Goal: Task Accomplishment & Management: Use online tool/utility

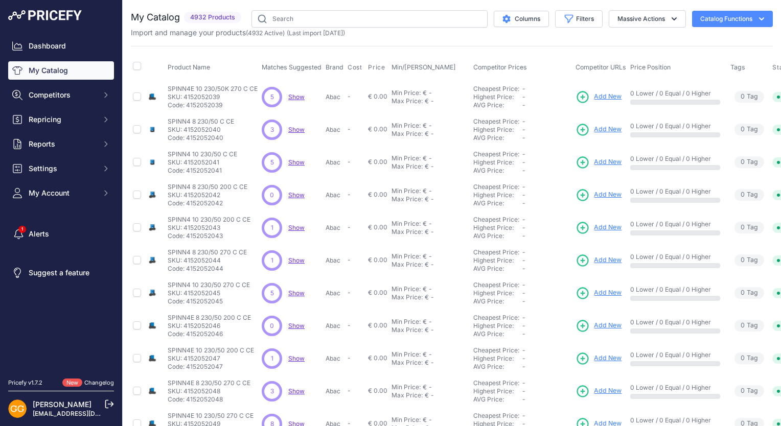
click at [299, 98] on span "Show" at bounding box center [296, 97] width 16 height 8
click at [299, 128] on span "Show" at bounding box center [296, 130] width 16 height 8
click at [298, 159] on span "Show" at bounding box center [296, 162] width 16 height 8
click at [294, 226] on span "Show" at bounding box center [296, 228] width 16 height 8
click at [293, 259] on span "Show" at bounding box center [296, 261] width 16 height 8
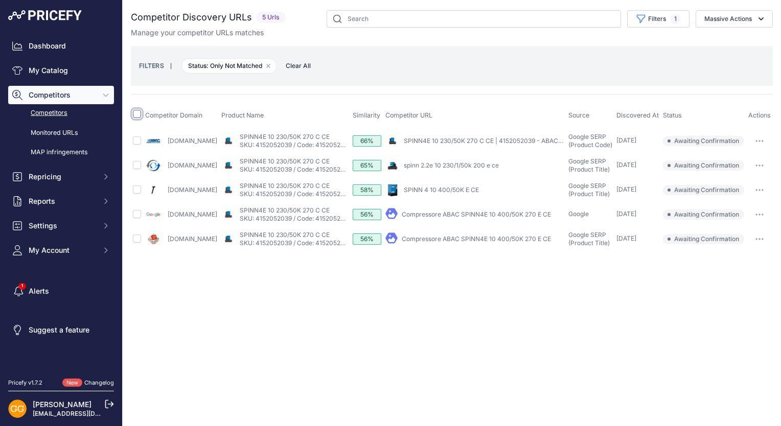
click at [136, 116] on input "checkbox" at bounding box center [137, 114] width 8 height 8
checkbox input "true"
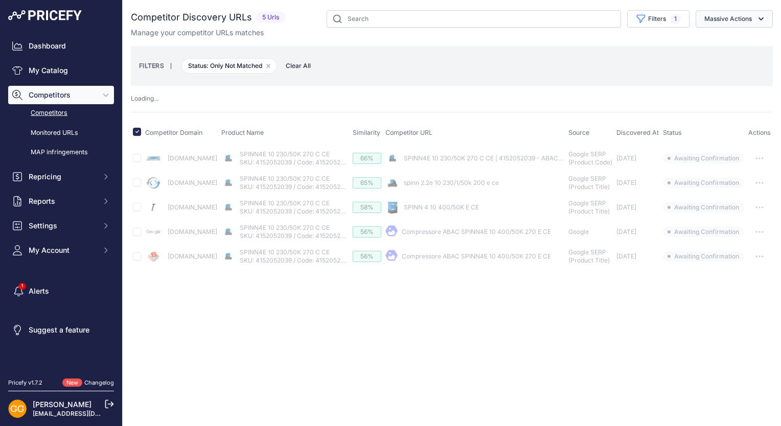
click at [740, 21] on button "Massive Actions" at bounding box center [734, 18] width 77 height 17
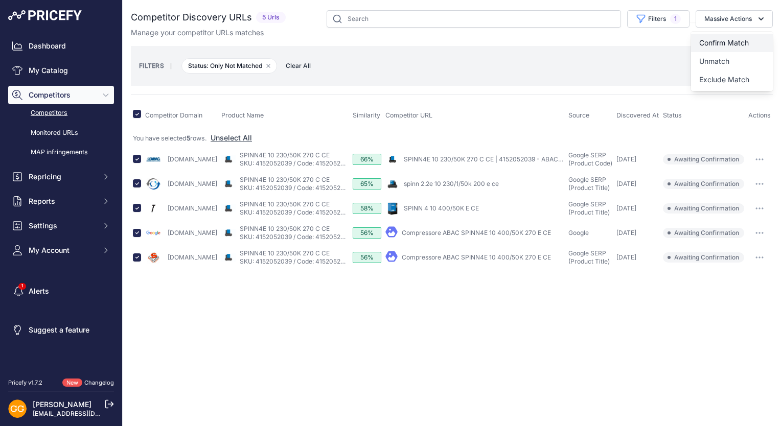
click at [737, 42] on span "Confirm Match" at bounding box center [724, 42] width 50 height 9
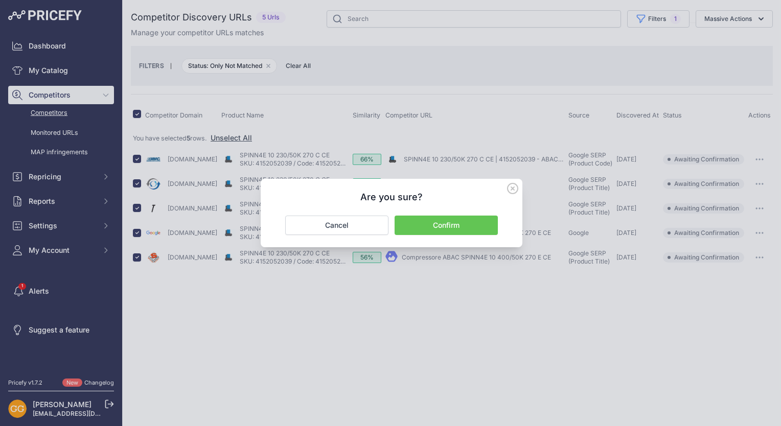
click at [462, 227] on button "Confirm" at bounding box center [446, 225] width 103 height 19
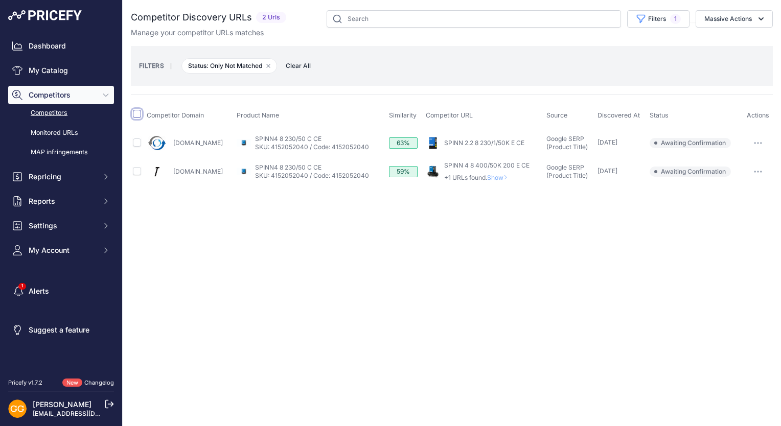
click at [136, 113] on input "checkbox" at bounding box center [137, 114] width 8 height 8
checkbox input "true"
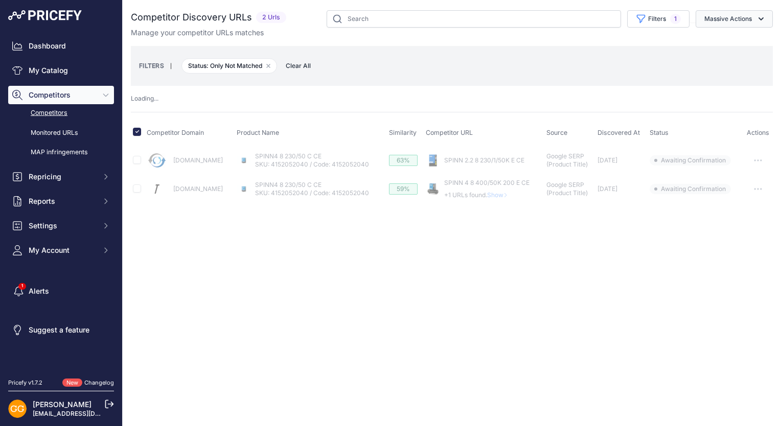
click at [748, 16] on button "Massive Actions" at bounding box center [734, 18] width 77 height 17
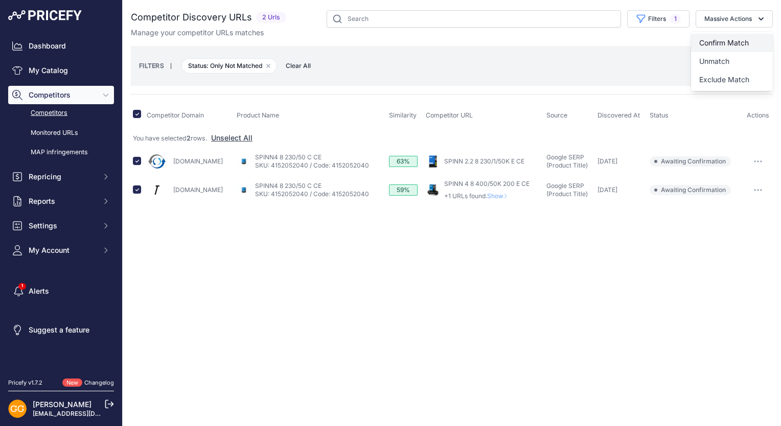
click at [750, 40] on button "Confirm Match" at bounding box center [732, 43] width 82 height 18
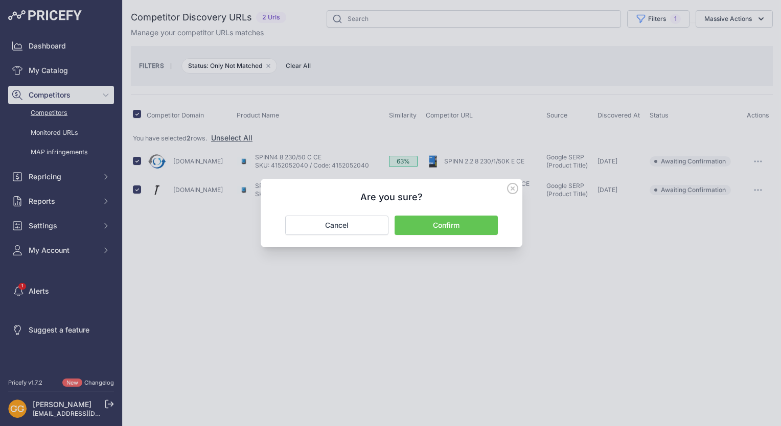
click at [483, 227] on button "Confirm" at bounding box center [446, 225] width 103 height 19
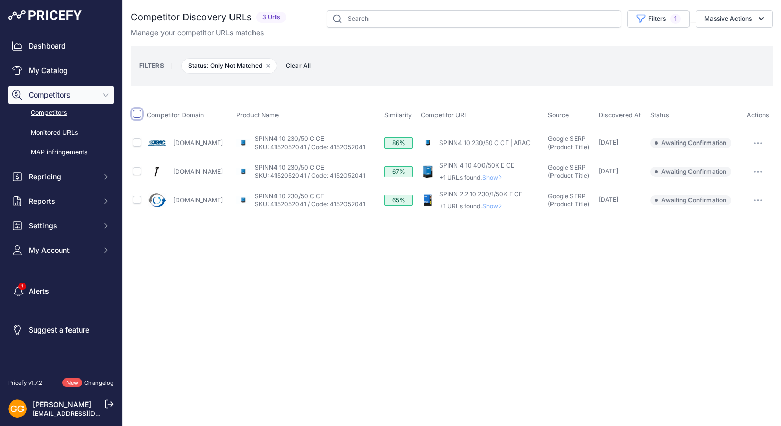
click at [137, 111] on input "checkbox" at bounding box center [137, 114] width 8 height 8
checkbox input "true"
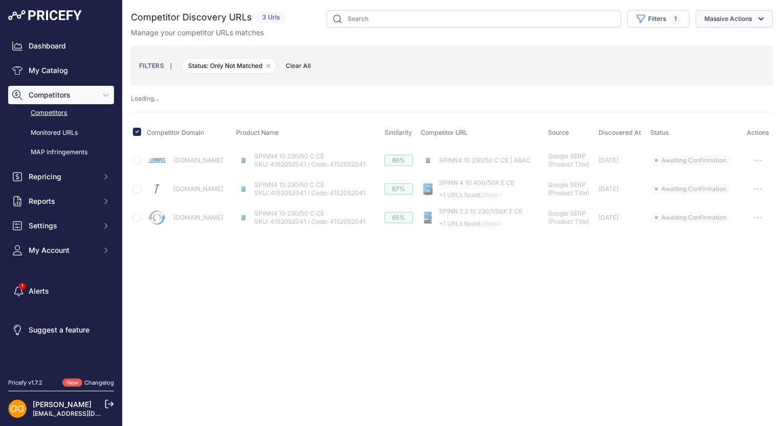
click at [748, 18] on button "Massive Actions" at bounding box center [734, 18] width 77 height 17
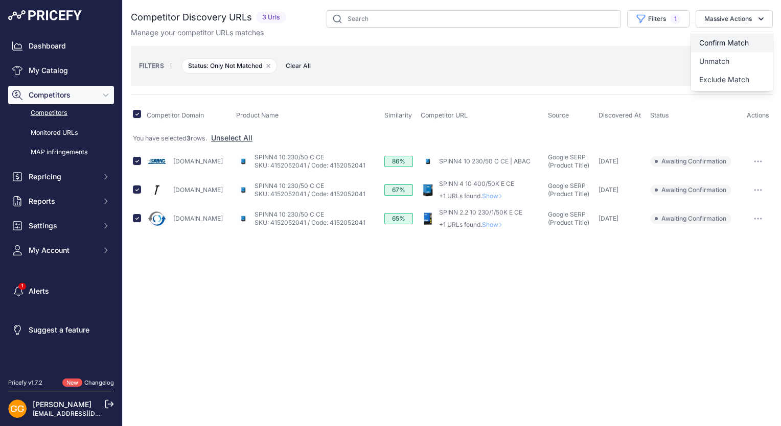
click at [740, 38] on span "Confirm Match" at bounding box center [724, 42] width 50 height 9
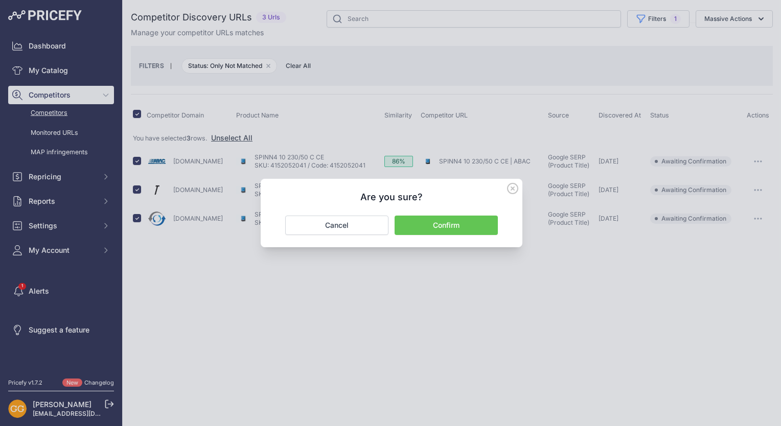
click at [460, 227] on button "Confirm" at bounding box center [446, 225] width 103 height 19
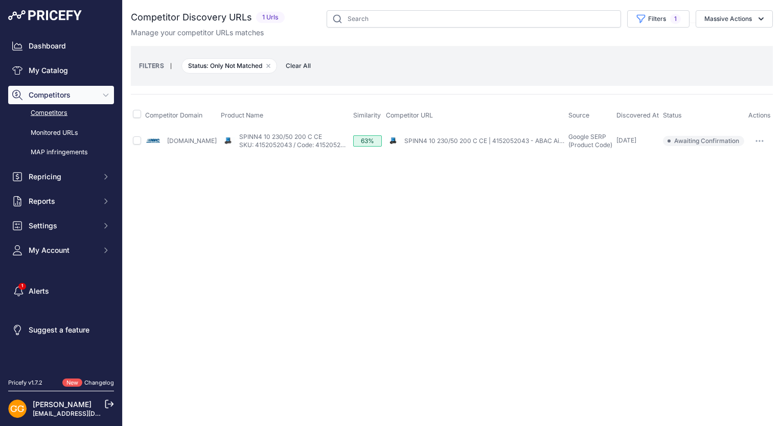
click at [136, 118] on span at bounding box center [137, 116] width 8 height 8
click at [137, 115] on input "checkbox" at bounding box center [137, 114] width 8 height 8
checkbox input "true"
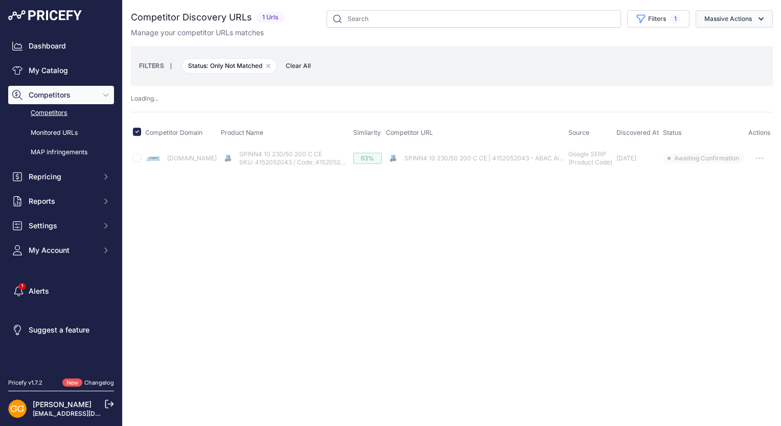
click at [755, 14] on button "Massive Actions" at bounding box center [734, 18] width 77 height 17
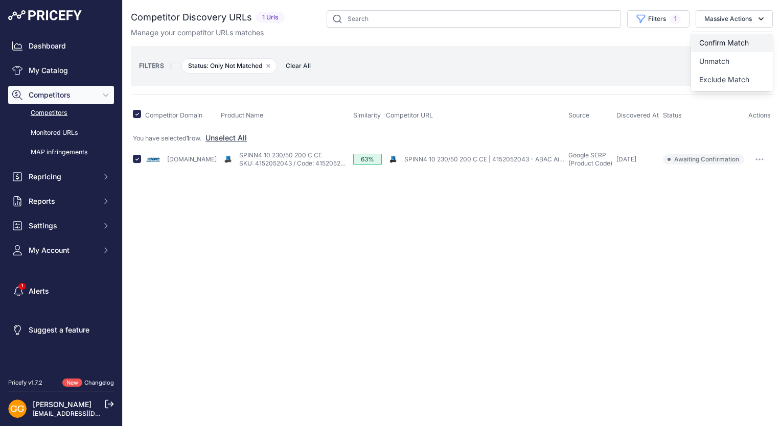
click at [743, 40] on span "Confirm Match" at bounding box center [724, 42] width 50 height 9
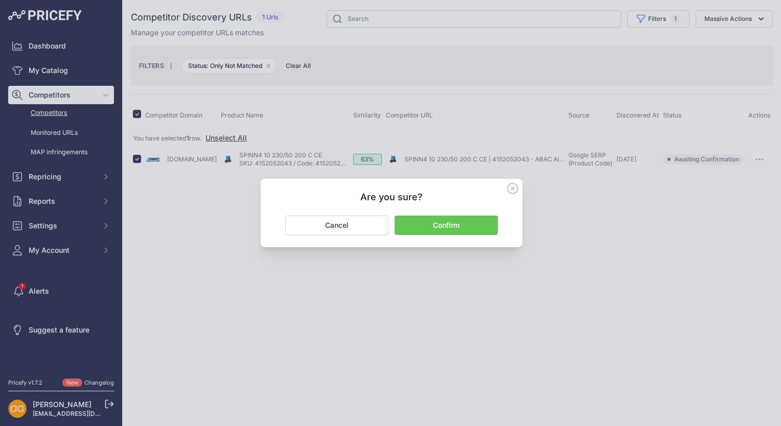
click at [447, 226] on button "Confirm" at bounding box center [446, 225] width 103 height 19
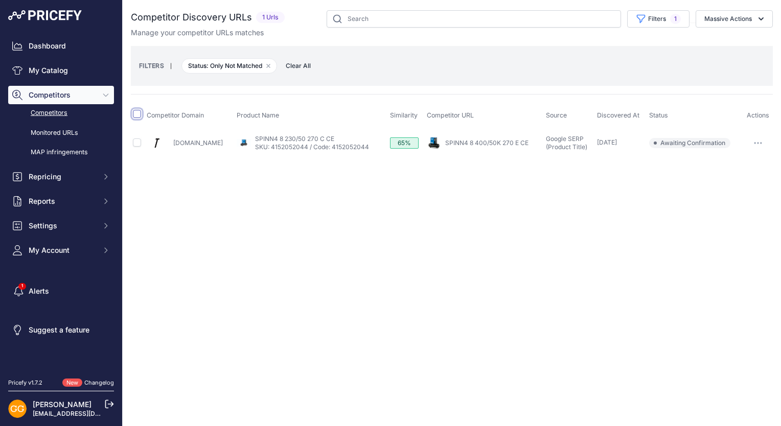
click at [136, 110] on input "checkbox" at bounding box center [137, 114] width 8 height 8
checkbox input "true"
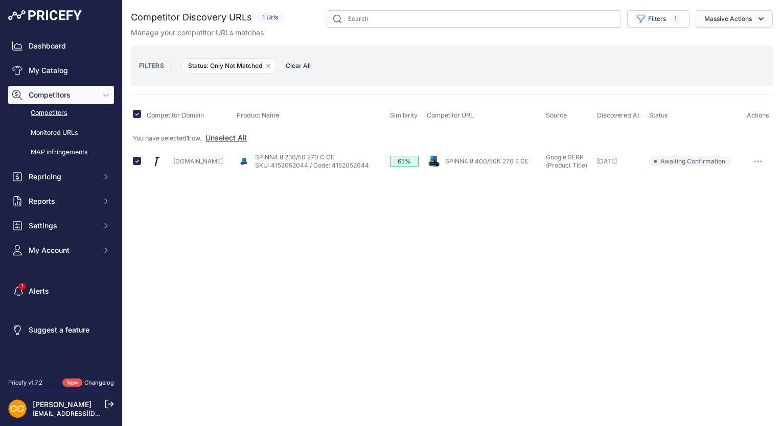
drag, startPoint x: 735, startPoint y: 18, endPoint x: 729, endPoint y: 17, distance: 5.6
click at [735, 18] on button "Massive Actions" at bounding box center [734, 18] width 77 height 17
click at [725, 37] on button "Confirm Match" at bounding box center [732, 43] width 82 height 18
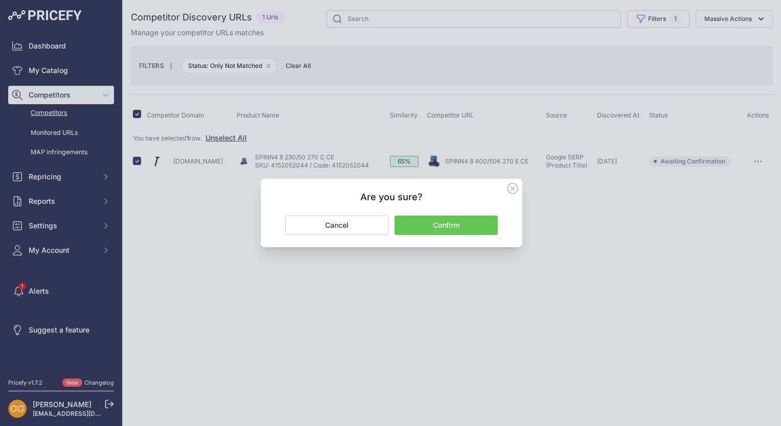
click at [468, 217] on button "Confirm" at bounding box center [446, 225] width 103 height 19
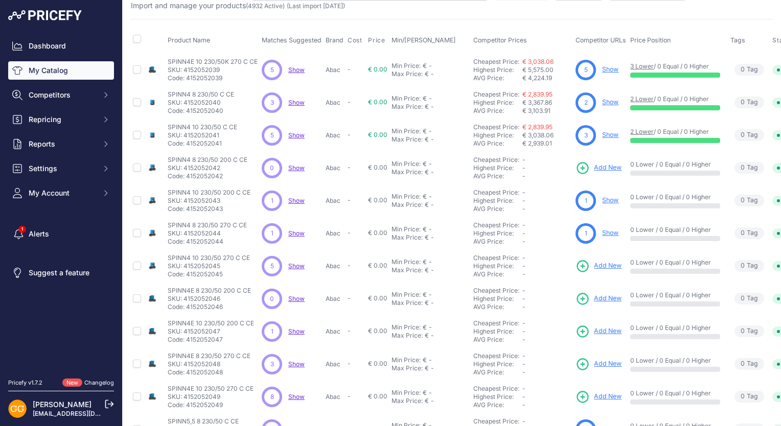
scroll to position [51, 0]
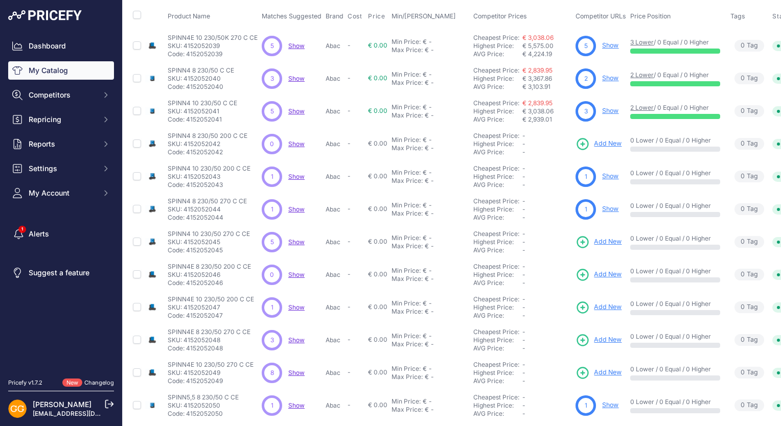
click at [303, 240] on span "Show" at bounding box center [296, 242] width 16 height 8
click at [296, 304] on span "Show" at bounding box center [296, 308] width 16 height 8
click at [293, 338] on span "Show" at bounding box center [296, 340] width 16 height 8
click at [294, 372] on span "Show" at bounding box center [296, 373] width 16 height 8
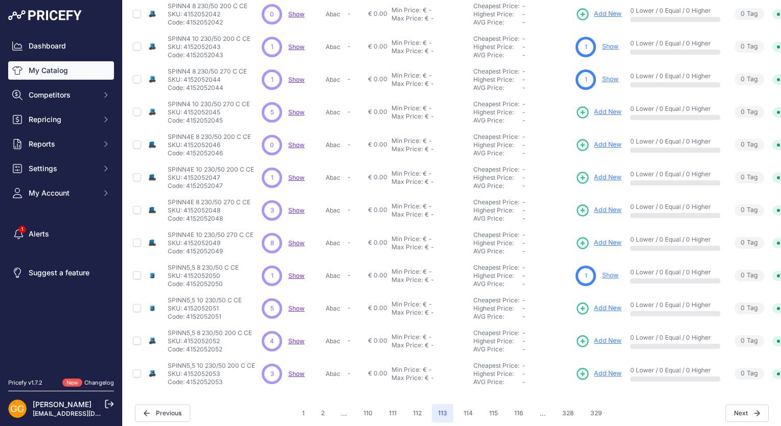
scroll to position [194, 0]
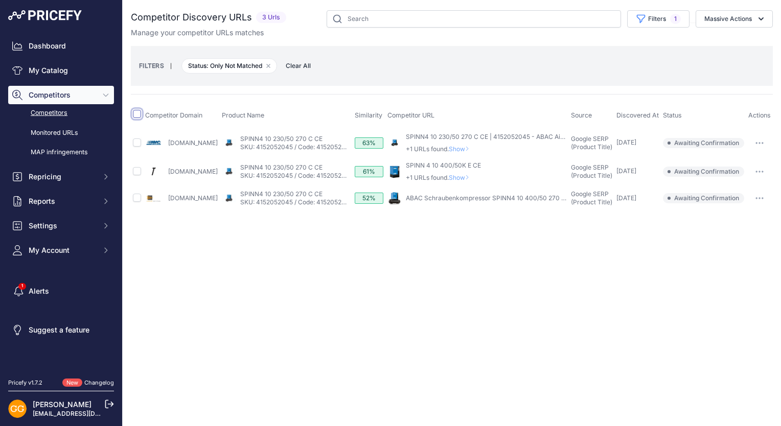
click at [138, 112] on input "checkbox" at bounding box center [137, 114] width 8 height 8
checkbox input "true"
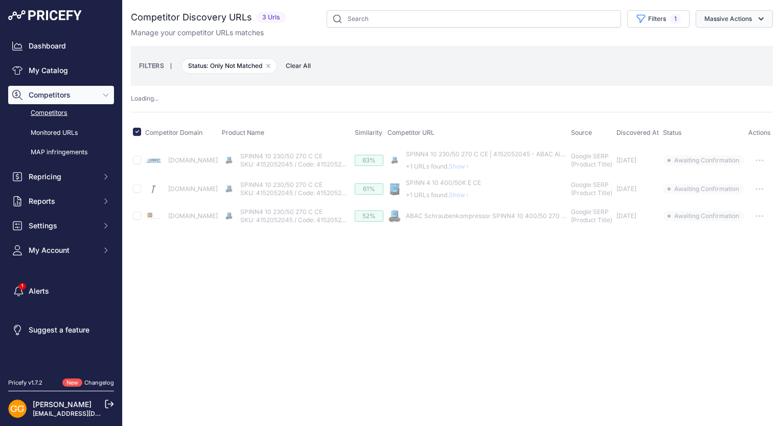
click at [767, 15] on button "Massive Actions" at bounding box center [734, 18] width 77 height 17
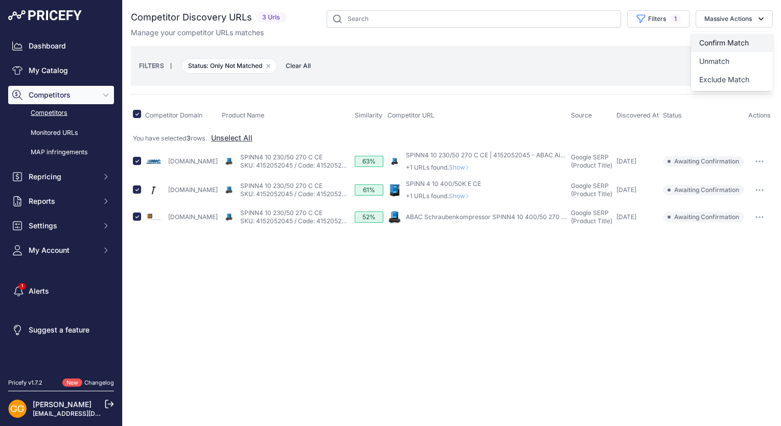
click at [747, 36] on button "Confirm Match" at bounding box center [732, 43] width 82 height 18
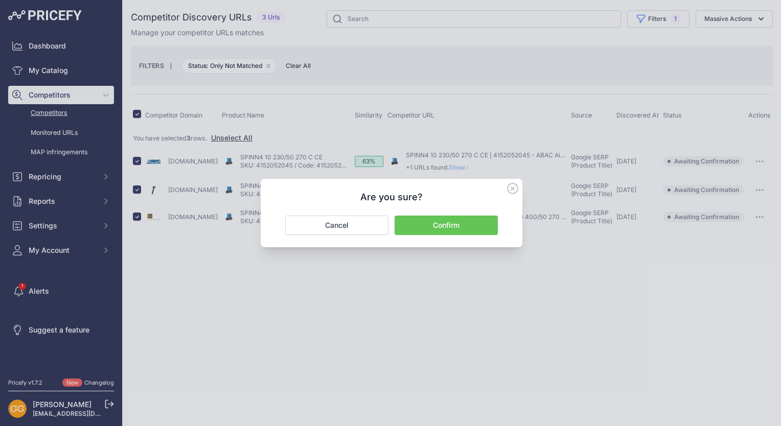
click at [450, 218] on button "Confirm" at bounding box center [446, 225] width 103 height 19
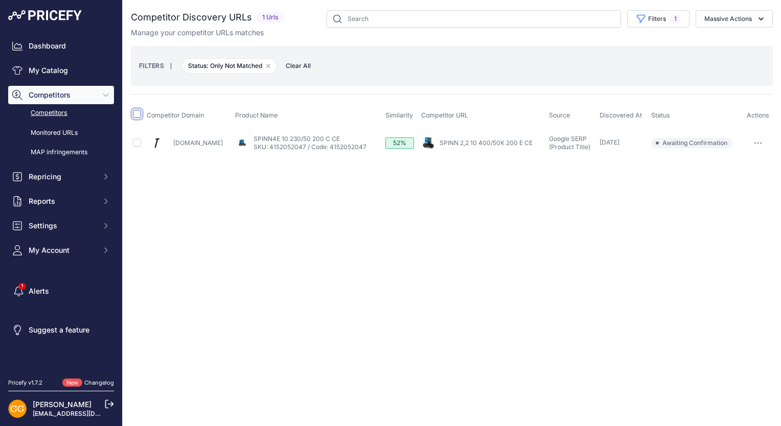
click at [134, 117] on input "checkbox" at bounding box center [137, 114] width 8 height 8
checkbox input "true"
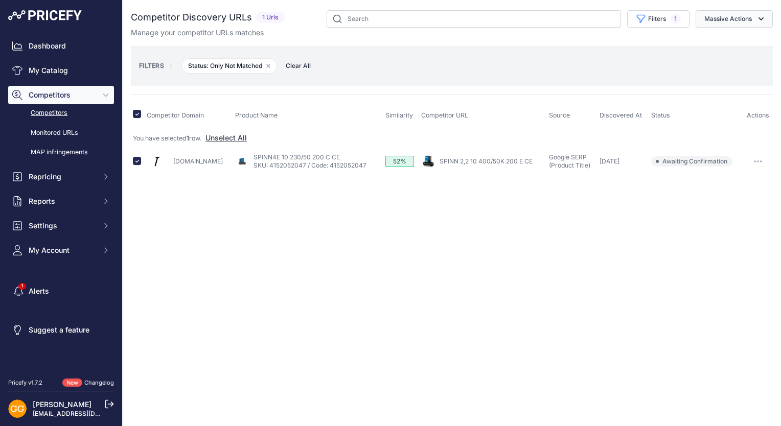
click at [738, 21] on button "Massive Actions" at bounding box center [734, 18] width 77 height 17
click at [720, 42] on span "Confirm Match" at bounding box center [724, 42] width 50 height 9
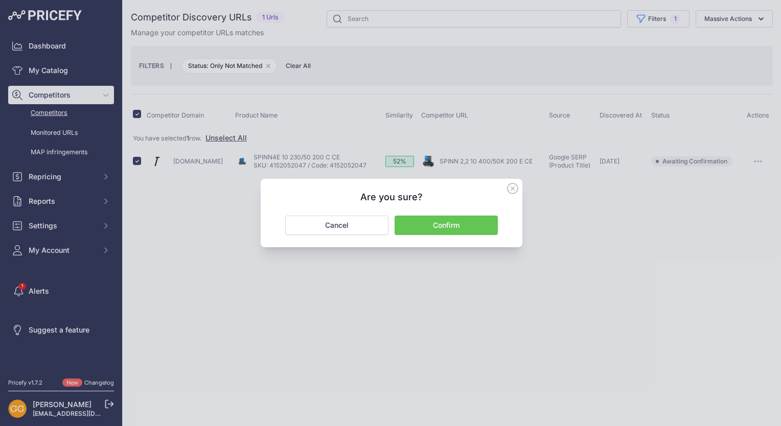
click at [437, 226] on button "Confirm" at bounding box center [446, 225] width 103 height 19
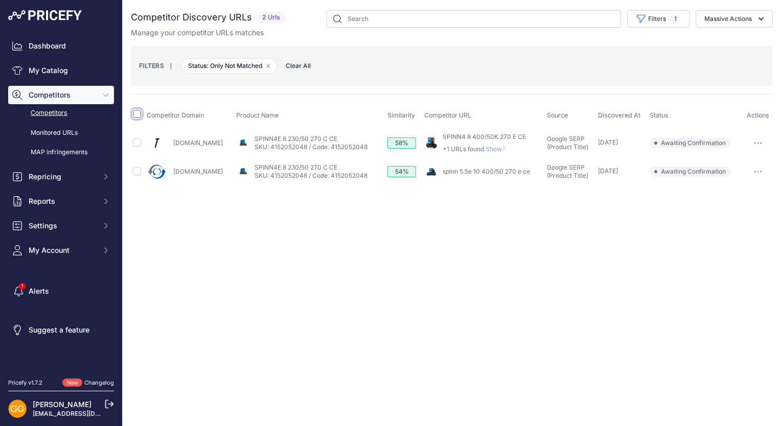
click at [138, 112] on input "checkbox" at bounding box center [137, 114] width 8 height 8
checkbox input "true"
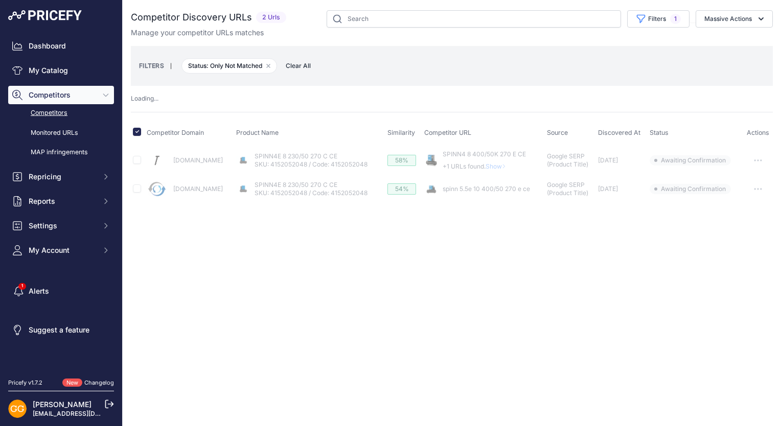
drag, startPoint x: 757, startPoint y: 20, endPoint x: 757, endPoint y: 30, distance: 9.2
click at [757, 20] on icon "button" at bounding box center [761, 19] width 10 height 10
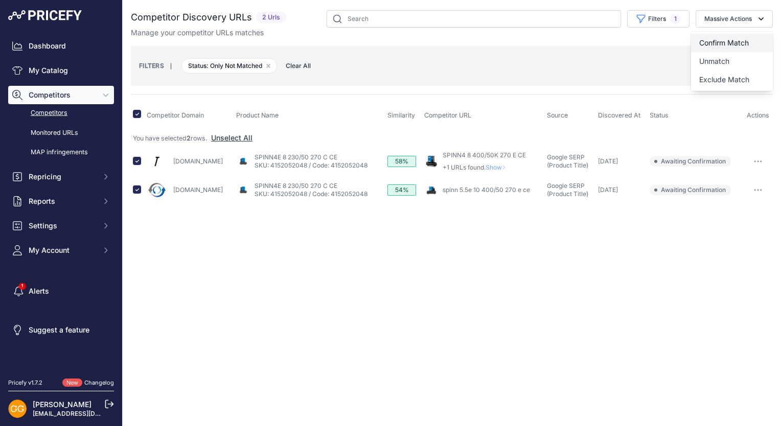
click at [751, 38] on button "Confirm Match" at bounding box center [732, 43] width 82 height 18
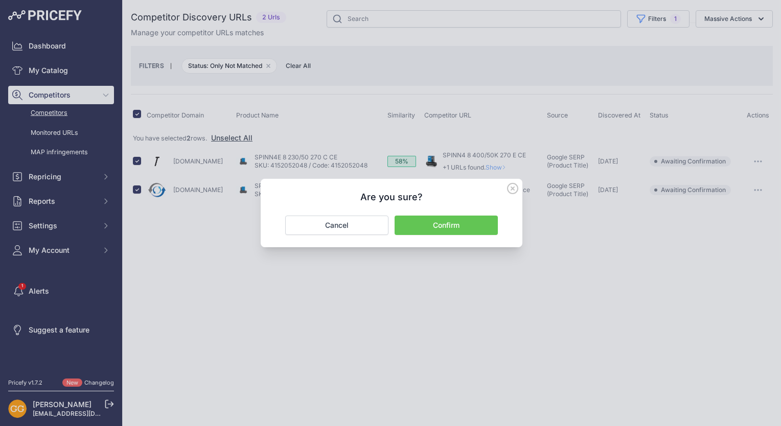
click at [481, 223] on button "Confirm" at bounding box center [446, 225] width 103 height 19
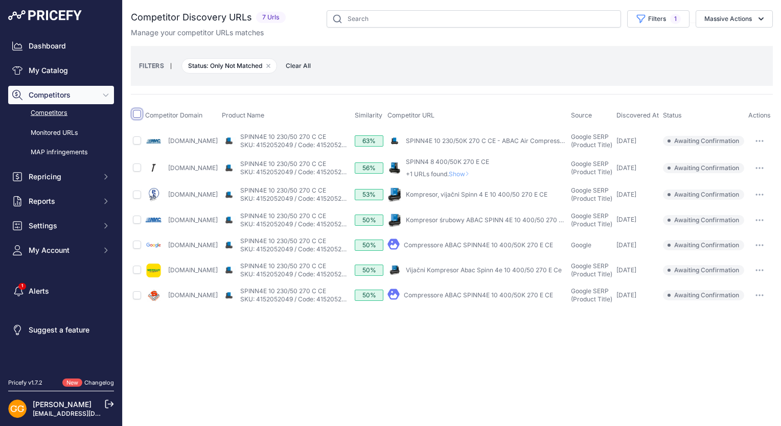
click at [138, 113] on input "checkbox" at bounding box center [137, 114] width 8 height 8
checkbox input "true"
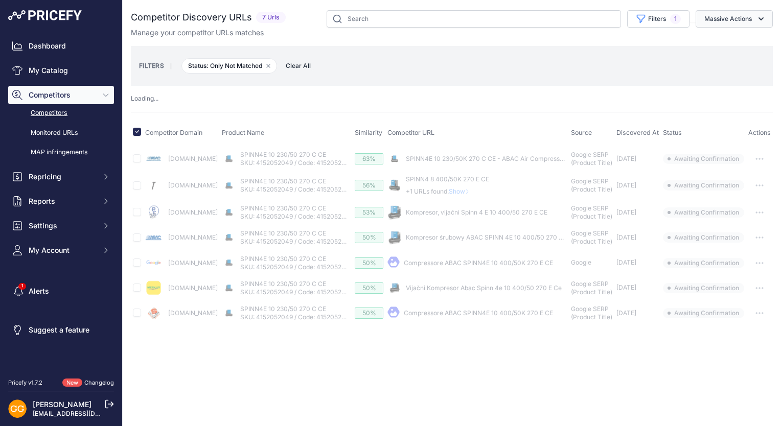
click at [755, 21] on button "Massive Actions" at bounding box center [734, 18] width 77 height 17
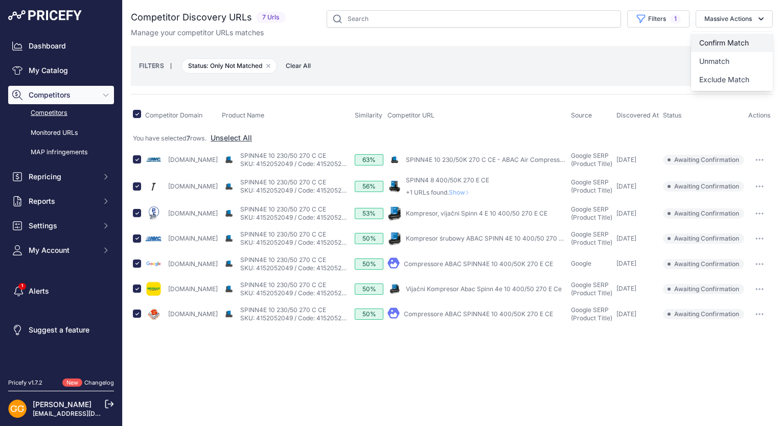
click at [731, 37] on button "Confirm Match" at bounding box center [732, 43] width 82 height 18
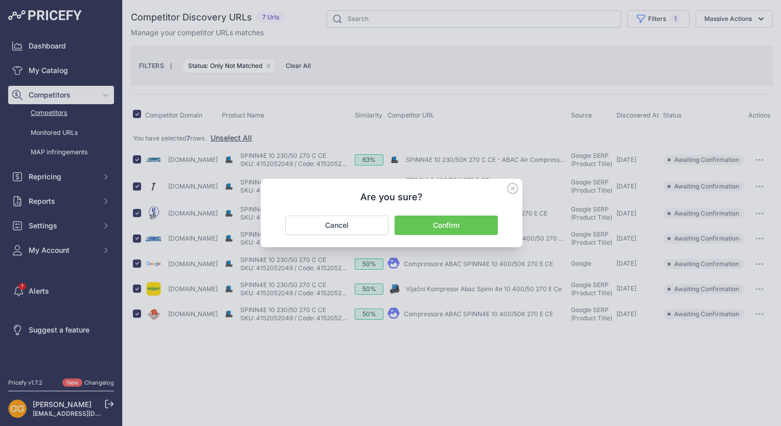
click at [470, 227] on button "Confirm" at bounding box center [446, 225] width 103 height 19
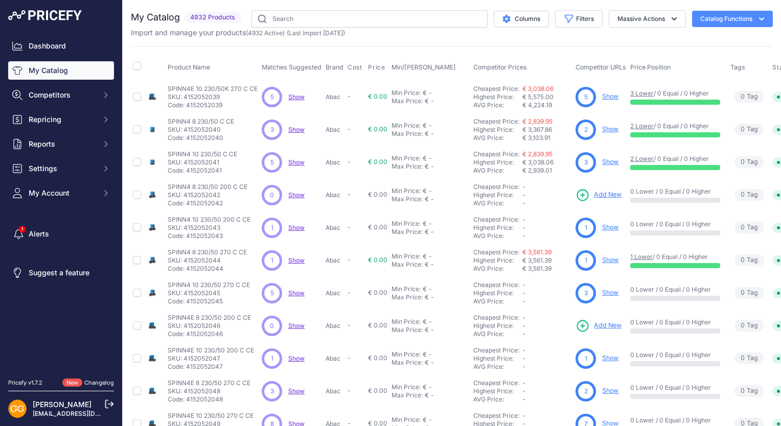
scroll to position [194, 0]
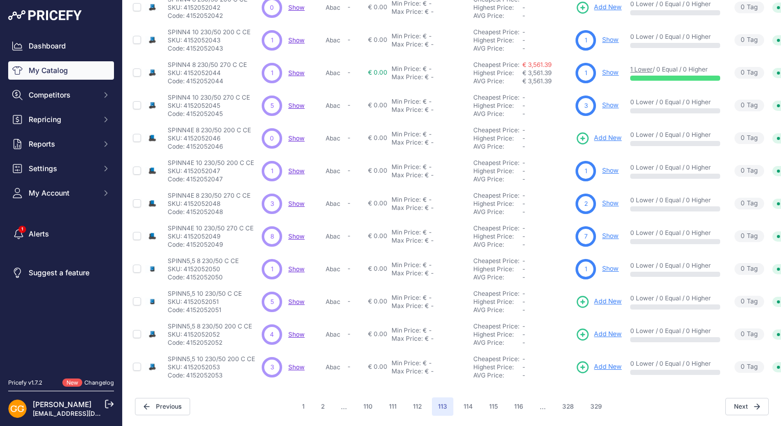
click at [294, 298] on span "Show" at bounding box center [296, 302] width 16 height 8
click at [296, 331] on span "Show" at bounding box center [296, 335] width 16 height 8
click at [293, 363] on span "Show" at bounding box center [296, 367] width 16 height 8
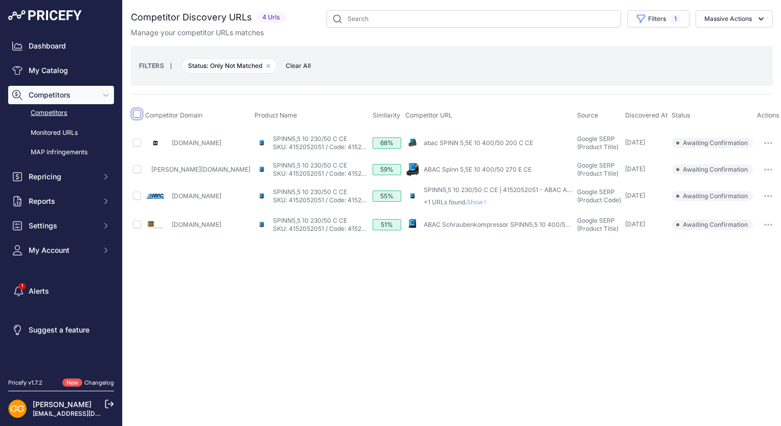
click at [138, 117] on input "checkbox" at bounding box center [137, 114] width 8 height 8
checkbox input "true"
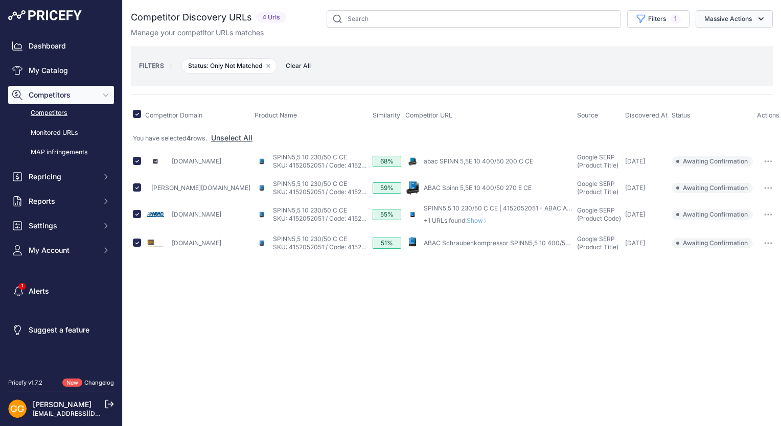
click at [763, 23] on icon "button" at bounding box center [761, 19] width 10 height 10
click at [755, 36] on button "Confirm Match" at bounding box center [732, 43] width 82 height 18
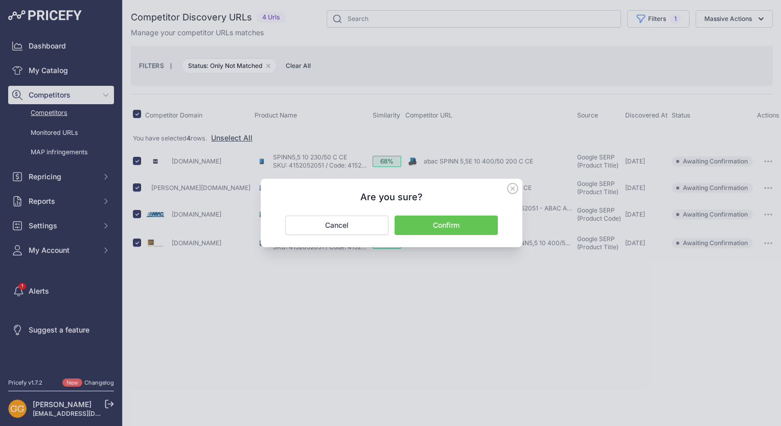
click at [465, 222] on button "Confirm" at bounding box center [446, 225] width 103 height 19
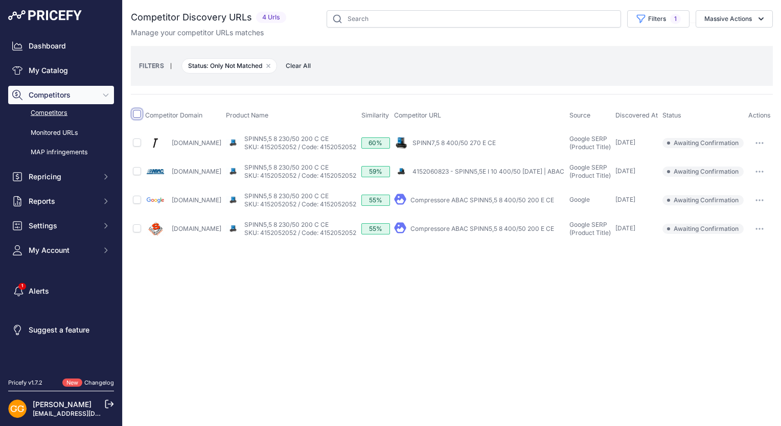
click at [136, 111] on input "checkbox" at bounding box center [137, 114] width 8 height 8
checkbox input "true"
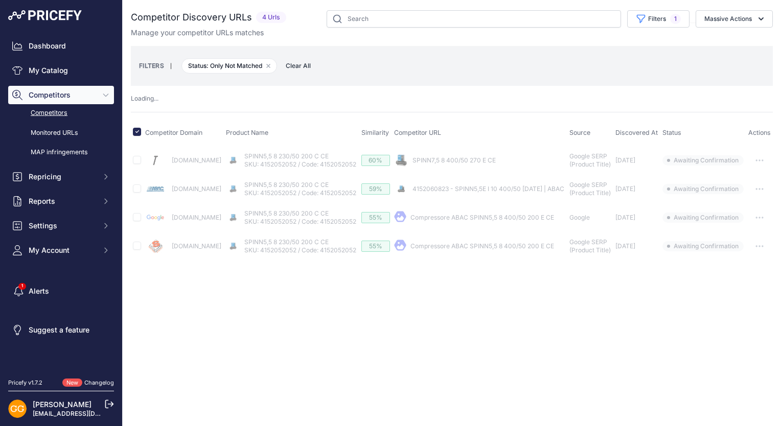
drag, startPoint x: 736, startPoint y: 22, endPoint x: 737, endPoint y: 32, distance: 10.2
click at [736, 21] on button "Massive Actions" at bounding box center [734, 18] width 77 height 17
click at [738, 35] on button "Confirm Match" at bounding box center [732, 43] width 82 height 18
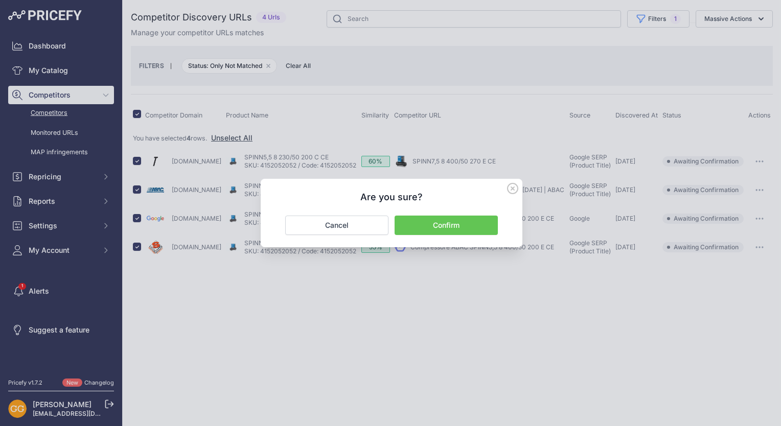
click at [465, 223] on button "Confirm" at bounding box center [446, 225] width 103 height 19
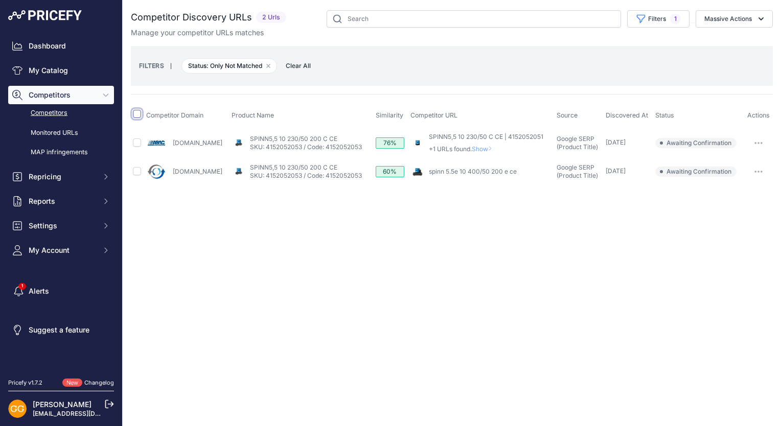
click at [134, 113] on input "checkbox" at bounding box center [137, 114] width 8 height 8
checkbox input "true"
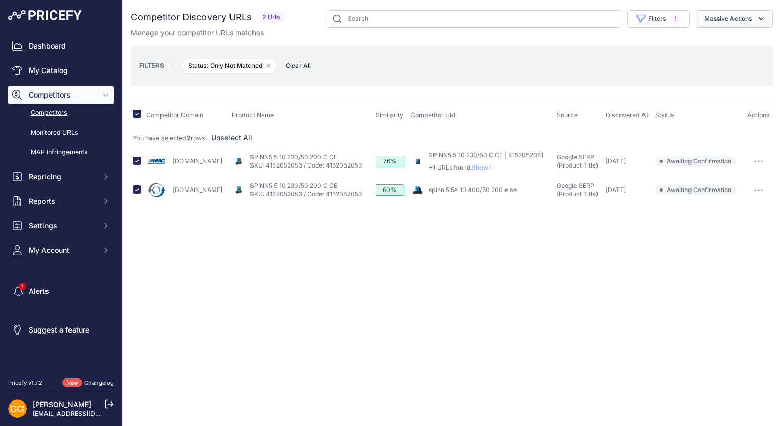
click at [750, 19] on button "Massive Actions" at bounding box center [734, 18] width 77 height 17
click at [739, 36] on button "Confirm Match" at bounding box center [732, 43] width 82 height 18
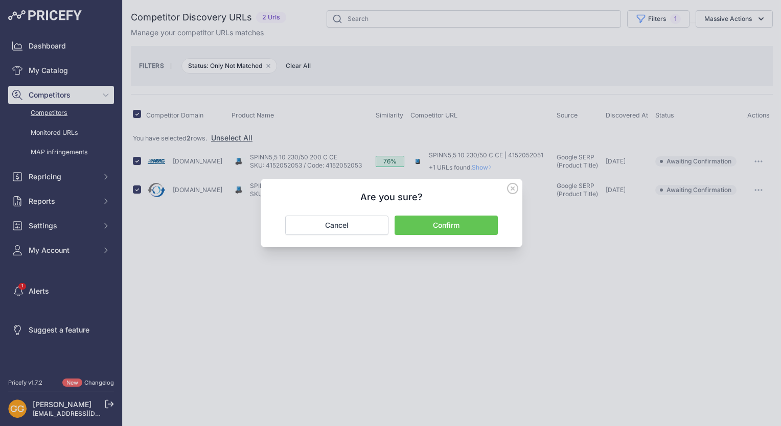
click at [469, 221] on button "Confirm" at bounding box center [446, 225] width 103 height 19
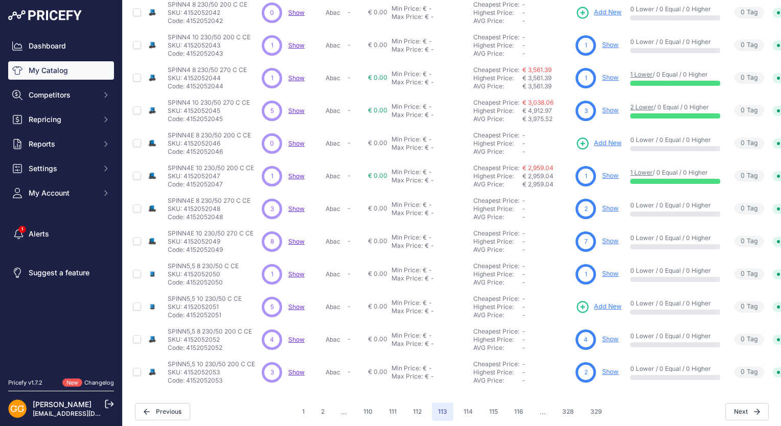
scroll to position [194, 0]
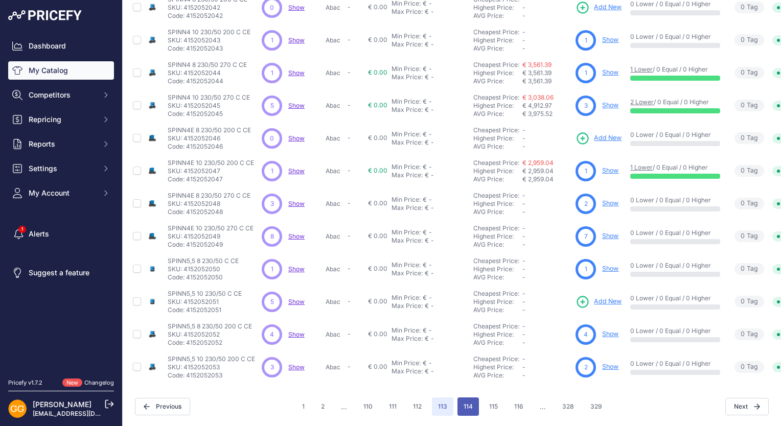
click at [463, 398] on button "114" at bounding box center [468, 407] width 21 height 18
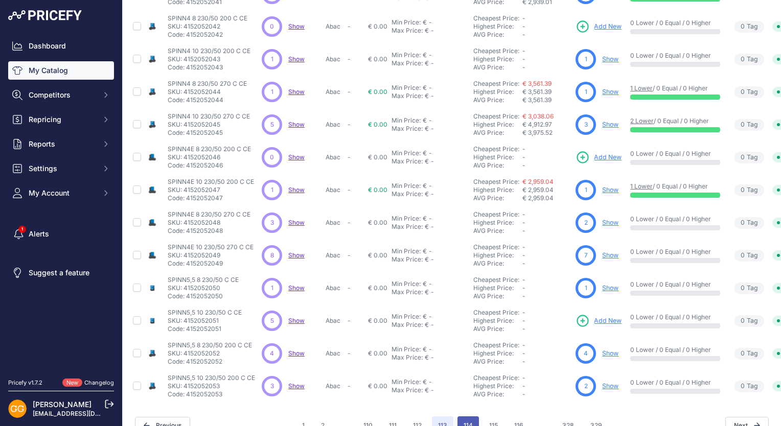
scroll to position [220, 0]
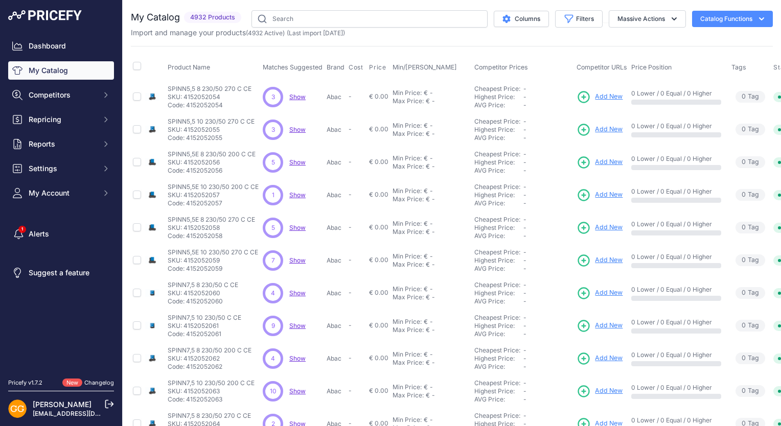
click at [296, 97] on span "Show" at bounding box center [297, 97] width 16 height 8
click at [296, 127] on span "Show" at bounding box center [297, 130] width 16 height 8
click at [299, 156] on div "5 5 Show Discovering..." at bounding box center [293, 162] width 60 height 20
click at [299, 161] on span "Show" at bounding box center [297, 162] width 16 height 8
click at [299, 193] on span "Show" at bounding box center [297, 195] width 16 height 8
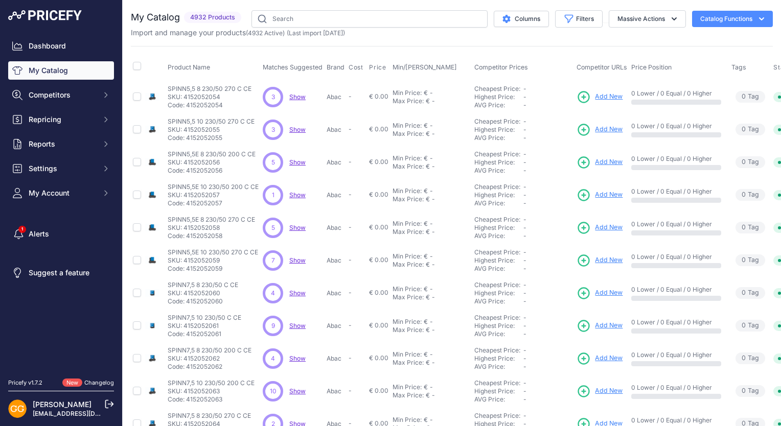
click at [299, 225] on span "Show" at bounding box center [297, 228] width 16 height 8
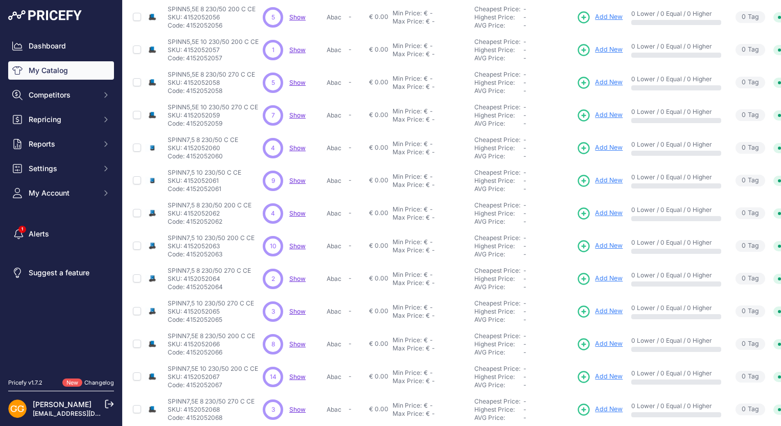
scroll to position [153, 0]
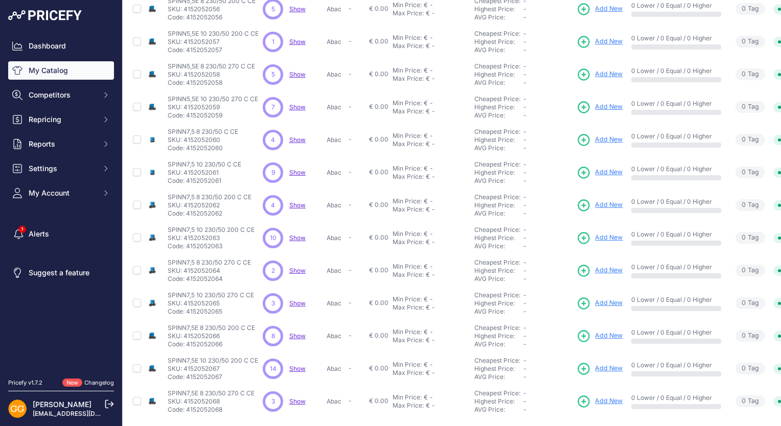
click at [295, 104] on span "Show" at bounding box center [297, 107] width 16 height 8
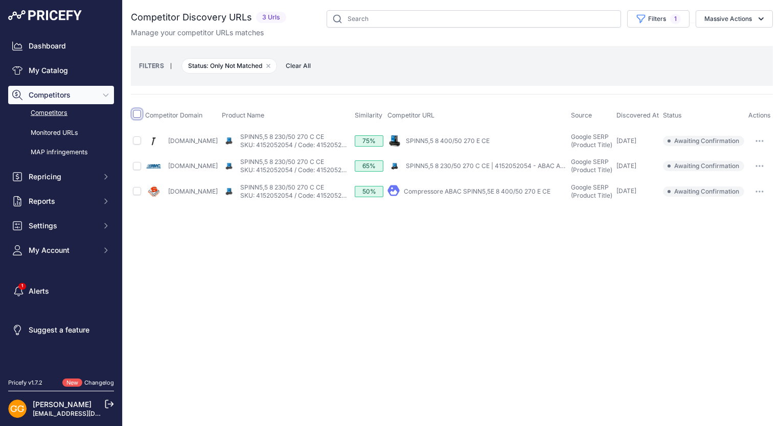
click at [140, 113] on input "checkbox" at bounding box center [137, 114] width 8 height 8
checkbox input "true"
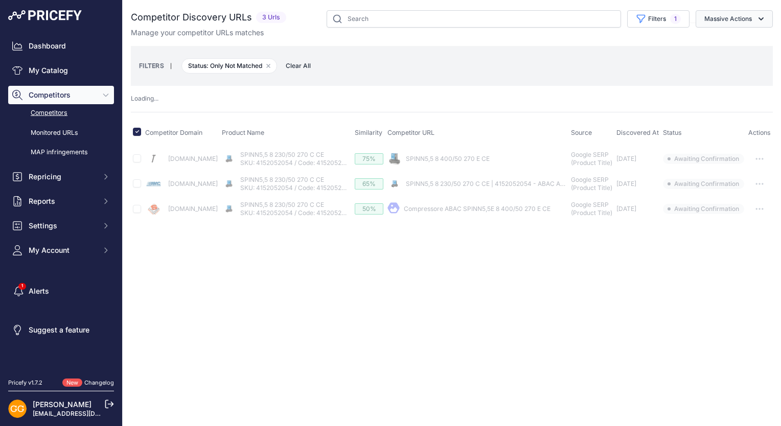
click at [745, 15] on button "Massive Actions" at bounding box center [734, 18] width 77 height 17
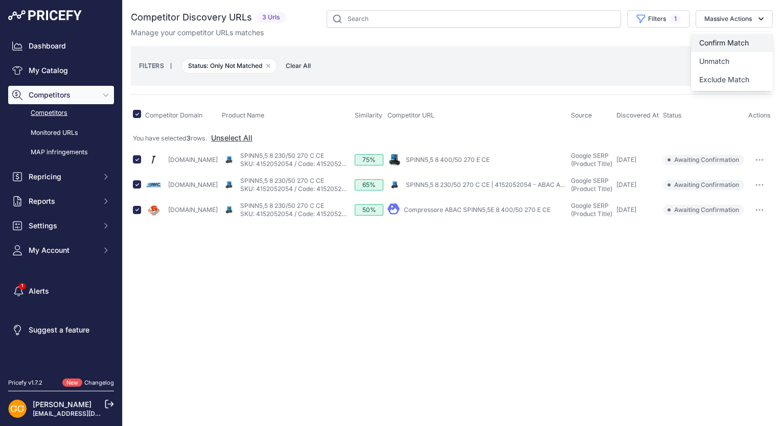
click at [742, 40] on span "Confirm Match" at bounding box center [724, 42] width 50 height 9
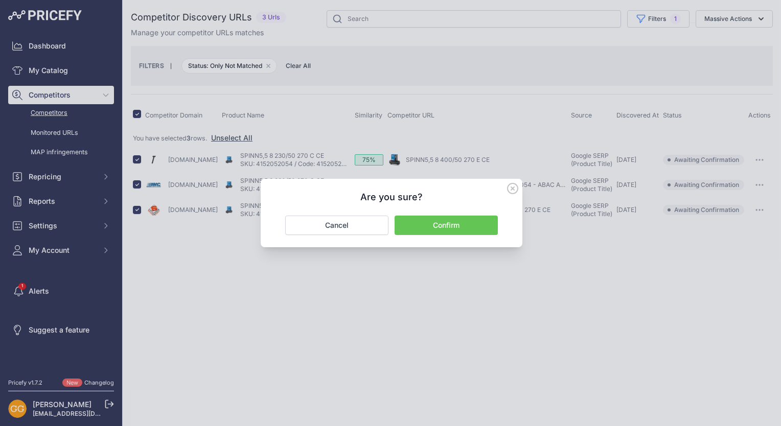
click at [464, 225] on button "Confirm" at bounding box center [446, 225] width 103 height 19
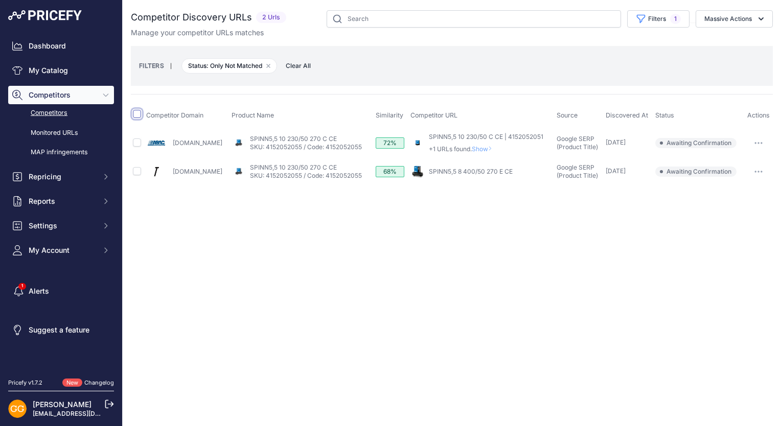
drag, startPoint x: 0, startPoint y: 0, endPoint x: 137, endPoint y: 110, distance: 176.0
click at [137, 110] on input "checkbox" at bounding box center [137, 114] width 8 height 8
checkbox input "true"
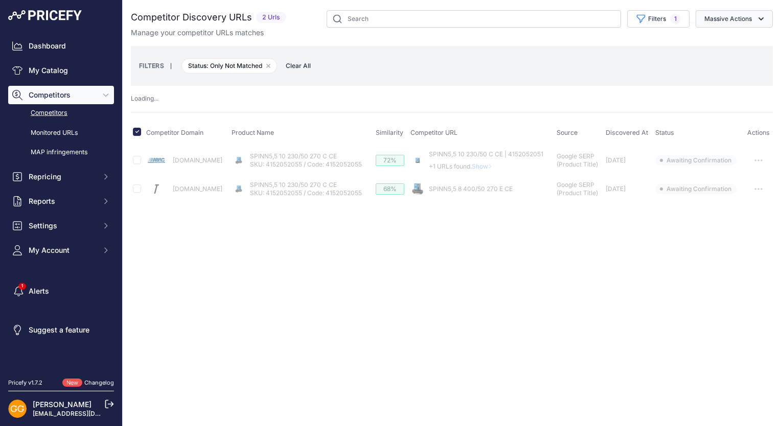
click at [750, 17] on button "Massive Actions" at bounding box center [734, 18] width 77 height 17
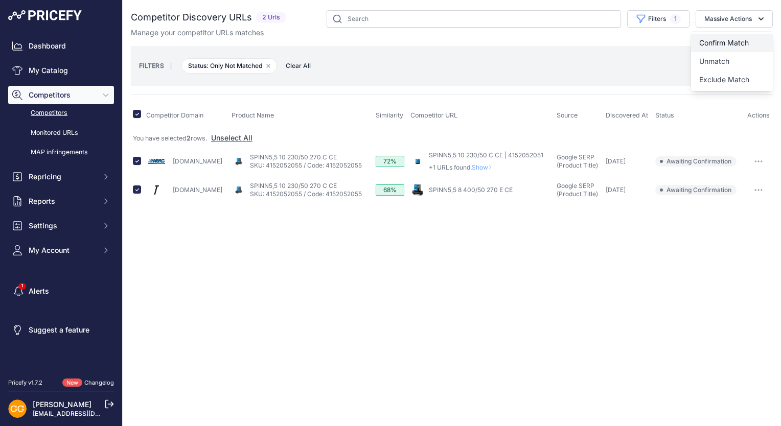
click at [750, 39] on button "Confirm Match" at bounding box center [732, 43] width 82 height 18
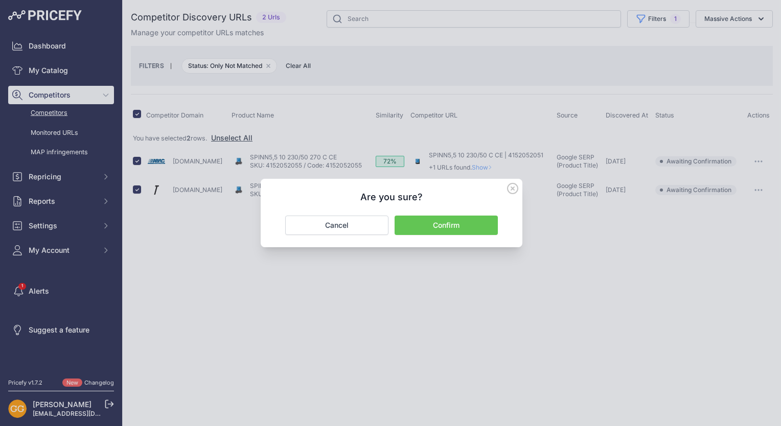
click at [466, 220] on button "Confirm" at bounding box center [446, 225] width 103 height 19
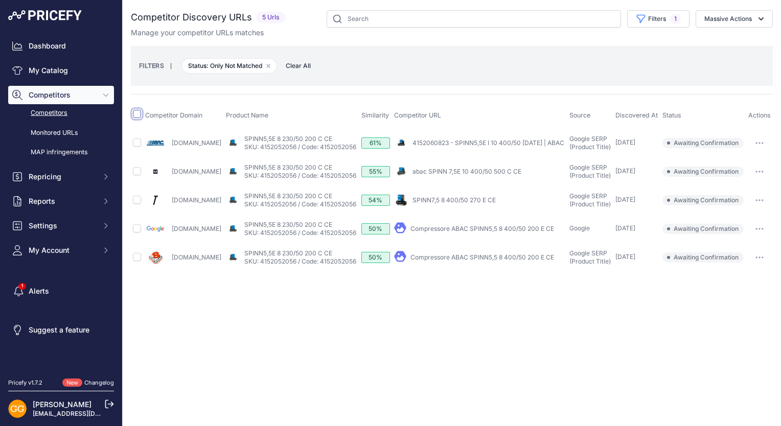
click at [138, 115] on input "checkbox" at bounding box center [137, 114] width 8 height 8
checkbox input "true"
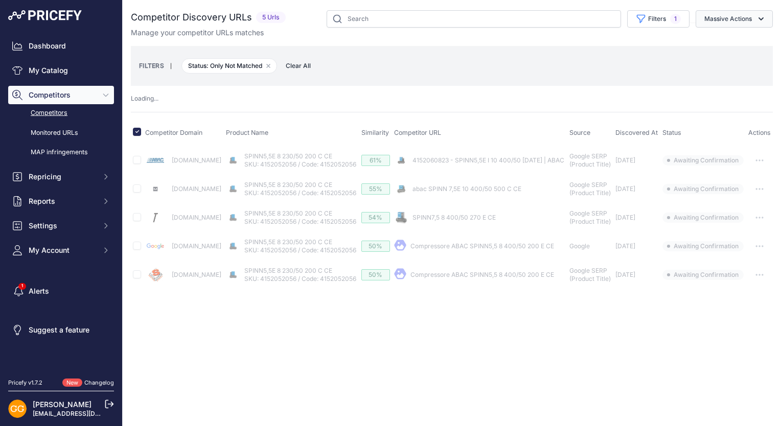
click at [739, 17] on button "Massive Actions" at bounding box center [734, 18] width 77 height 17
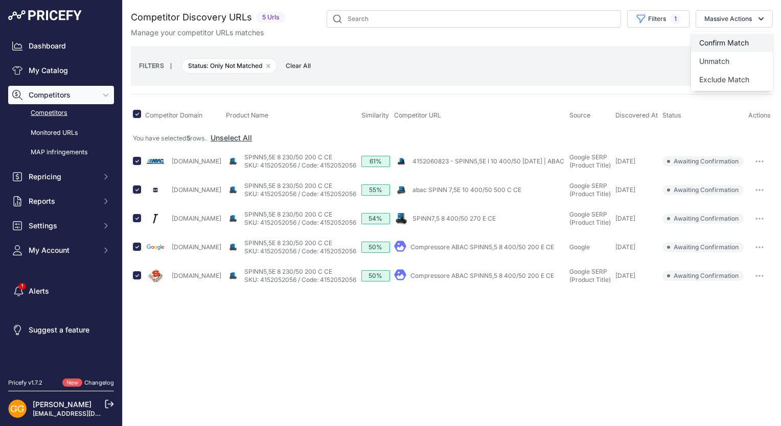
click at [752, 38] on button "Confirm Match" at bounding box center [732, 43] width 82 height 18
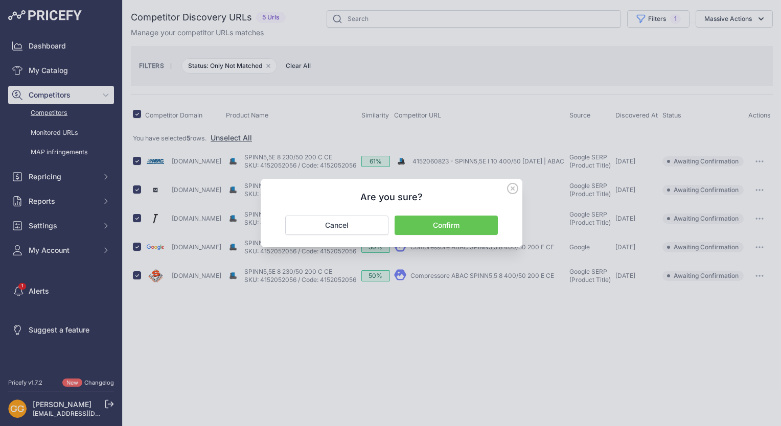
click at [474, 228] on button "Confirm" at bounding box center [446, 225] width 103 height 19
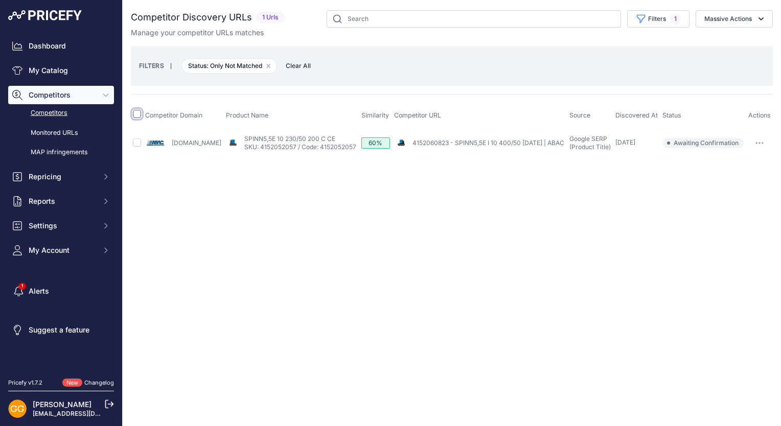
click at [139, 113] on input "checkbox" at bounding box center [137, 114] width 8 height 8
checkbox input "true"
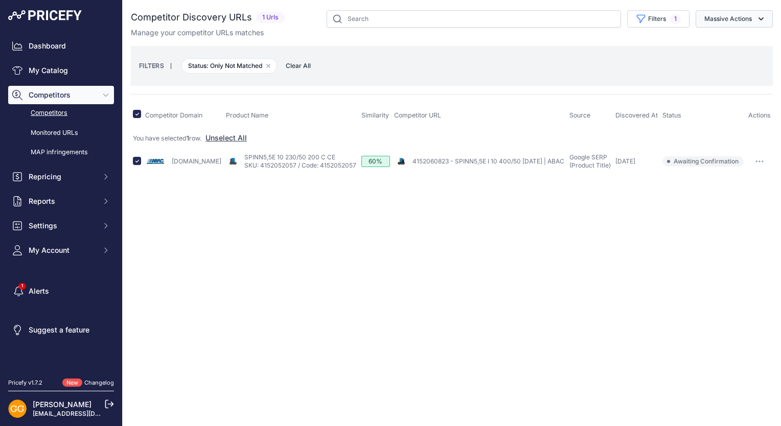
click at [749, 22] on button "Massive Actions" at bounding box center [734, 18] width 77 height 17
click at [727, 42] on span "Confirm Match" at bounding box center [724, 42] width 50 height 9
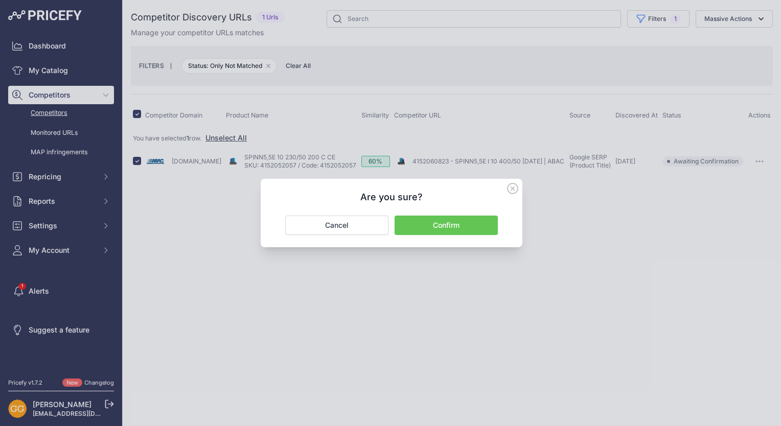
click at [436, 219] on button "Confirm" at bounding box center [446, 225] width 103 height 19
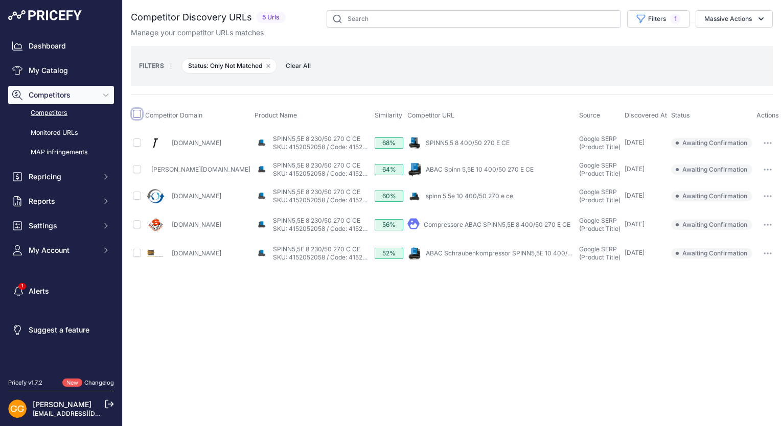
click at [137, 116] on input "checkbox" at bounding box center [137, 114] width 8 height 8
checkbox input "true"
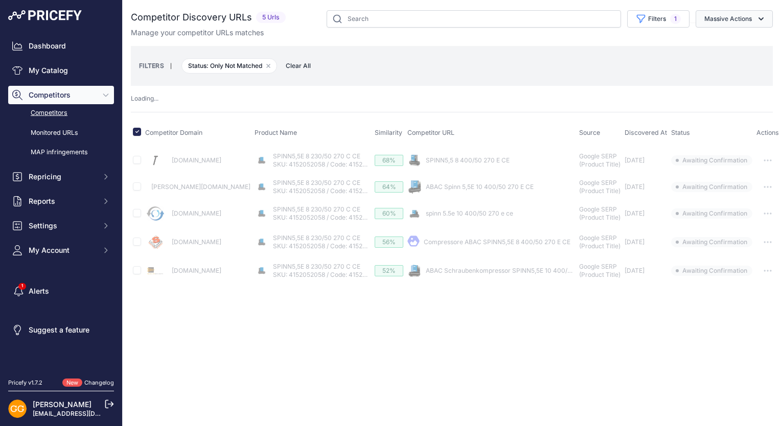
click at [728, 19] on button "Massive Actions" at bounding box center [734, 18] width 77 height 17
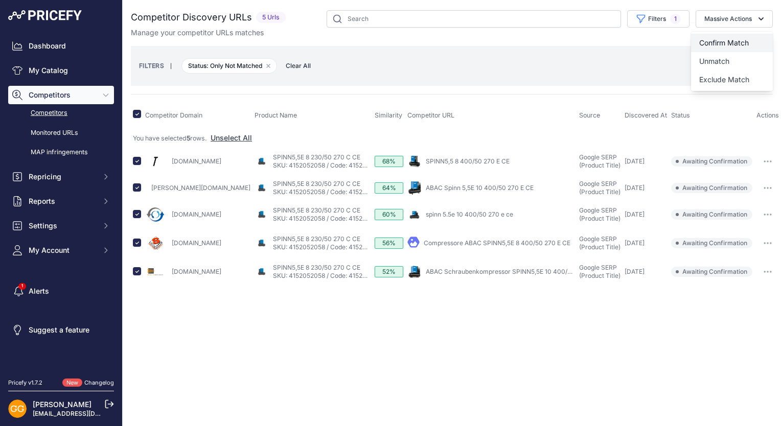
click at [735, 36] on button "Confirm Match" at bounding box center [732, 43] width 82 height 18
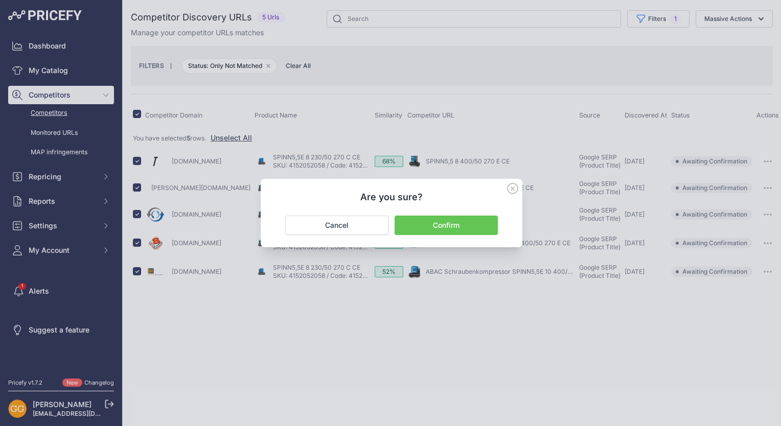
click at [484, 225] on button "Confirm" at bounding box center [446, 225] width 103 height 19
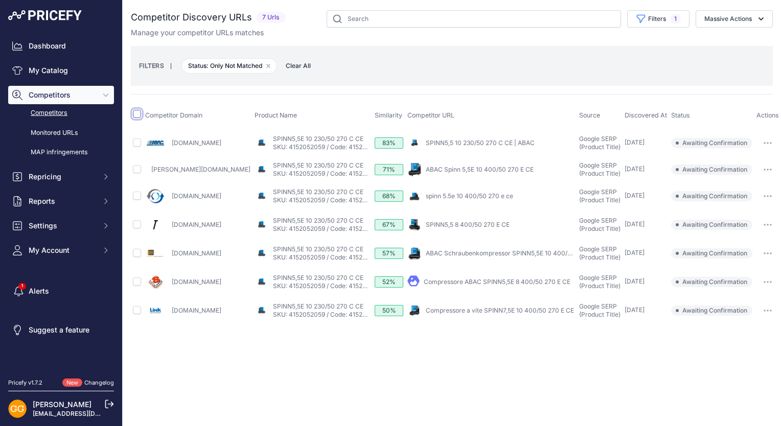
click at [139, 110] on input "checkbox" at bounding box center [137, 114] width 8 height 8
checkbox input "true"
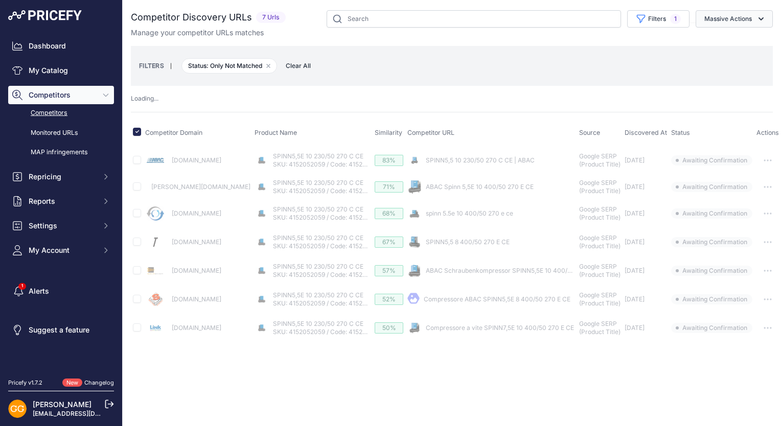
click at [736, 20] on button "Massive Actions" at bounding box center [734, 18] width 77 height 17
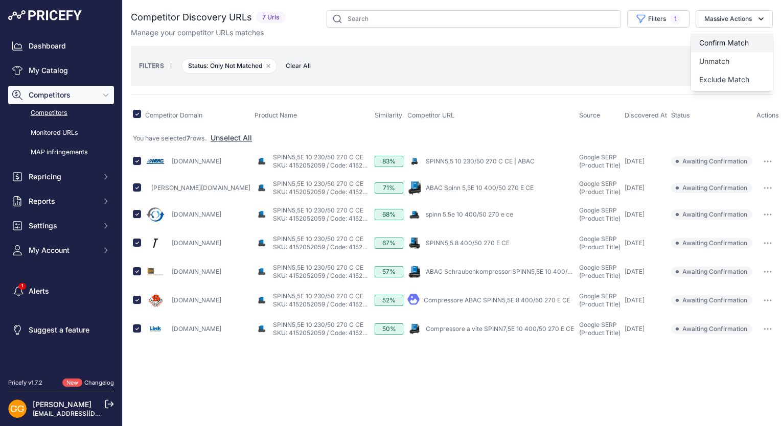
click at [741, 37] on button "Confirm Match" at bounding box center [732, 43] width 82 height 18
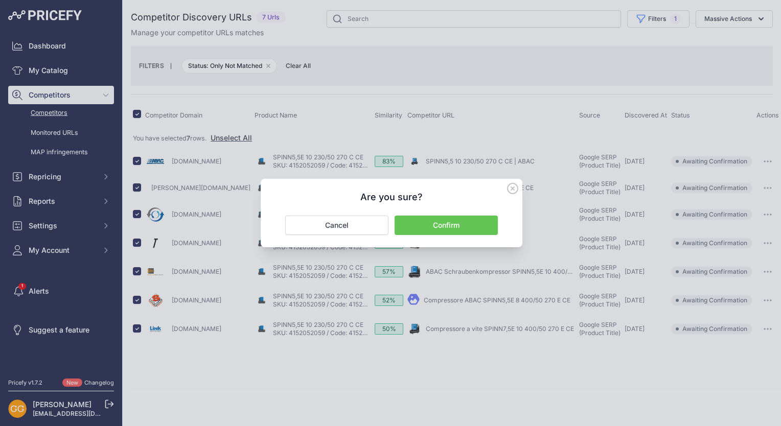
click at [462, 226] on button "Confirm" at bounding box center [446, 225] width 103 height 19
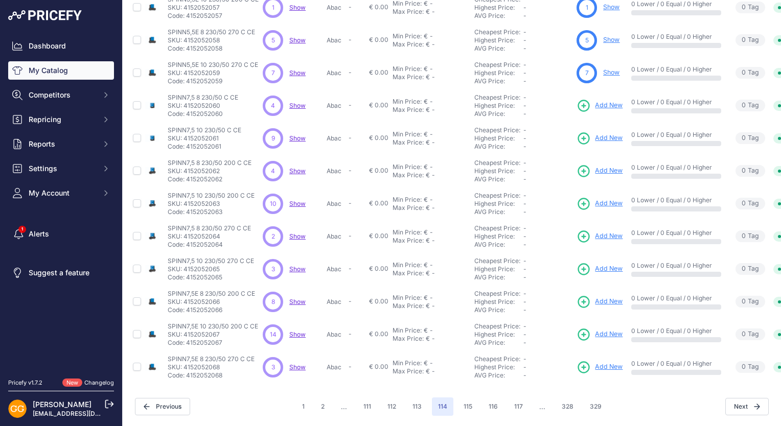
scroll to position [194, 0]
click at [299, 102] on span "Show" at bounding box center [297, 106] width 16 height 8
click at [292, 134] on span "Show" at bounding box center [297, 138] width 16 height 8
click at [296, 167] on span "Show" at bounding box center [297, 171] width 16 height 8
click at [302, 200] on span "Show" at bounding box center [297, 204] width 16 height 8
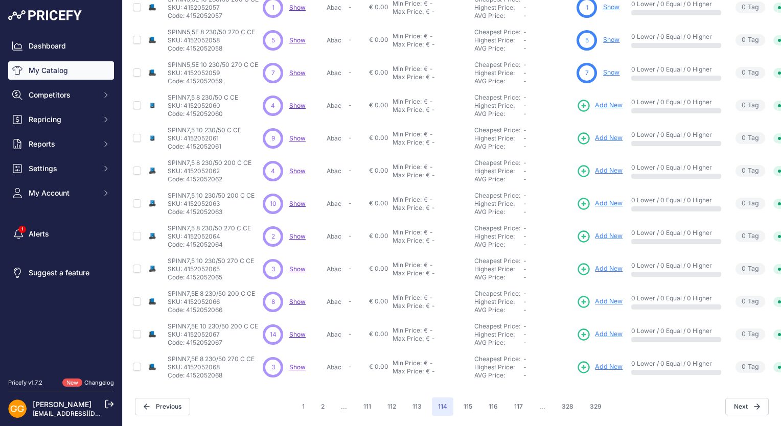
click at [298, 200] on span "Show" at bounding box center [297, 204] width 16 height 8
click at [294, 233] on span "Show" at bounding box center [297, 237] width 16 height 8
click at [298, 265] on span "Show" at bounding box center [297, 269] width 16 height 8
click at [298, 298] on span "Show" at bounding box center [297, 302] width 16 height 8
click at [296, 331] on span "Show" at bounding box center [297, 335] width 16 height 8
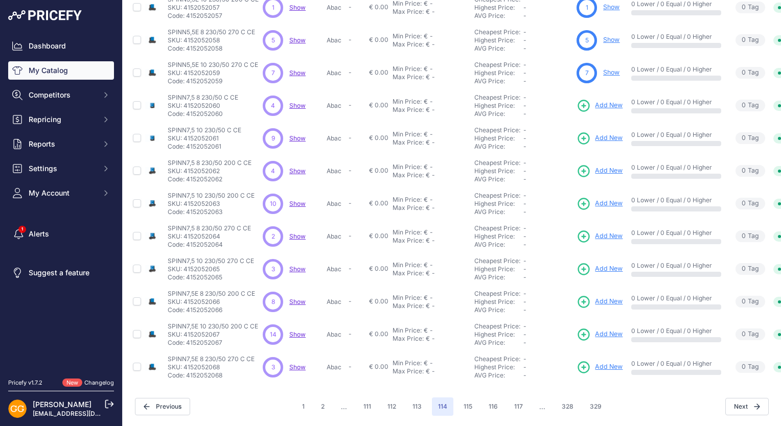
click at [291, 363] on span "Show" at bounding box center [297, 367] width 16 height 8
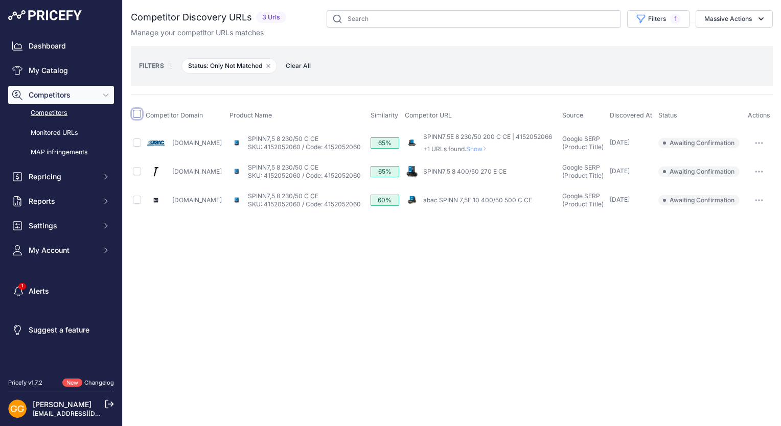
click at [135, 111] on input "checkbox" at bounding box center [137, 114] width 8 height 8
checkbox input "true"
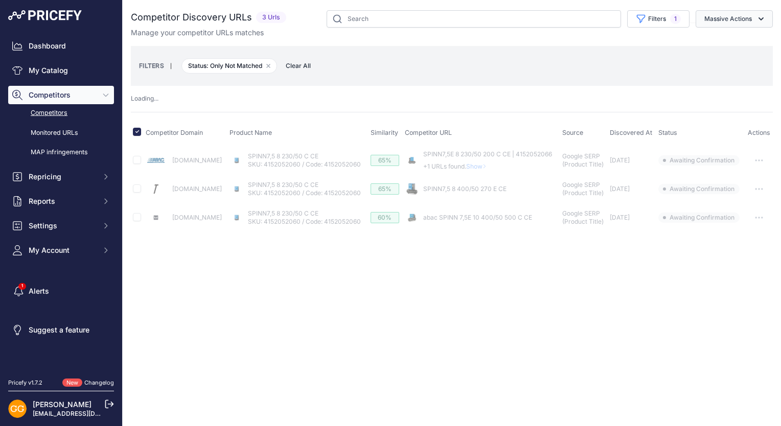
click at [746, 21] on button "Massive Actions" at bounding box center [734, 18] width 77 height 17
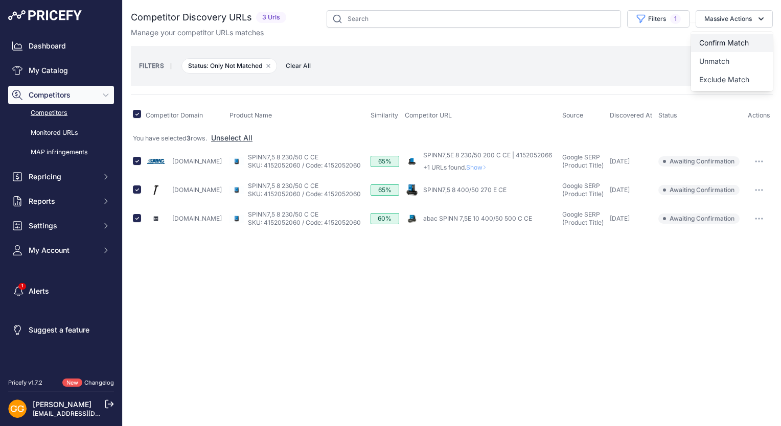
click at [750, 36] on button "Confirm Match" at bounding box center [732, 43] width 82 height 18
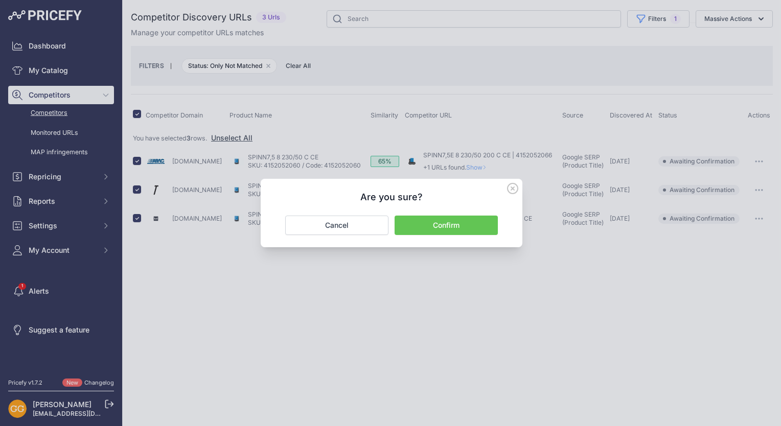
click at [436, 223] on button "Confirm" at bounding box center [446, 225] width 103 height 19
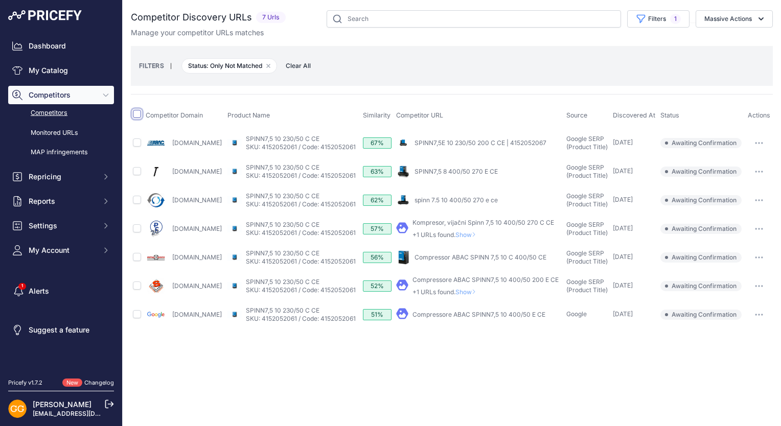
click at [136, 111] on input "checkbox" at bounding box center [137, 114] width 8 height 8
checkbox input "true"
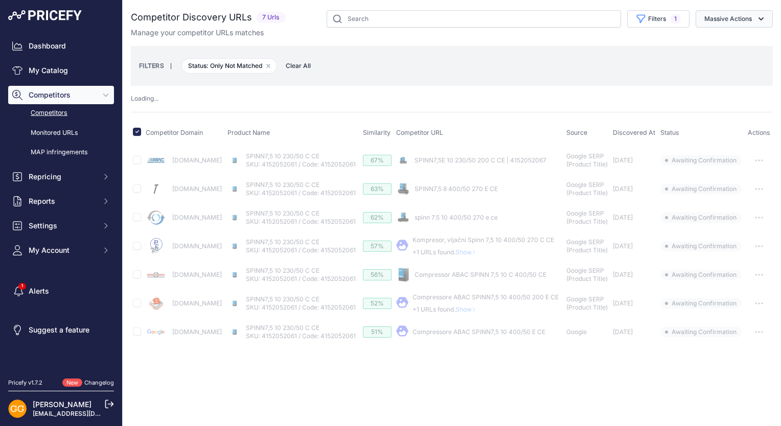
click at [765, 19] on icon "button" at bounding box center [761, 19] width 10 height 10
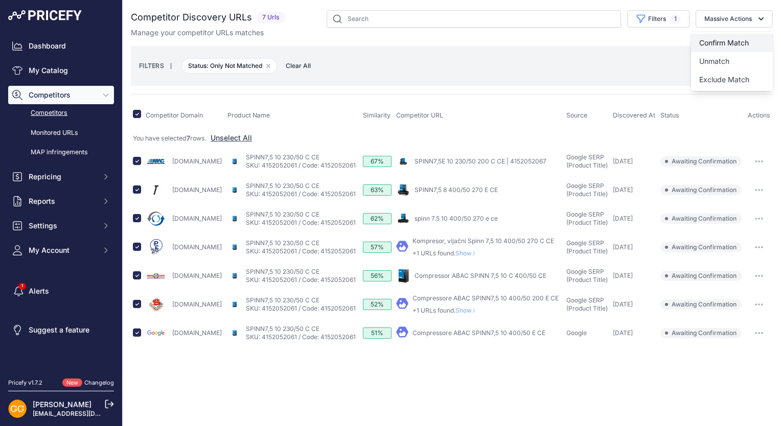
click at [718, 42] on span "Confirm Match" at bounding box center [724, 42] width 50 height 9
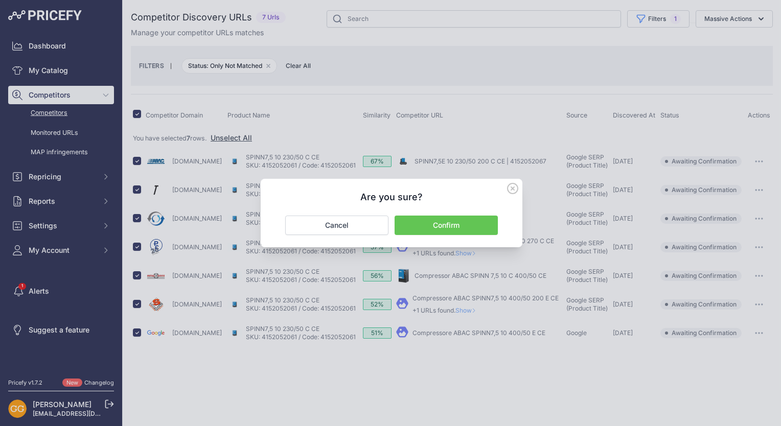
click at [479, 224] on button "Confirm" at bounding box center [446, 225] width 103 height 19
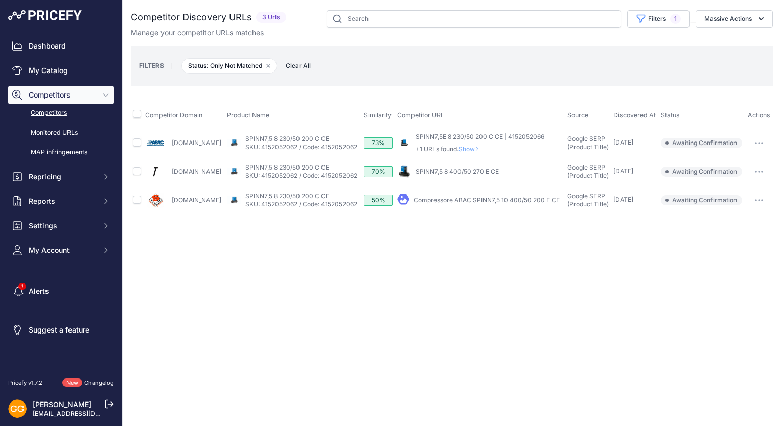
click at [137, 118] on span at bounding box center [137, 116] width 8 height 8
click at [135, 114] on input "checkbox" at bounding box center [137, 114] width 8 height 8
checkbox input "true"
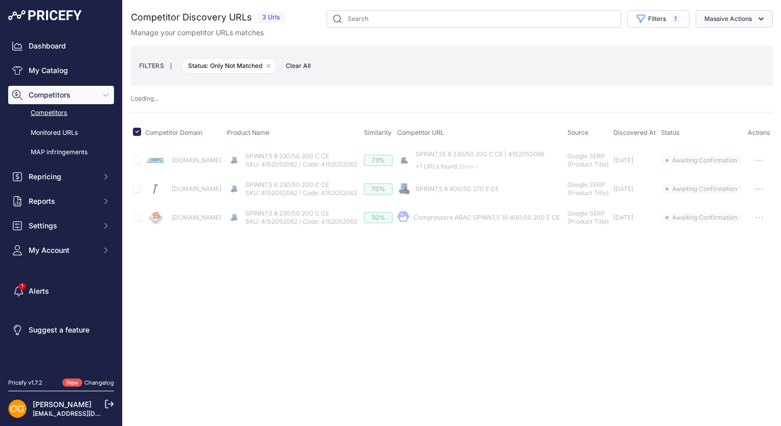
click at [755, 17] on button "Massive Actions" at bounding box center [734, 18] width 77 height 17
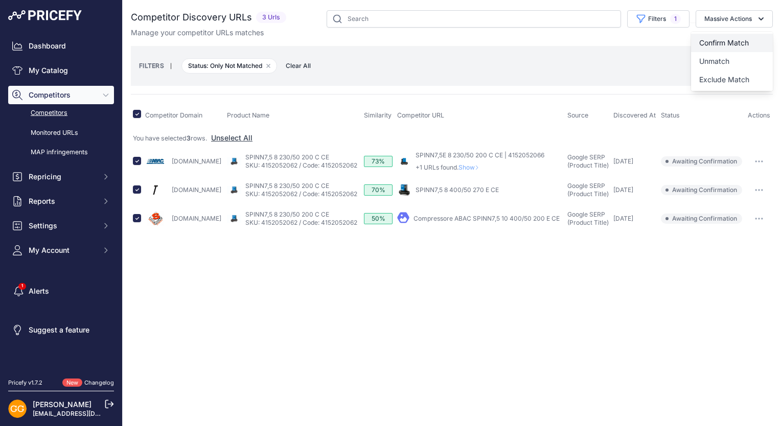
drag, startPoint x: 742, startPoint y: 38, endPoint x: 726, endPoint y: 62, distance: 28.4
click at [741, 38] on span "Confirm Match" at bounding box center [724, 42] width 50 height 9
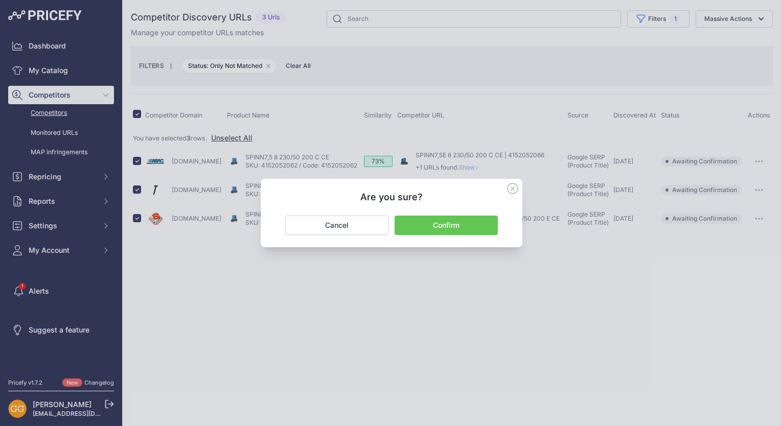
click at [445, 220] on button "Confirm" at bounding box center [446, 225] width 103 height 19
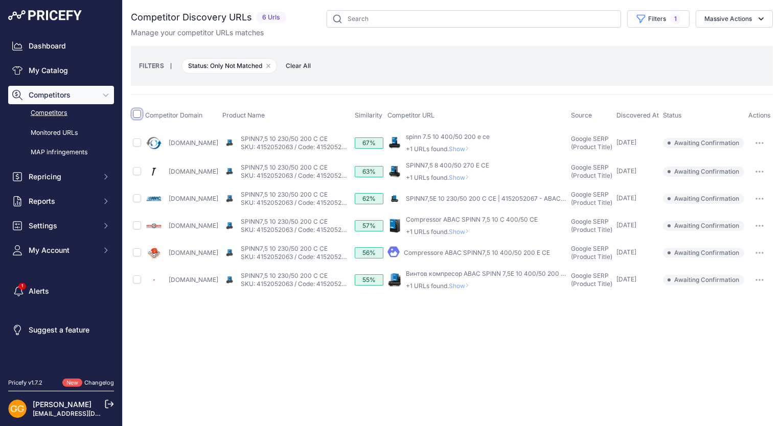
click at [139, 112] on input "checkbox" at bounding box center [137, 114] width 8 height 8
checkbox input "true"
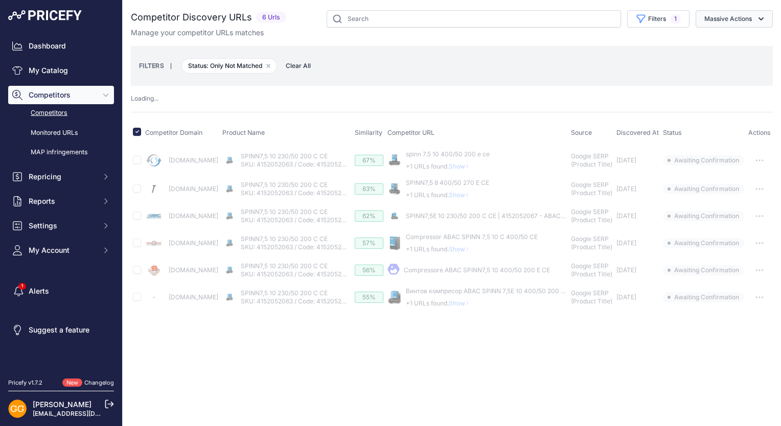
click at [744, 19] on button "Massive Actions" at bounding box center [734, 18] width 77 height 17
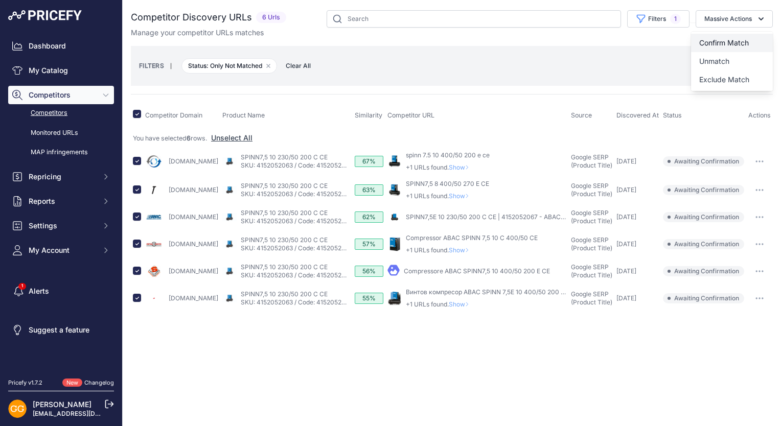
click at [746, 35] on button "Confirm Match" at bounding box center [732, 43] width 82 height 18
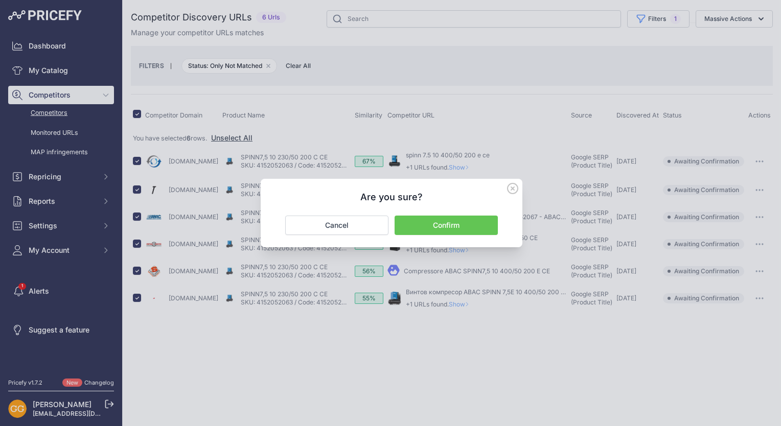
click at [470, 220] on button "Confirm" at bounding box center [446, 225] width 103 height 19
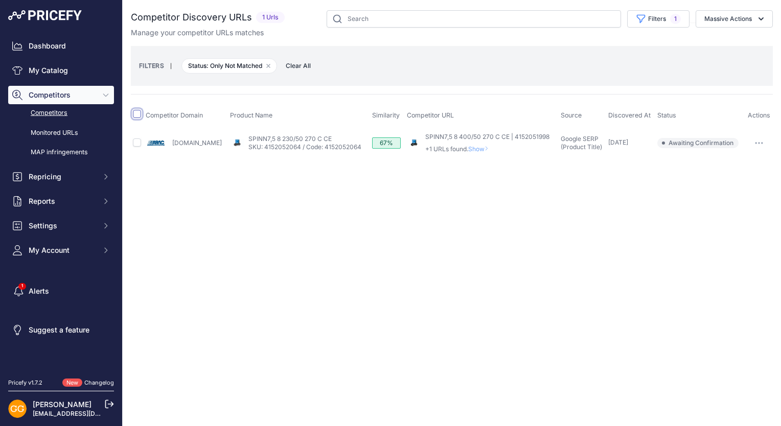
click at [137, 113] on input "checkbox" at bounding box center [137, 114] width 8 height 8
checkbox input "true"
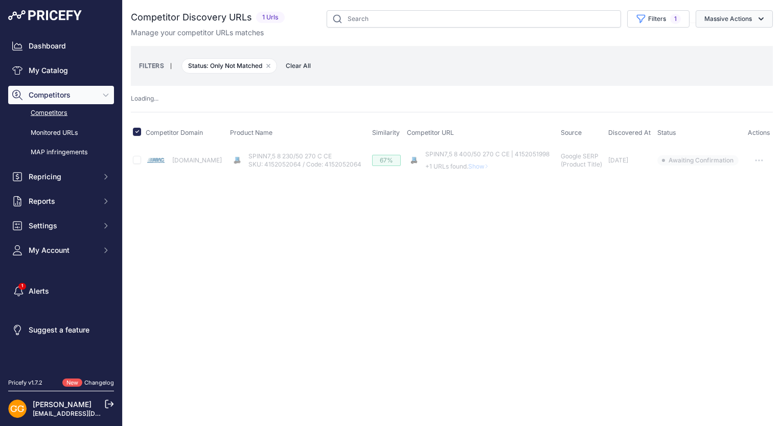
click at [742, 21] on button "Massive Actions" at bounding box center [734, 18] width 77 height 17
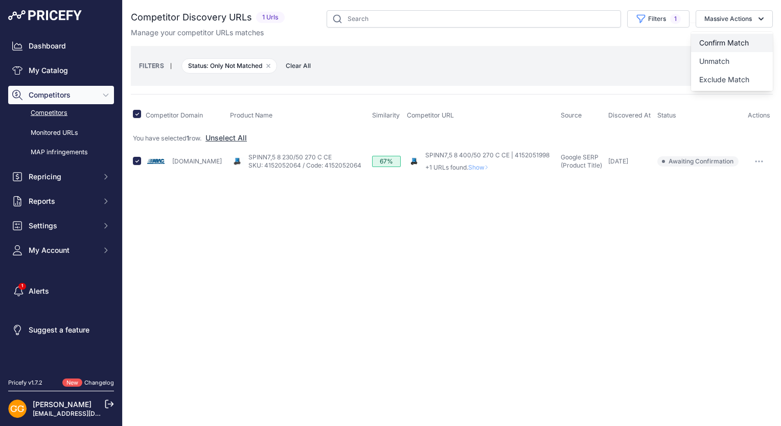
click at [746, 36] on button "Confirm Match" at bounding box center [732, 43] width 82 height 18
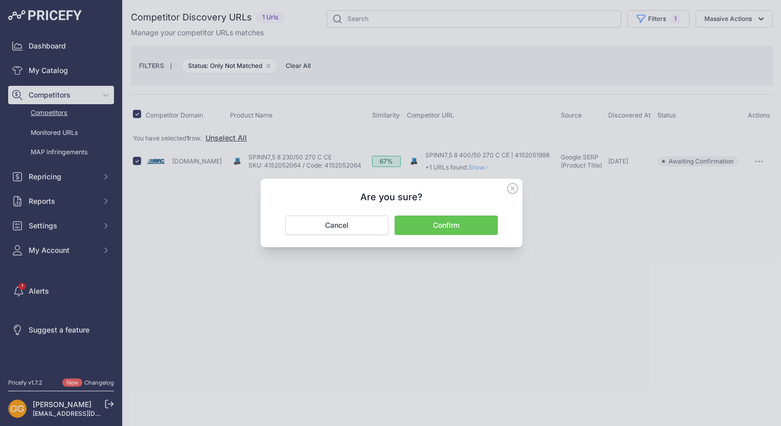
click at [440, 226] on button "Confirm" at bounding box center [446, 225] width 103 height 19
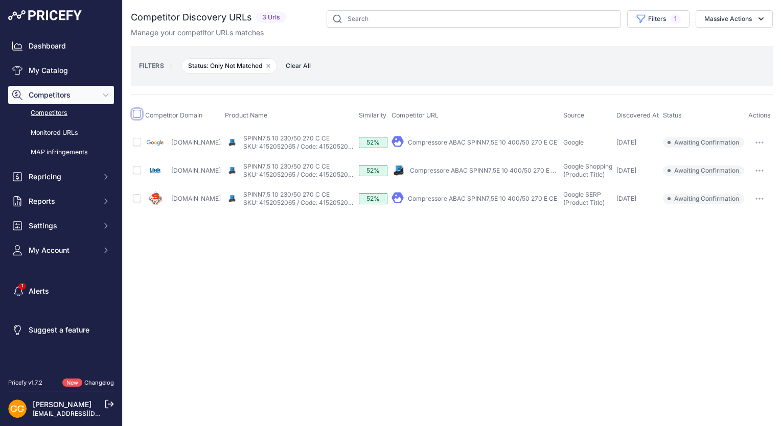
click at [139, 113] on input "checkbox" at bounding box center [137, 114] width 8 height 8
checkbox input "true"
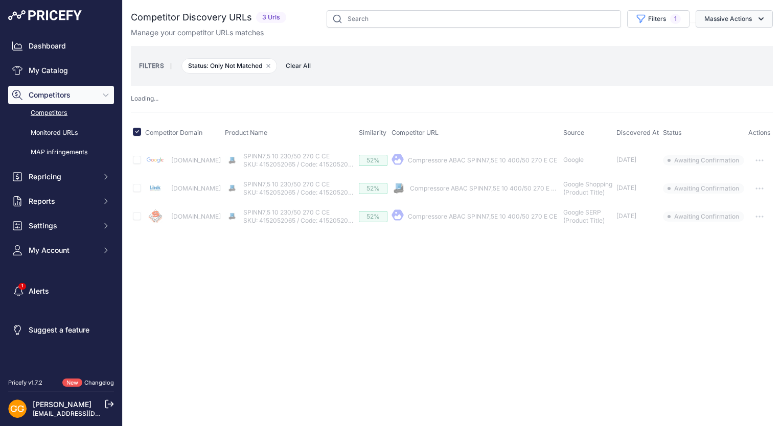
click at [743, 15] on button "Massive Actions" at bounding box center [734, 18] width 77 height 17
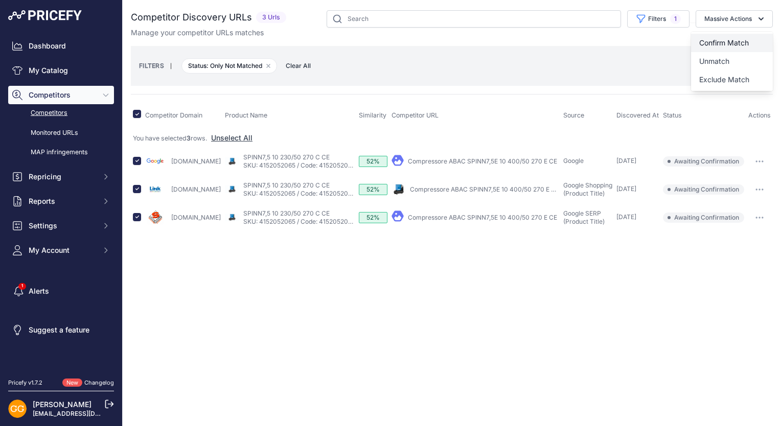
click at [740, 36] on button "Confirm Match" at bounding box center [732, 43] width 82 height 18
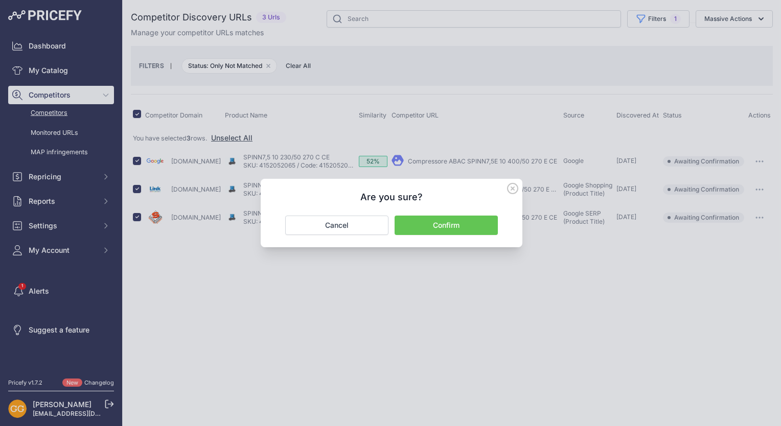
click at [455, 219] on button "Confirm" at bounding box center [446, 225] width 103 height 19
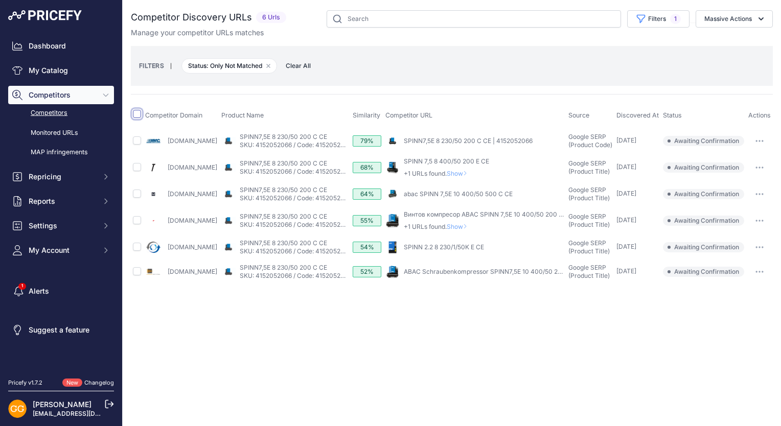
click at [134, 115] on input "checkbox" at bounding box center [137, 114] width 8 height 8
checkbox input "true"
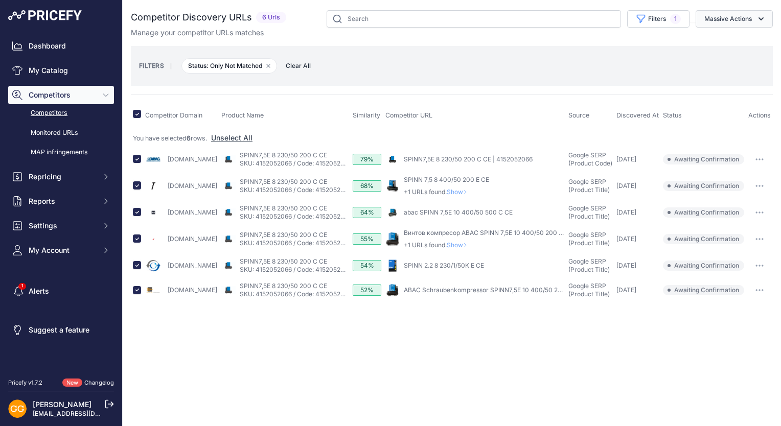
click at [739, 12] on button "Massive Actions" at bounding box center [734, 18] width 77 height 17
click at [740, 37] on button "Confirm Match" at bounding box center [732, 43] width 82 height 18
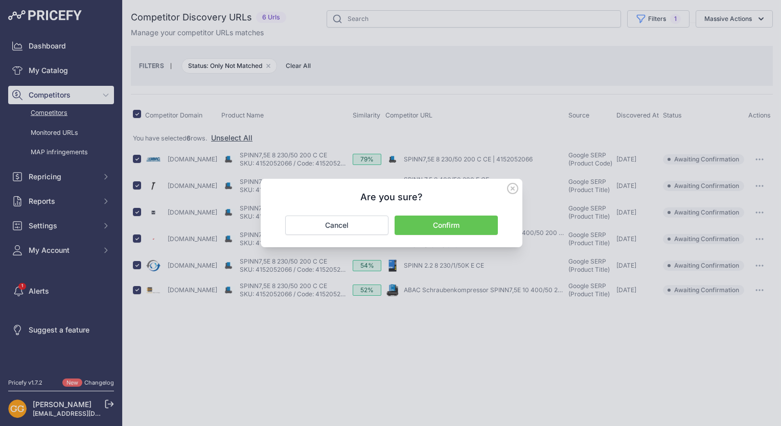
click at [483, 230] on button "Confirm" at bounding box center [446, 225] width 103 height 19
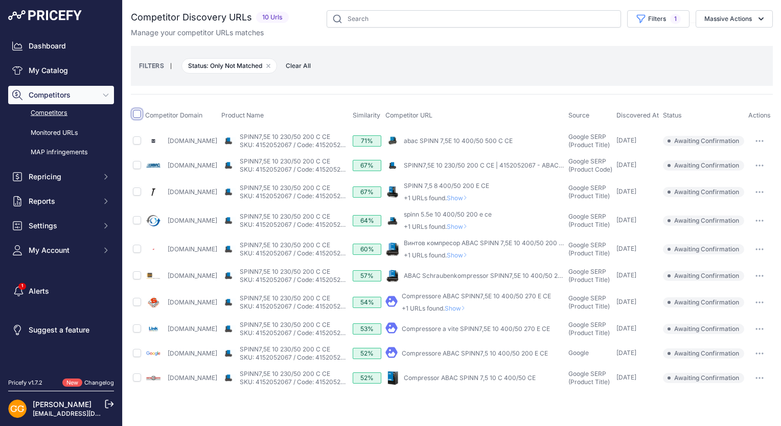
click at [138, 110] on input "checkbox" at bounding box center [137, 114] width 8 height 8
checkbox input "true"
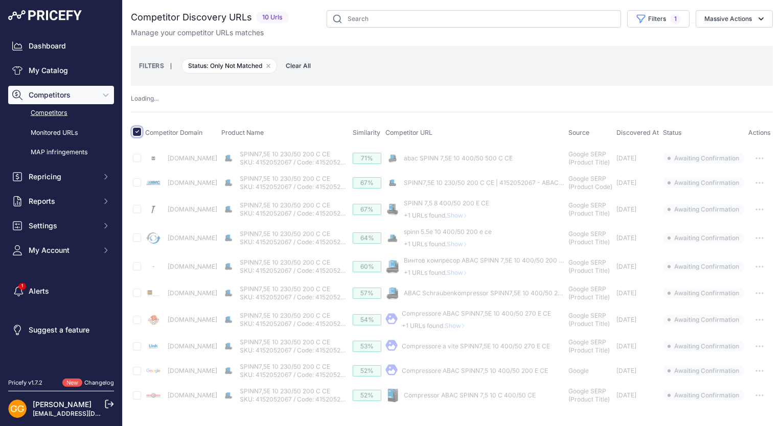
scroll to position [18, 0]
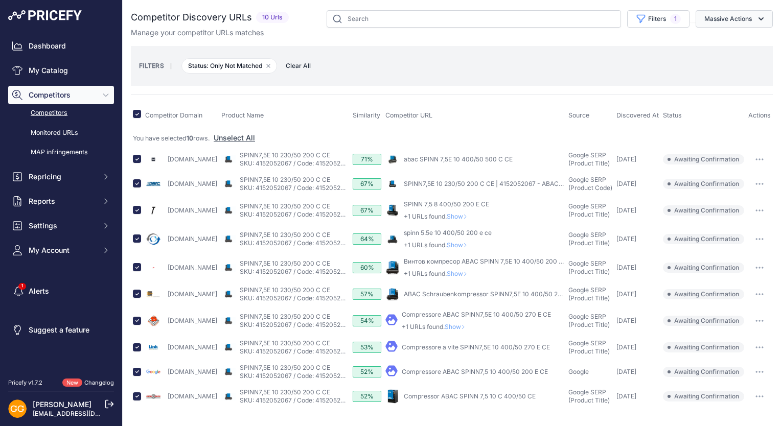
click at [737, 16] on button "Massive Actions" at bounding box center [734, 18] width 77 height 17
click at [751, 39] on button "Confirm Match" at bounding box center [732, 43] width 82 height 18
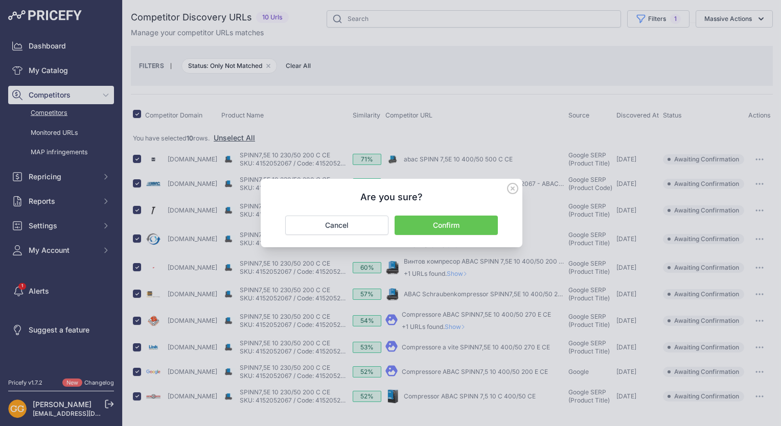
click at [473, 226] on button "Confirm" at bounding box center [446, 225] width 103 height 19
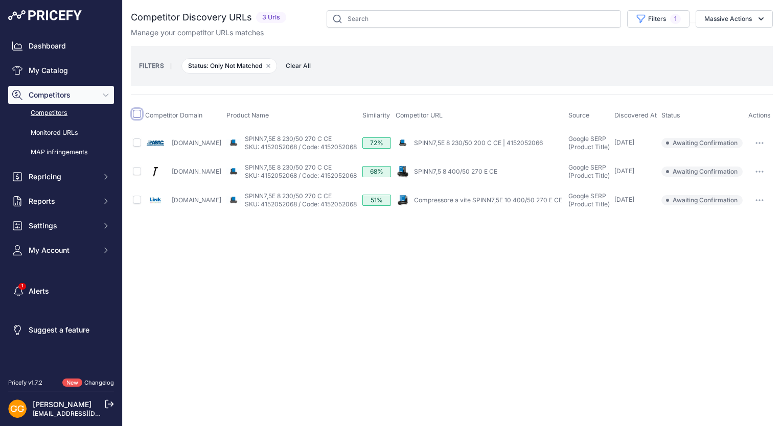
click at [139, 113] on input "checkbox" at bounding box center [137, 114] width 8 height 8
checkbox input "true"
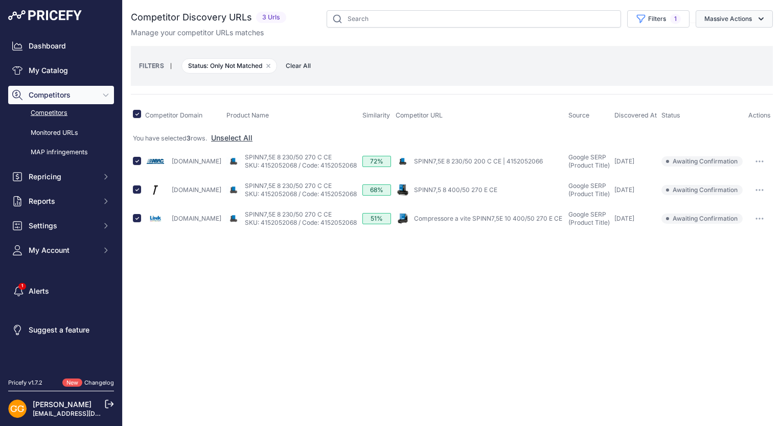
click at [739, 18] on button "Massive Actions" at bounding box center [734, 18] width 77 height 17
click at [744, 42] on span "Confirm Match" at bounding box center [724, 42] width 50 height 9
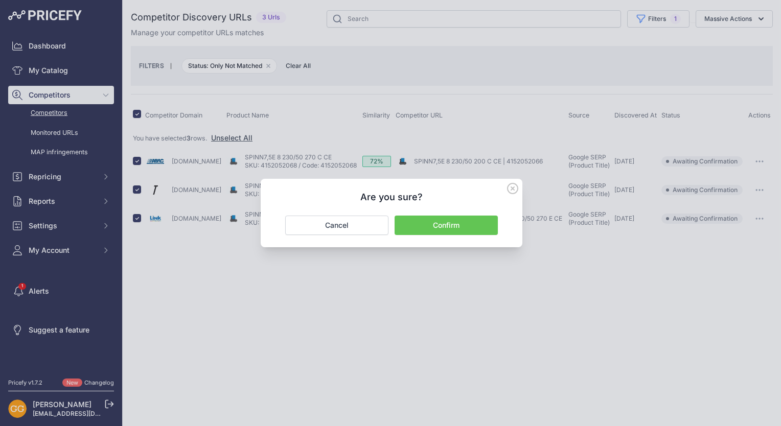
click at [479, 227] on button "Confirm" at bounding box center [446, 225] width 103 height 19
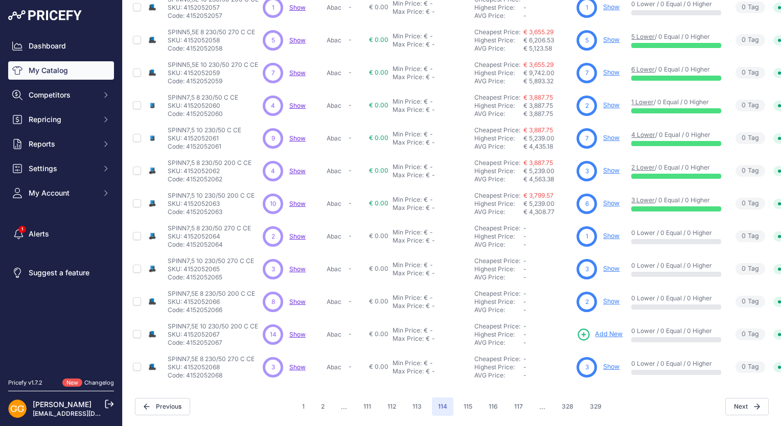
scroll to position [194, 0]
click at [466, 403] on button "115" at bounding box center [468, 407] width 21 height 18
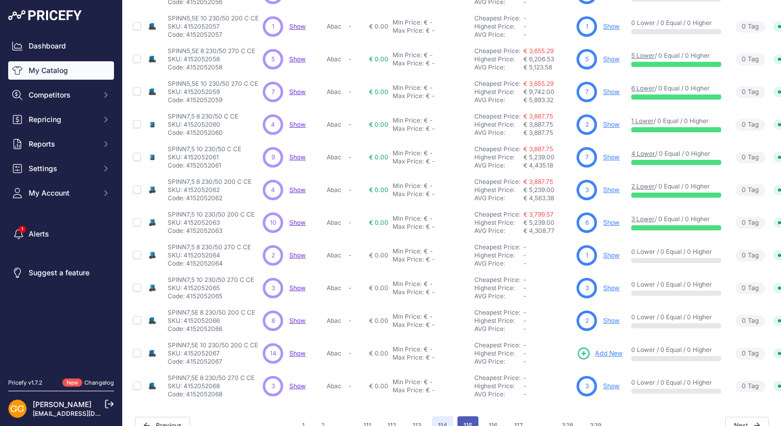
scroll to position [220, 0]
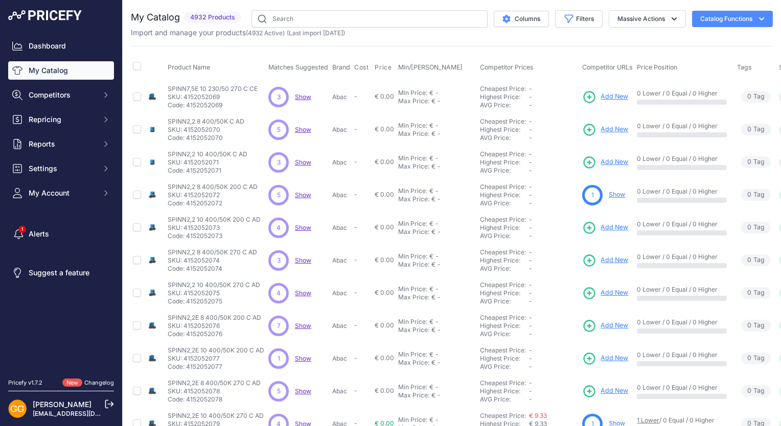
click at [301, 96] on span "Show" at bounding box center [303, 97] width 16 height 8
click at [302, 129] on span "Show" at bounding box center [303, 130] width 16 height 8
click at [301, 161] on span "Show" at bounding box center [303, 162] width 16 height 8
click at [307, 193] on span "Show" at bounding box center [303, 195] width 16 height 8
click at [305, 224] on span "Show" at bounding box center [303, 228] width 16 height 8
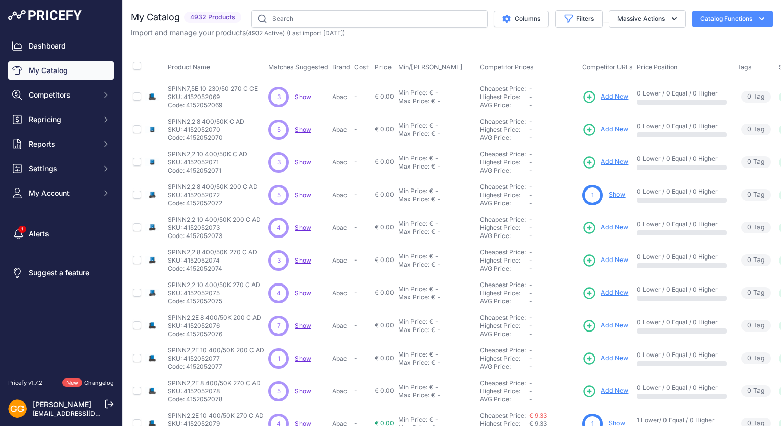
click at [303, 258] on span "Show" at bounding box center [303, 261] width 16 height 8
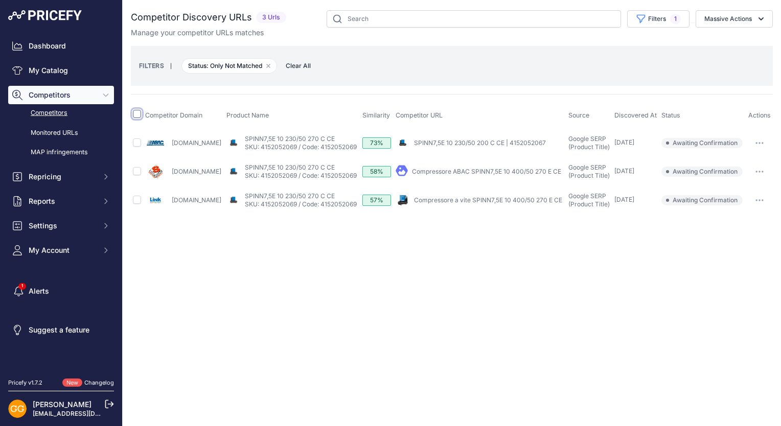
click at [135, 114] on input "checkbox" at bounding box center [137, 114] width 8 height 8
checkbox input "true"
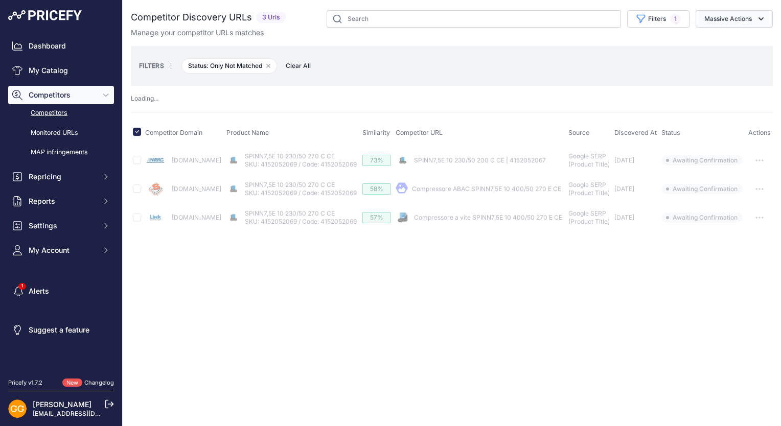
click at [739, 18] on button "Massive Actions" at bounding box center [734, 18] width 77 height 17
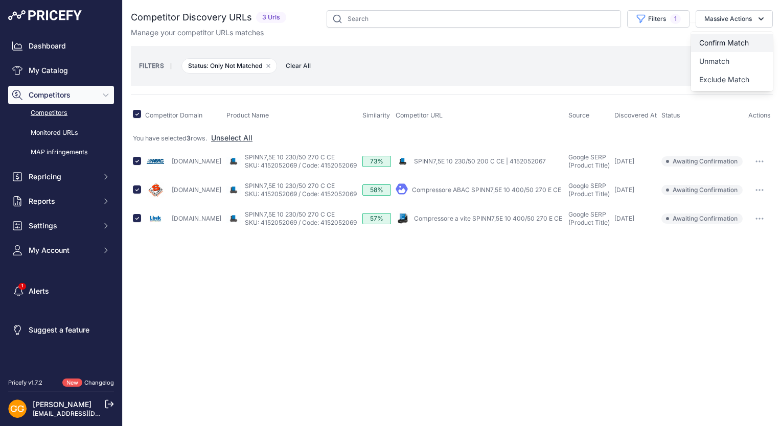
click at [742, 37] on button "Confirm Match" at bounding box center [732, 43] width 82 height 18
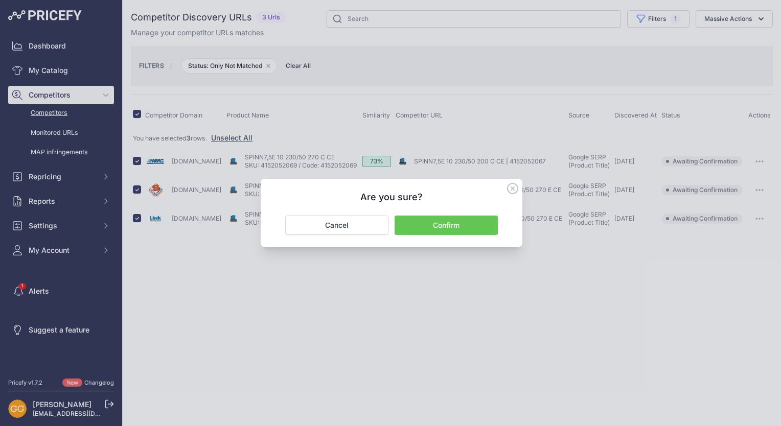
click at [421, 227] on button "Confirm" at bounding box center [446, 225] width 103 height 19
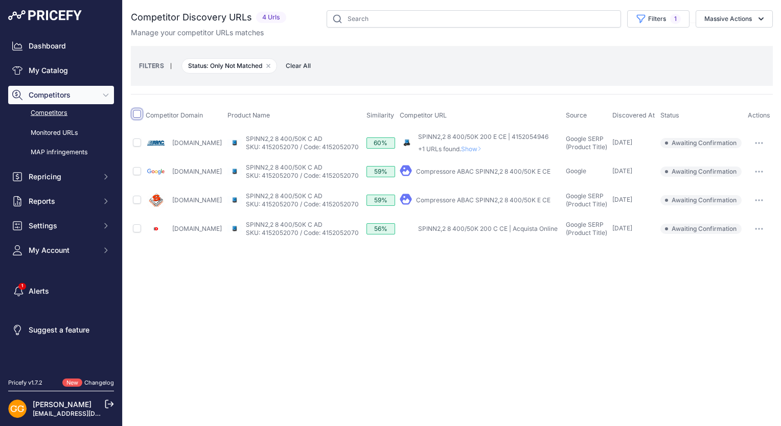
click at [133, 112] on input "checkbox" at bounding box center [137, 114] width 8 height 8
checkbox input "true"
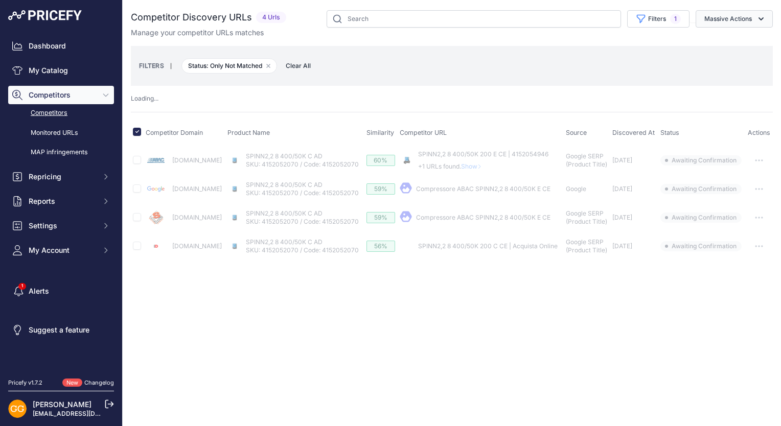
click at [750, 17] on button "Massive Actions" at bounding box center [734, 18] width 77 height 17
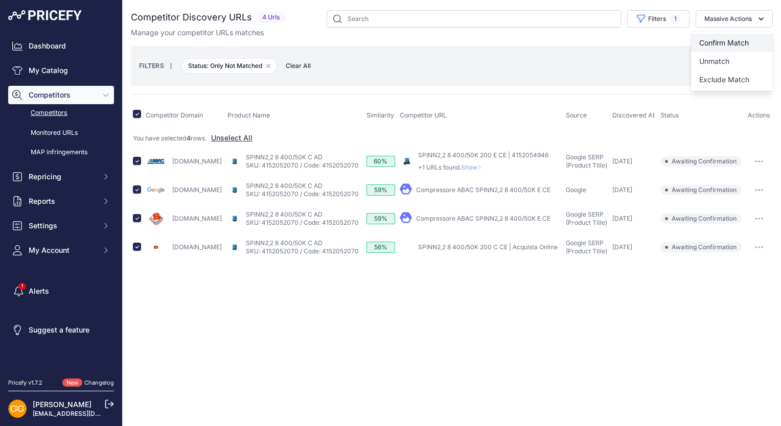
click at [741, 38] on button "Confirm Match" at bounding box center [732, 43] width 82 height 18
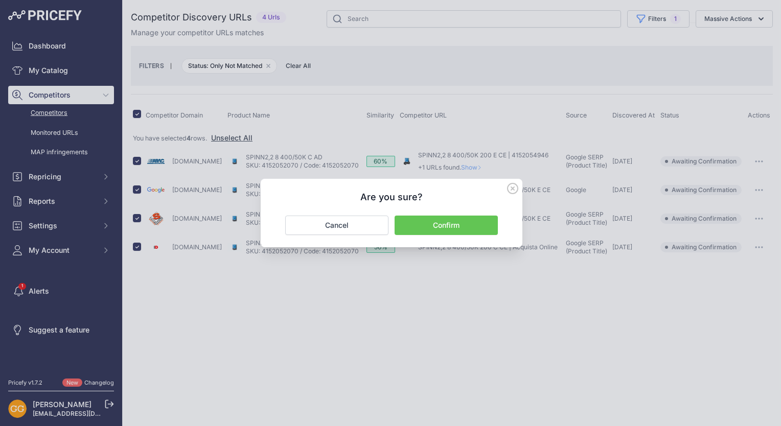
click at [472, 228] on button "Confirm" at bounding box center [446, 225] width 103 height 19
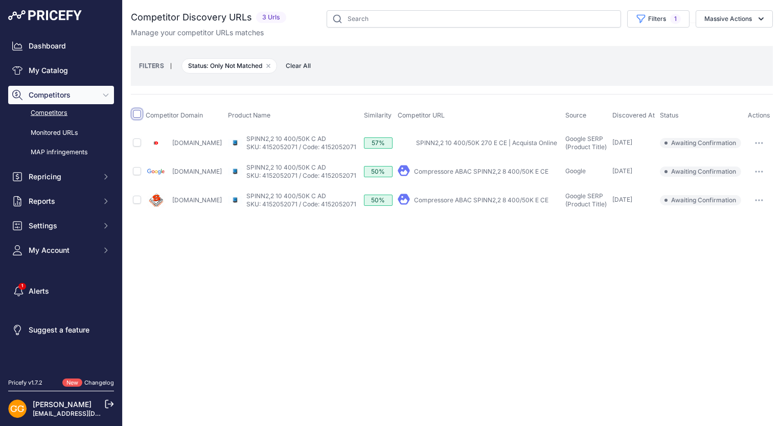
click at [136, 111] on input "checkbox" at bounding box center [137, 114] width 8 height 8
checkbox input "true"
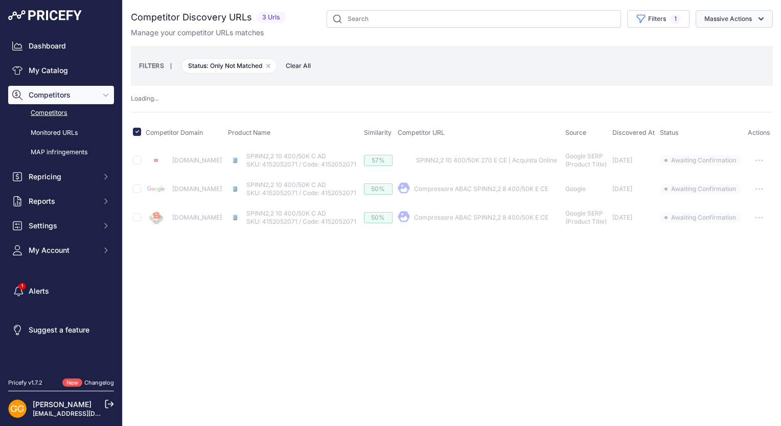
click at [714, 14] on button "Massive Actions" at bounding box center [734, 18] width 77 height 17
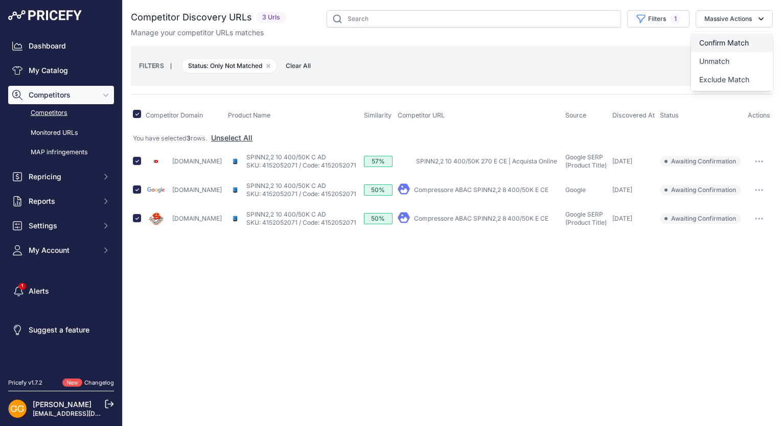
click at [732, 42] on span "Confirm Match" at bounding box center [724, 42] width 50 height 9
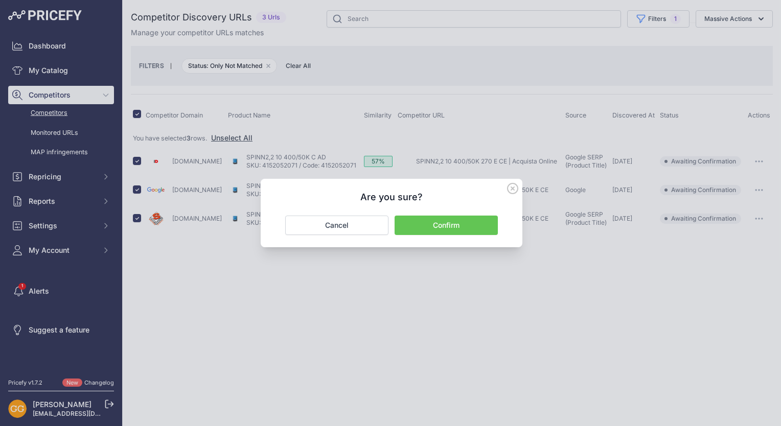
click at [462, 226] on button "Confirm" at bounding box center [446, 225] width 103 height 19
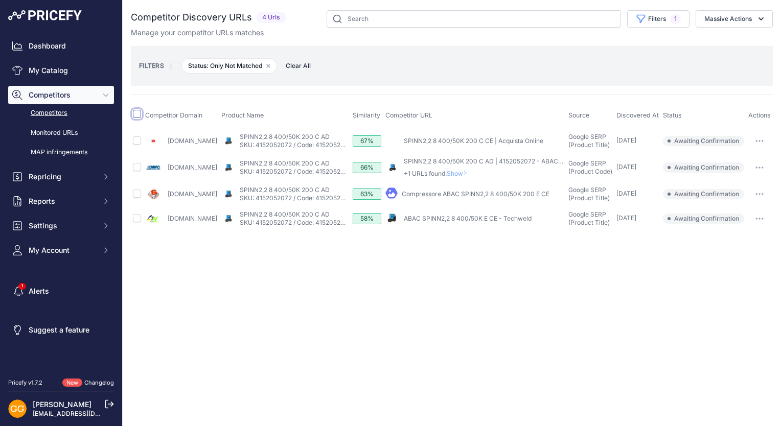
click at [139, 115] on input "checkbox" at bounding box center [137, 114] width 8 height 8
checkbox input "true"
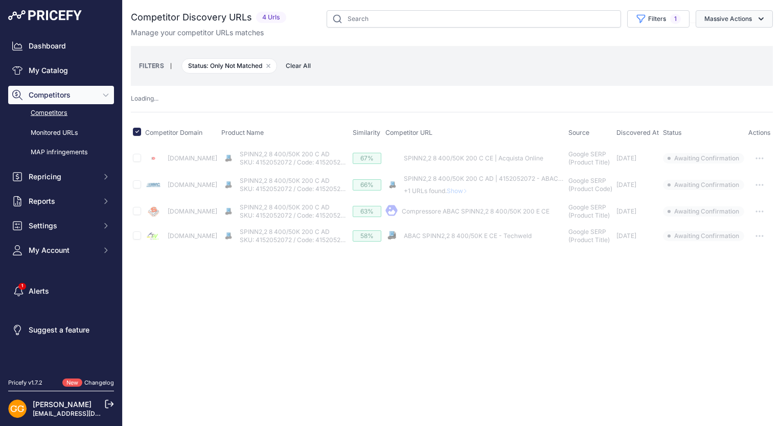
click at [752, 18] on button "Massive Actions" at bounding box center [734, 18] width 77 height 17
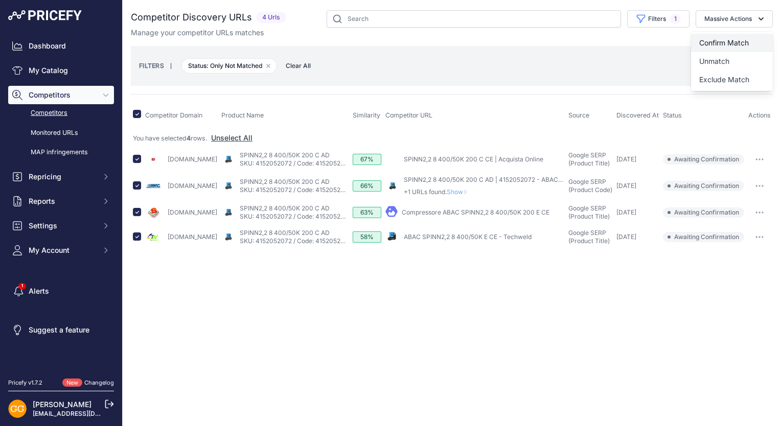
click at [748, 40] on span "Confirm Match" at bounding box center [724, 42] width 50 height 9
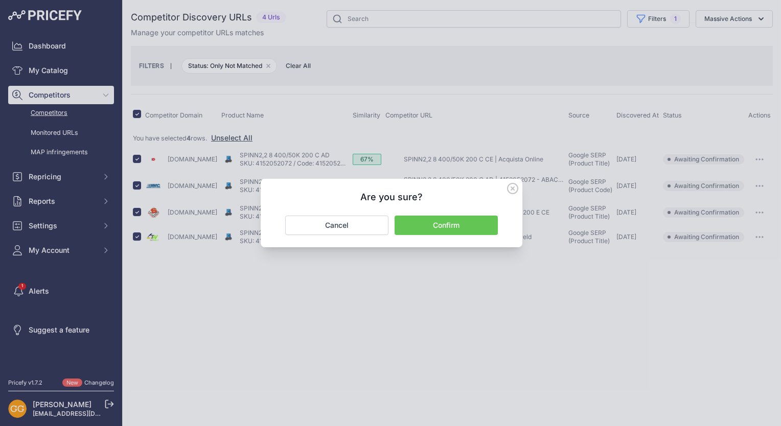
click at [482, 232] on button "Confirm" at bounding box center [446, 225] width 103 height 19
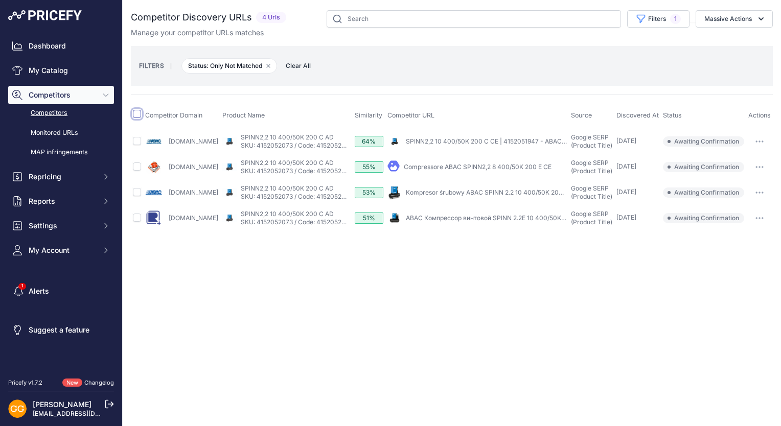
click at [136, 117] on input "checkbox" at bounding box center [137, 114] width 8 height 8
checkbox input "true"
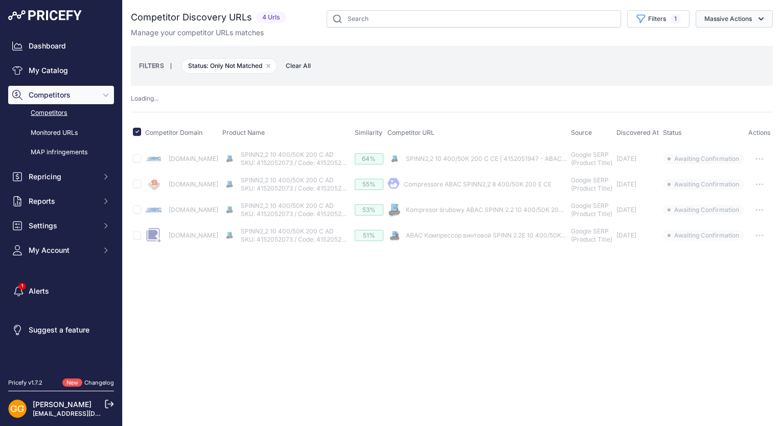
click at [741, 19] on button "Massive Actions" at bounding box center [734, 18] width 77 height 17
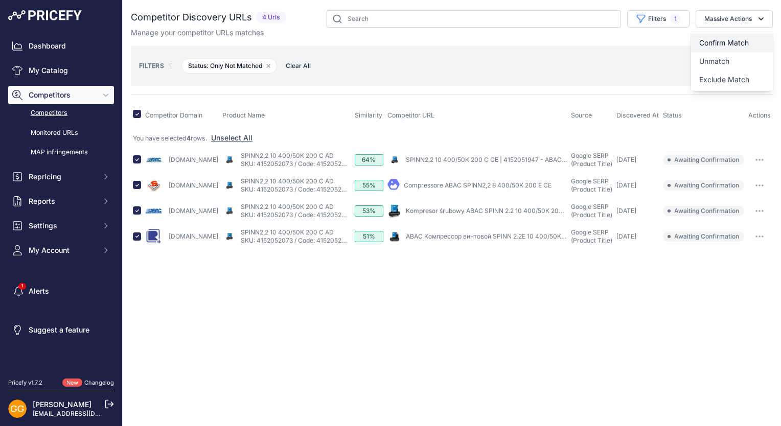
click at [738, 38] on span "Confirm Match" at bounding box center [724, 42] width 50 height 9
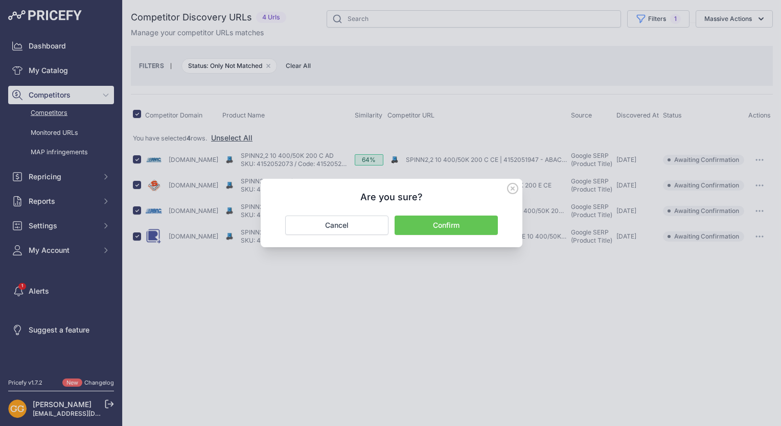
click at [458, 229] on button "Confirm" at bounding box center [446, 225] width 103 height 19
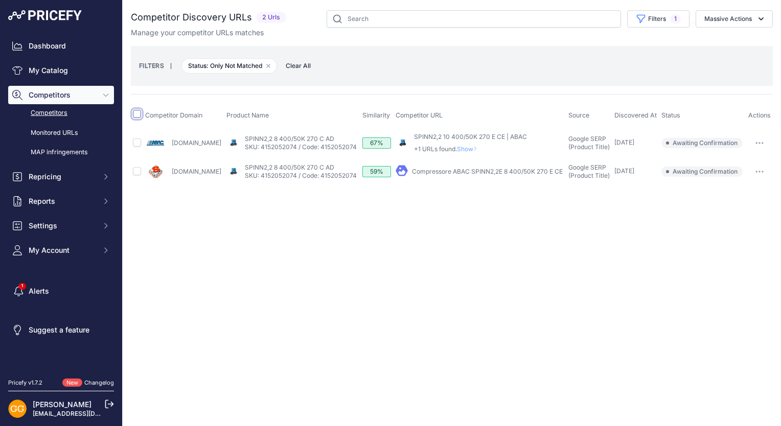
click at [139, 115] on input "checkbox" at bounding box center [137, 114] width 8 height 8
checkbox input "true"
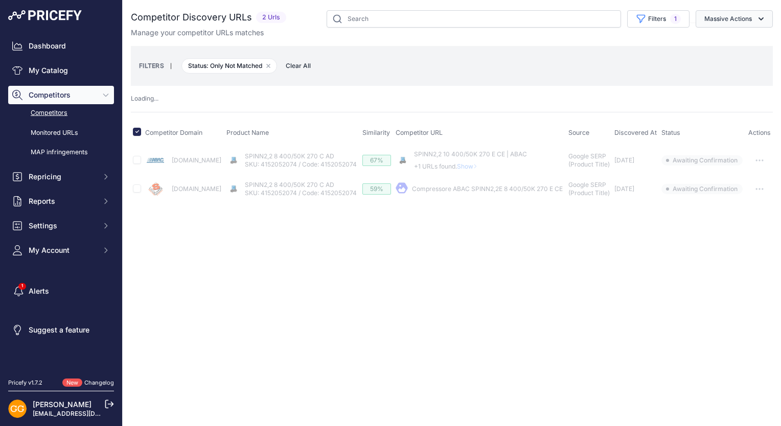
click at [749, 16] on button "Massive Actions" at bounding box center [734, 18] width 77 height 17
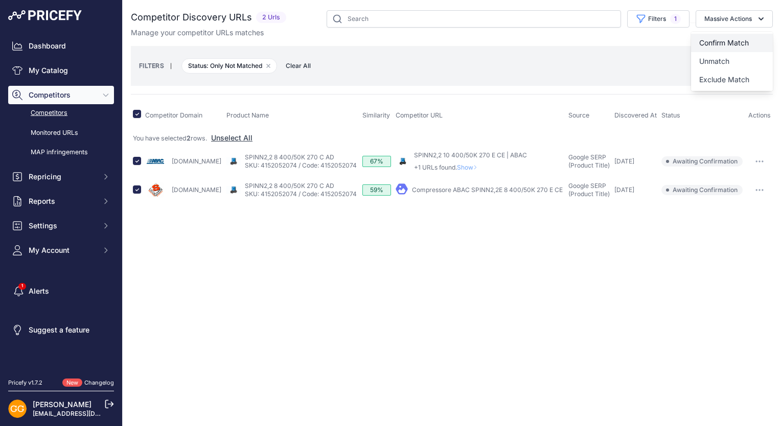
click at [738, 40] on span "Confirm Match" at bounding box center [724, 42] width 50 height 9
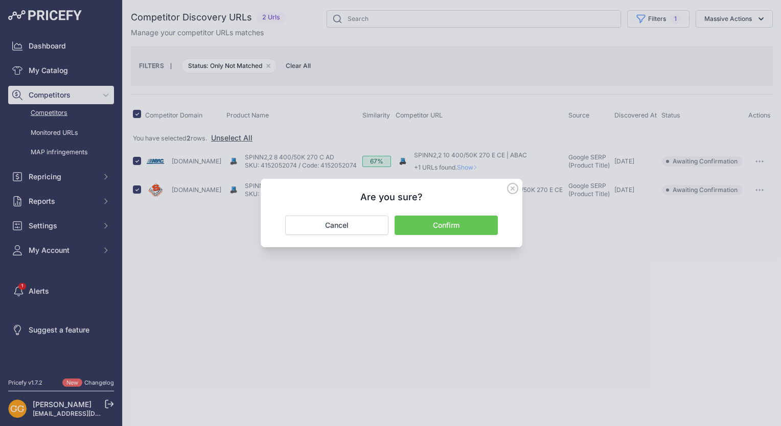
click at [471, 220] on button "Confirm" at bounding box center [446, 225] width 103 height 19
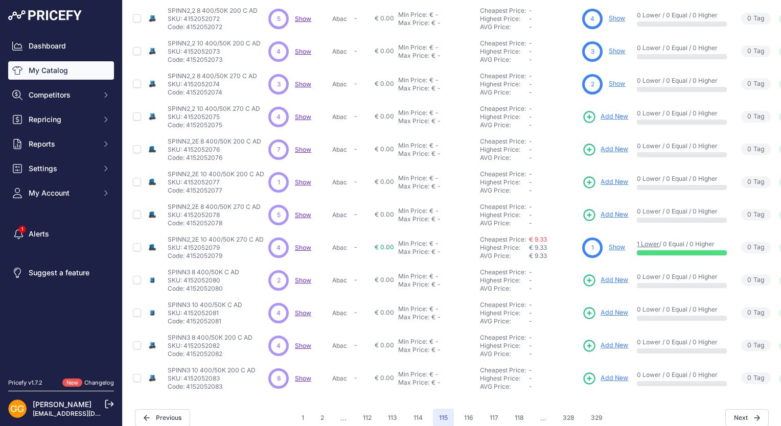
scroll to position [194, 0]
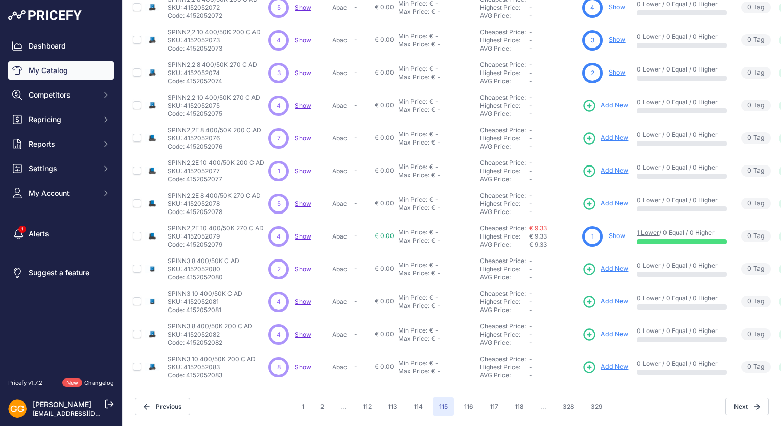
click at [305, 102] on span "Show" at bounding box center [303, 106] width 16 height 8
click at [299, 134] on span "Show" at bounding box center [303, 138] width 16 height 8
click at [305, 167] on span "Show" at bounding box center [303, 171] width 16 height 8
click at [301, 200] on span "Show" at bounding box center [303, 204] width 16 height 8
click at [304, 233] on span "Show" at bounding box center [303, 237] width 16 height 8
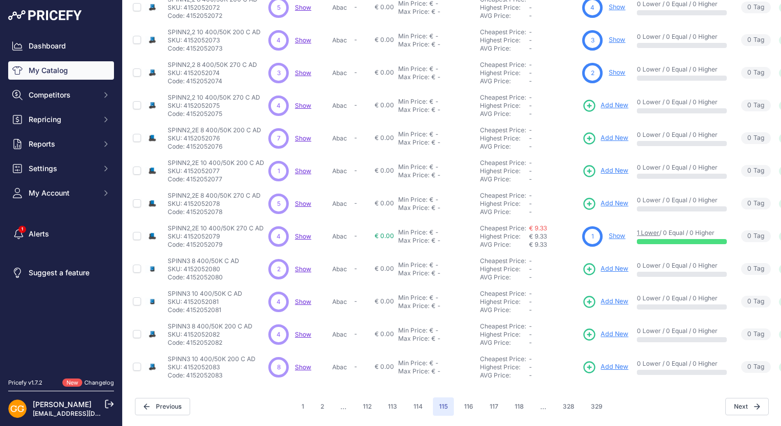
click at [304, 265] on span "Show" at bounding box center [303, 269] width 16 height 8
click at [303, 298] on span "Show" at bounding box center [303, 302] width 16 height 8
click at [305, 331] on span "Show" at bounding box center [303, 335] width 16 height 8
click at [302, 363] on span "Show" at bounding box center [303, 367] width 16 height 8
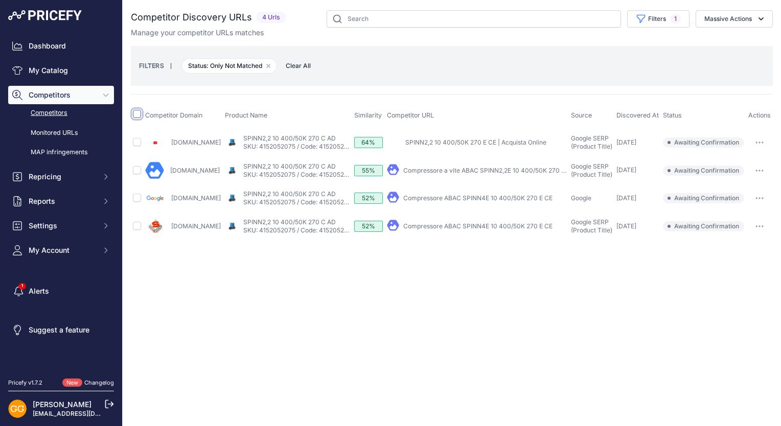
click at [135, 111] on input "checkbox" at bounding box center [137, 114] width 8 height 8
checkbox input "true"
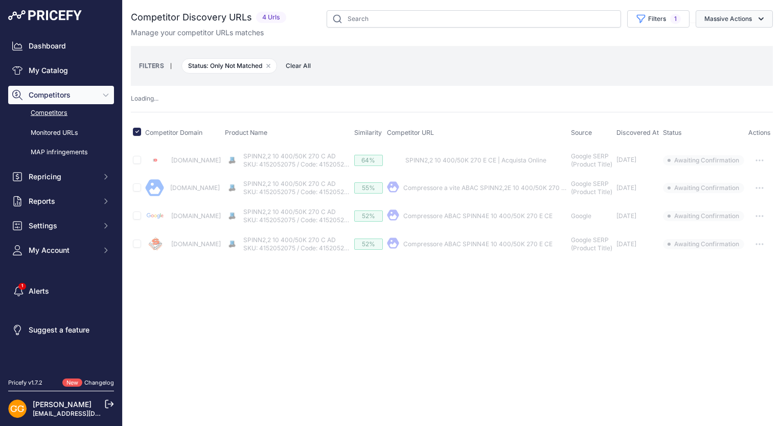
click at [726, 15] on button "Massive Actions" at bounding box center [734, 18] width 77 height 17
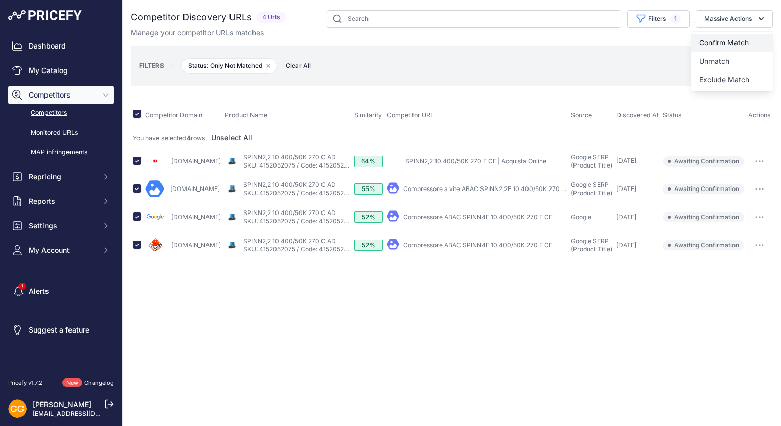
click at [746, 36] on button "Confirm Match" at bounding box center [732, 43] width 82 height 18
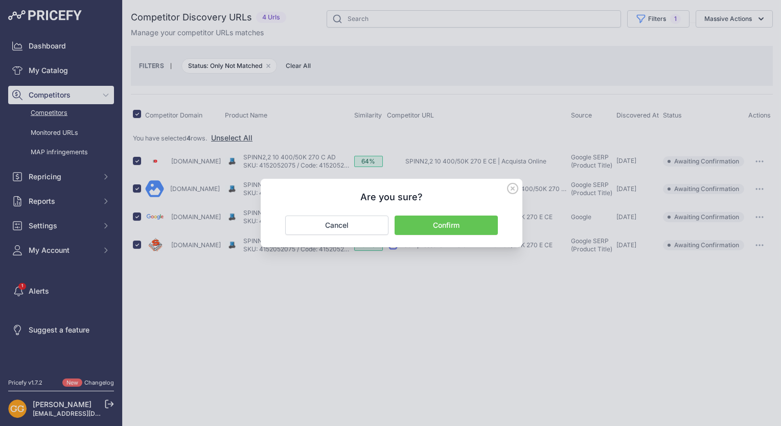
click at [467, 226] on button "Confirm" at bounding box center [446, 225] width 103 height 19
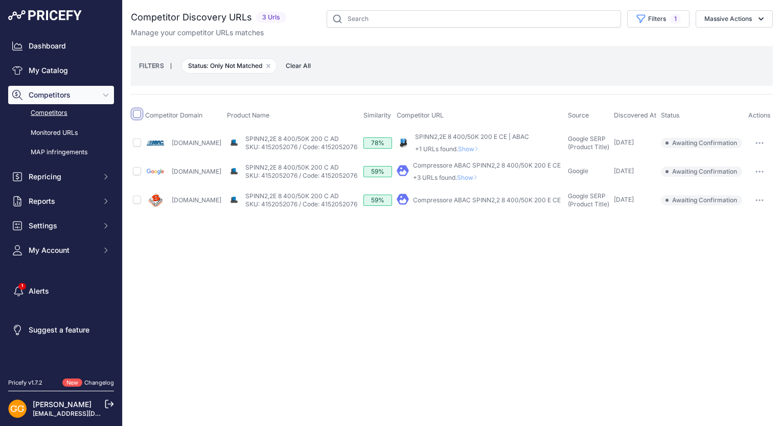
click at [136, 115] on input "checkbox" at bounding box center [137, 114] width 8 height 8
checkbox input "true"
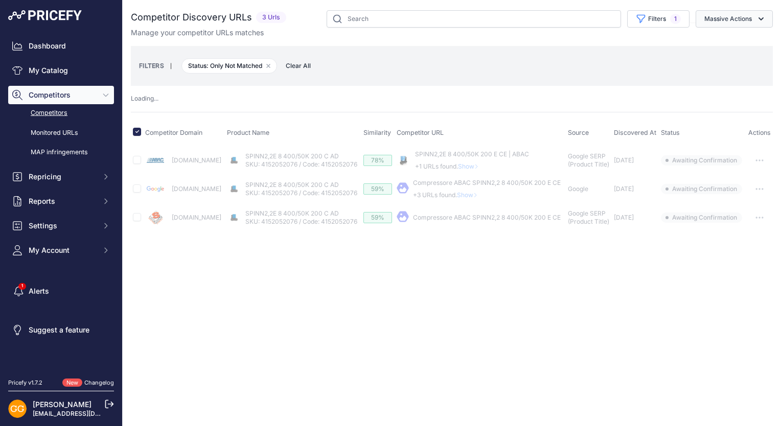
click at [730, 13] on button "Massive Actions" at bounding box center [734, 18] width 77 height 17
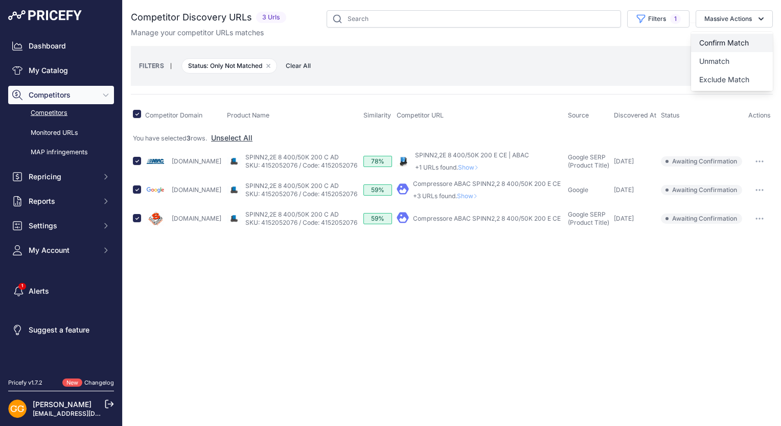
click at [746, 38] on span "Confirm Match" at bounding box center [724, 42] width 50 height 9
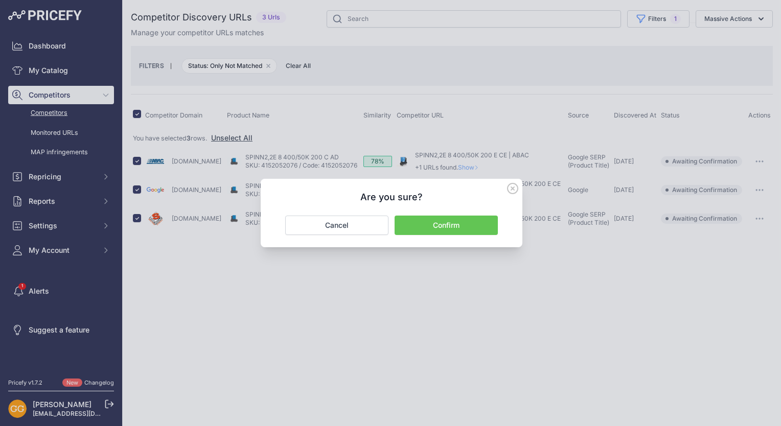
click at [436, 220] on button "Confirm" at bounding box center [446, 225] width 103 height 19
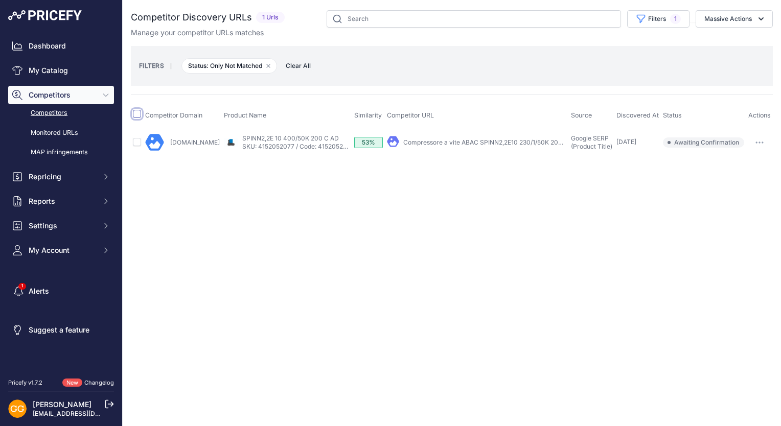
click at [136, 111] on input "checkbox" at bounding box center [137, 114] width 8 height 8
checkbox input "true"
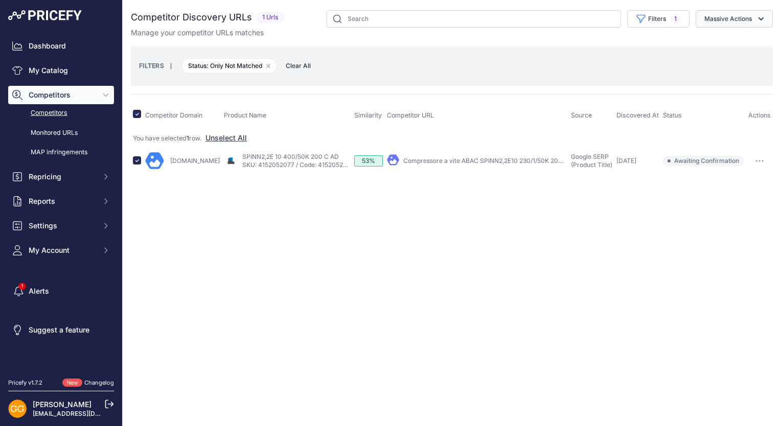
click at [759, 21] on icon "button" at bounding box center [761, 19] width 10 height 10
click at [756, 36] on button "Confirm Match" at bounding box center [732, 43] width 82 height 18
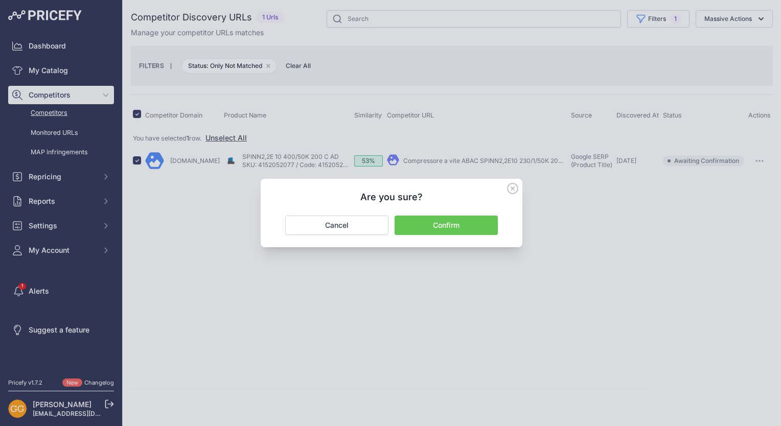
click at [481, 218] on button "Confirm" at bounding box center [446, 225] width 103 height 19
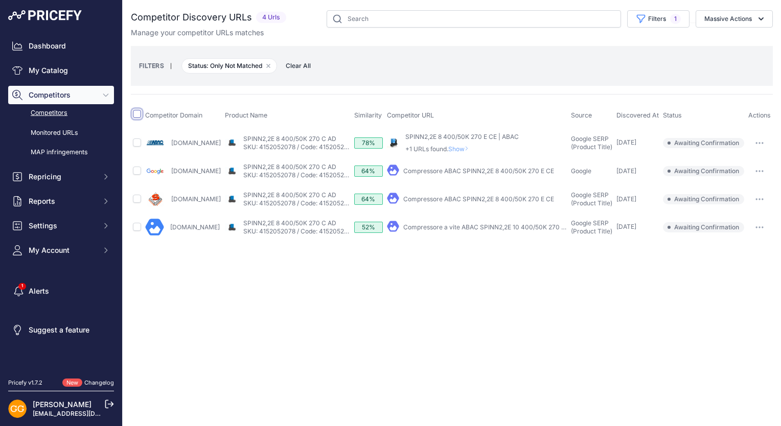
click at [139, 111] on input "checkbox" at bounding box center [137, 114] width 8 height 8
checkbox input "true"
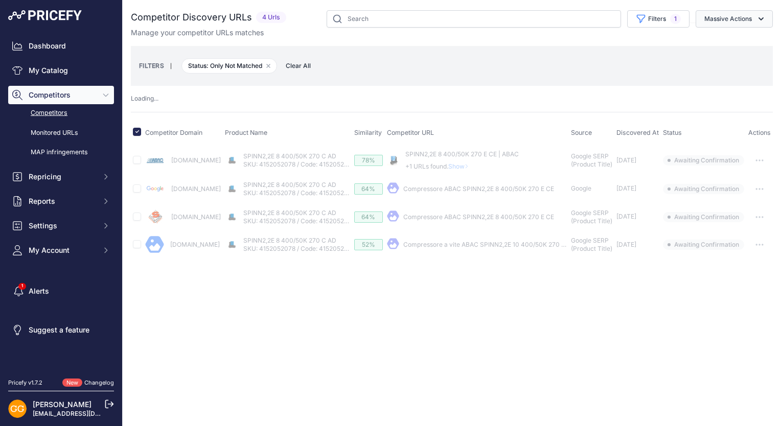
click at [759, 21] on icon "button" at bounding box center [761, 19] width 10 height 10
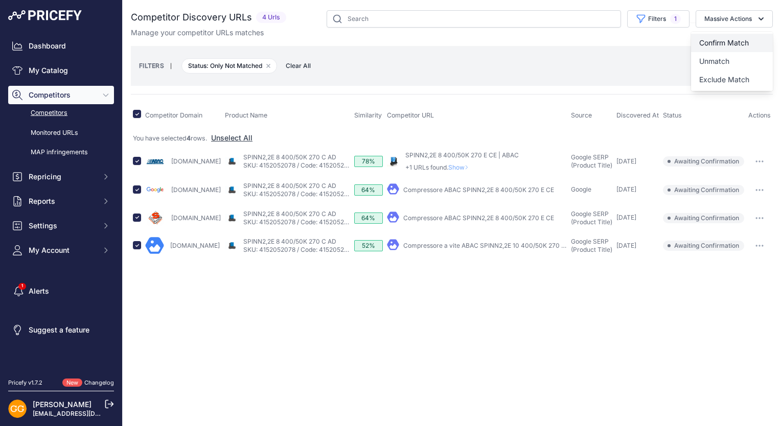
click at [758, 36] on button "Confirm Match" at bounding box center [732, 43] width 82 height 18
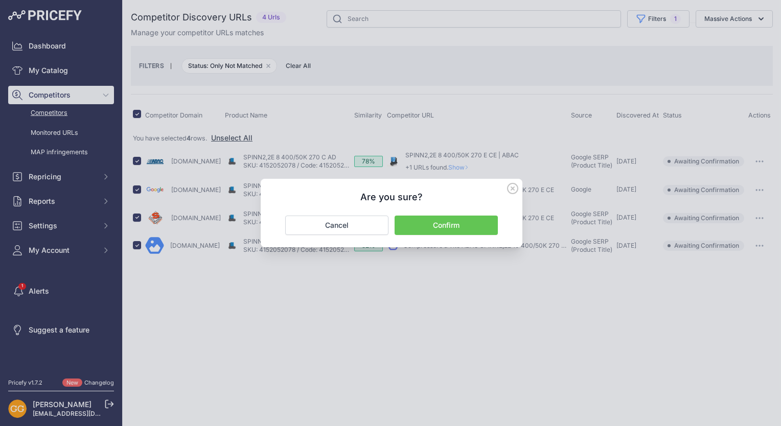
click at [454, 224] on button "Confirm" at bounding box center [446, 225] width 103 height 19
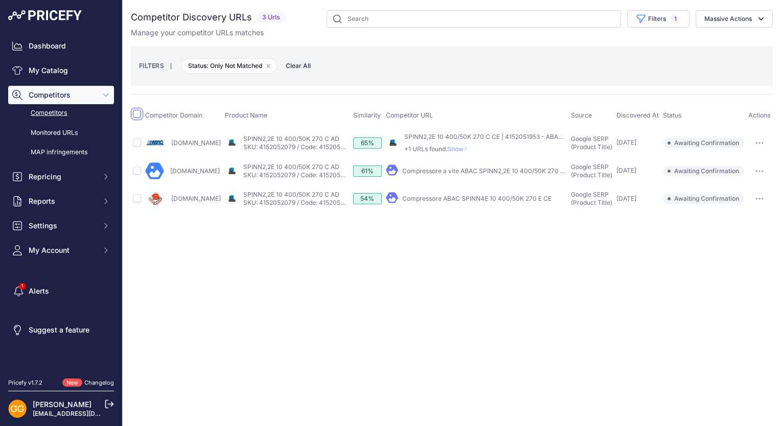
click at [139, 111] on input "checkbox" at bounding box center [137, 114] width 8 height 8
checkbox input "true"
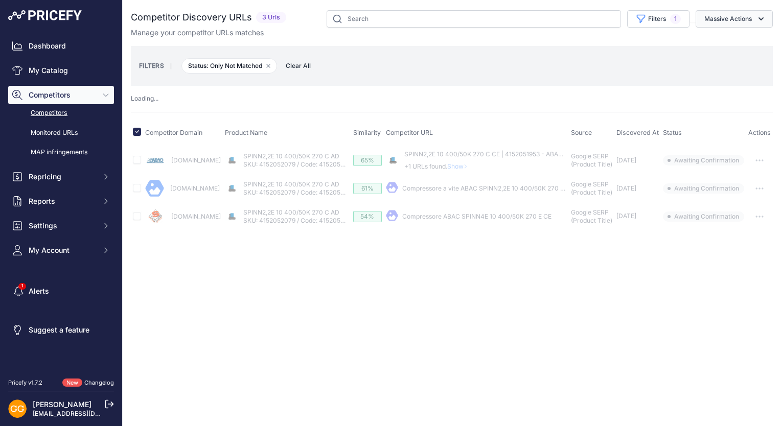
click at [723, 11] on button "Massive Actions" at bounding box center [734, 18] width 77 height 17
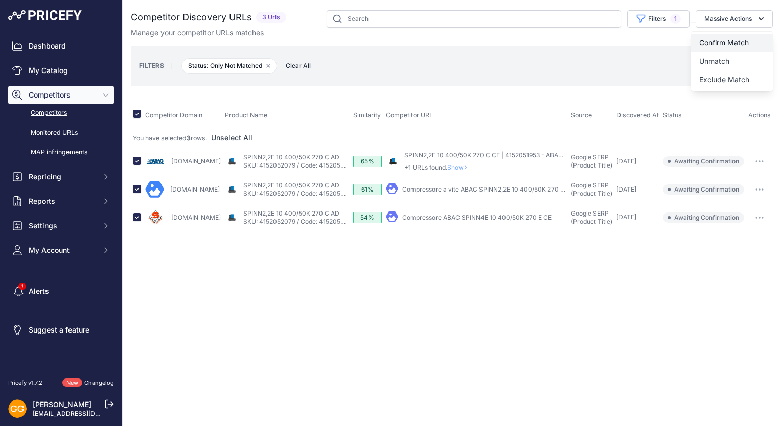
click at [735, 36] on button "Confirm Match" at bounding box center [732, 43] width 82 height 18
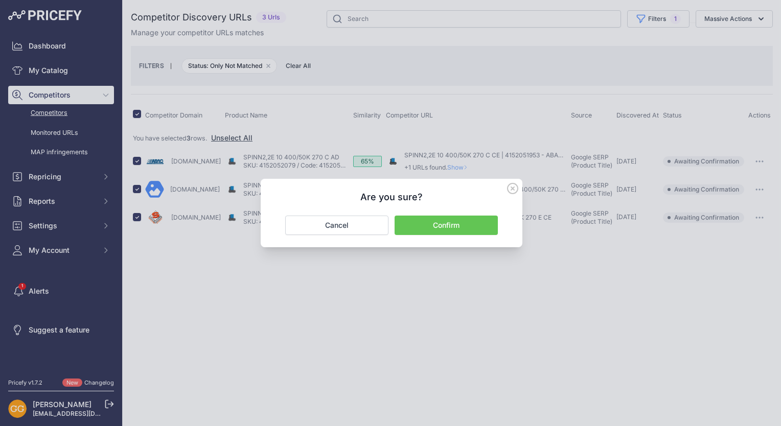
click at [456, 224] on button "Confirm" at bounding box center [446, 225] width 103 height 19
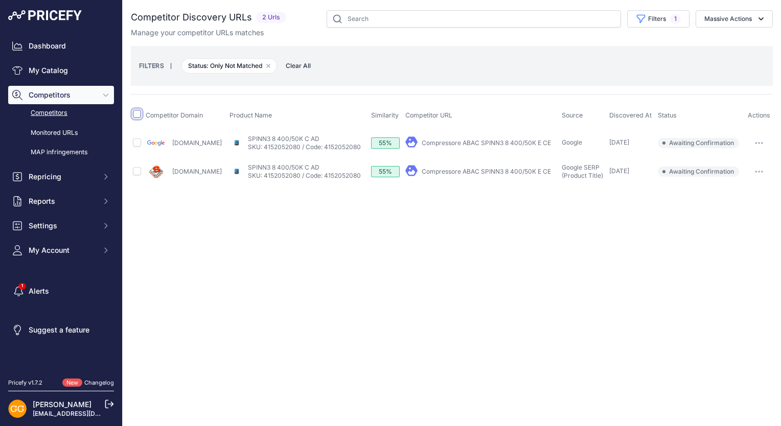
click at [139, 115] on input "checkbox" at bounding box center [137, 114] width 8 height 8
checkbox input "true"
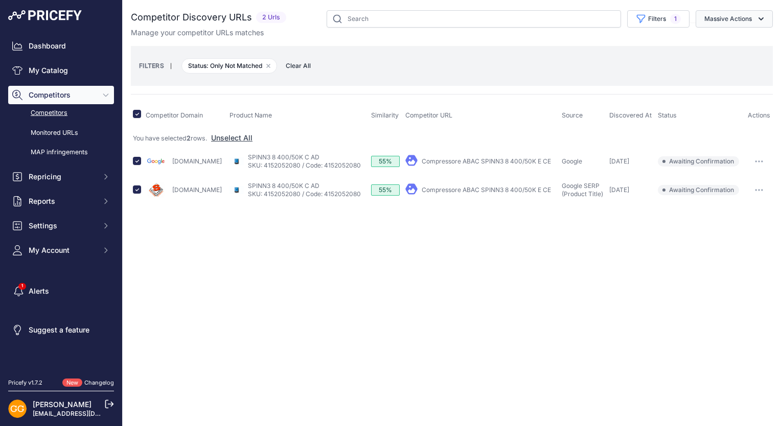
click at [758, 21] on icon "button" at bounding box center [761, 19] width 10 height 10
click at [754, 36] on button "Confirm Match" at bounding box center [732, 43] width 82 height 18
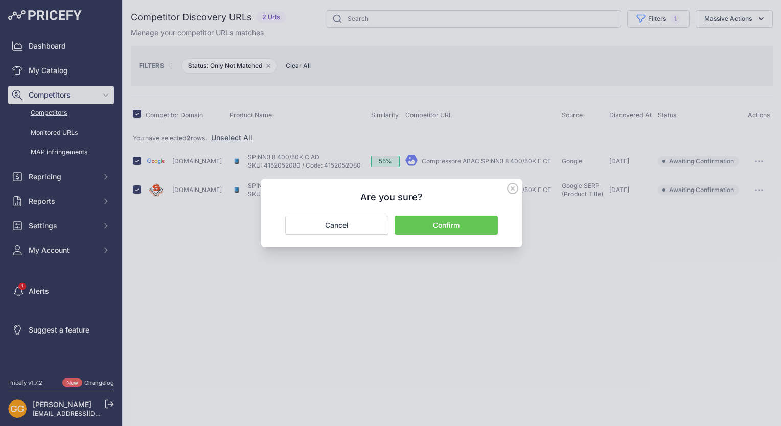
click at [441, 221] on button "Confirm" at bounding box center [446, 225] width 103 height 19
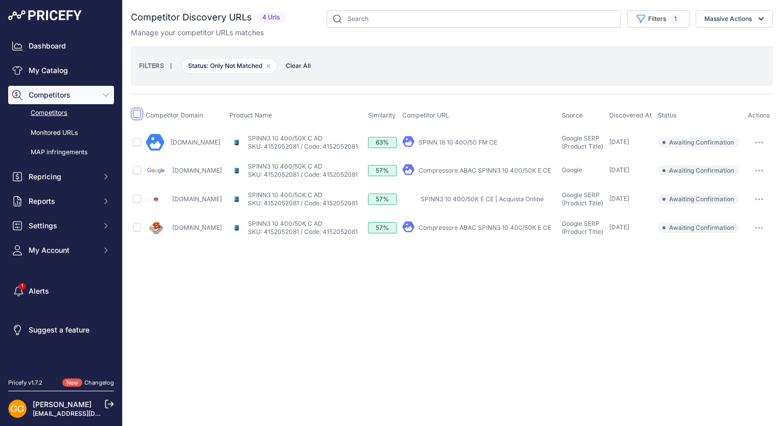
drag, startPoint x: 0, startPoint y: 0, endPoint x: 139, endPoint y: 113, distance: 179.2
click at [139, 113] on input "checkbox" at bounding box center [137, 114] width 8 height 8
checkbox input "true"
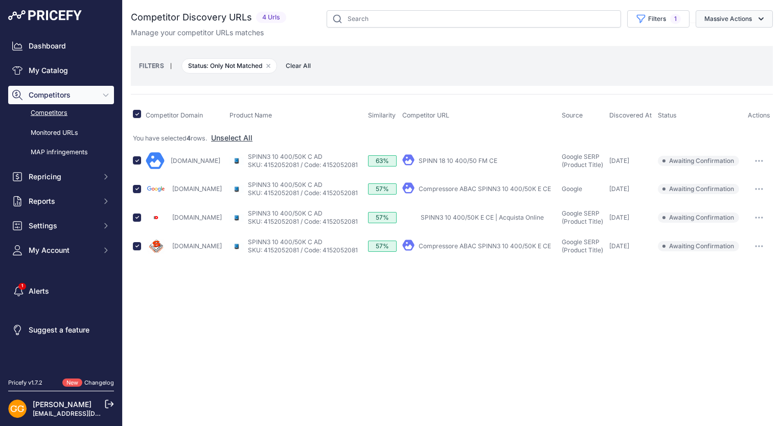
click at [726, 16] on button "Massive Actions" at bounding box center [734, 18] width 77 height 17
click at [725, 44] on span "Confirm Match" at bounding box center [724, 42] width 50 height 9
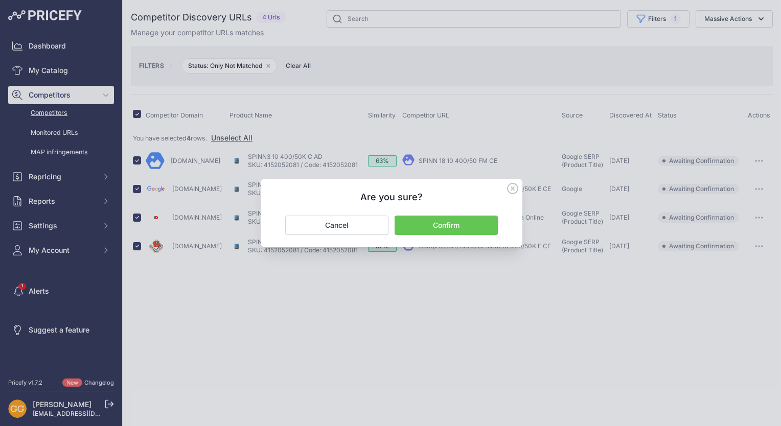
click at [460, 232] on button "Confirm" at bounding box center [446, 225] width 103 height 19
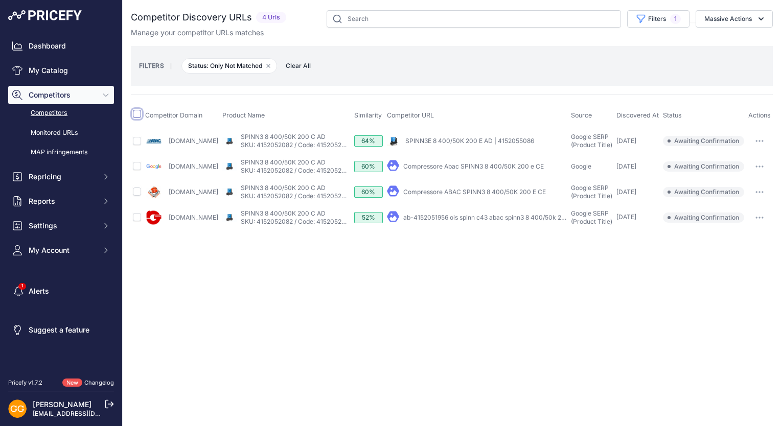
click at [132, 113] on th at bounding box center [137, 116] width 12 height 26
click at [139, 110] on input "checkbox" at bounding box center [137, 114] width 8 height 8
checkbox input "true"
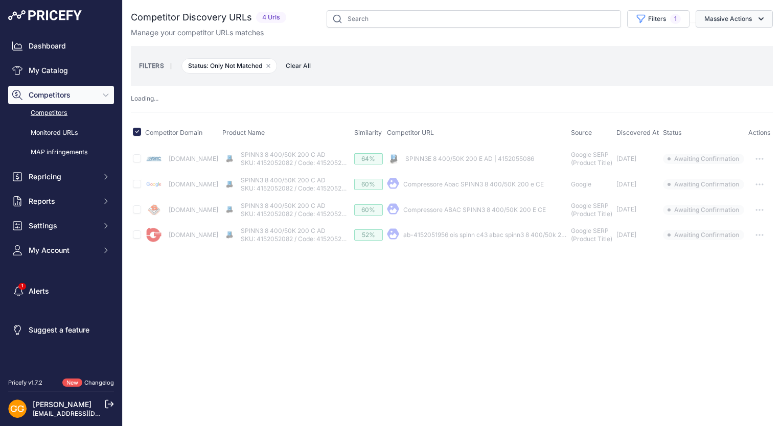
click at [734, 17] on button "Massive Actions" at bounding box center [734, 18] width 77 height 17
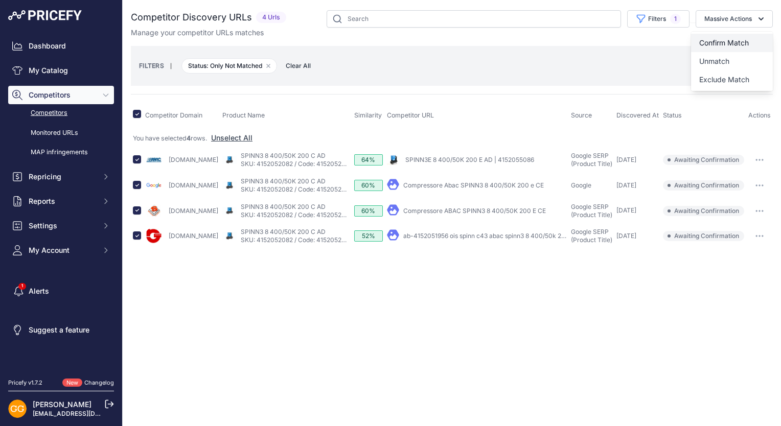
click at [739, 38] on span "Confirm Match" at bounding box center [724, 42] width 50 height 9
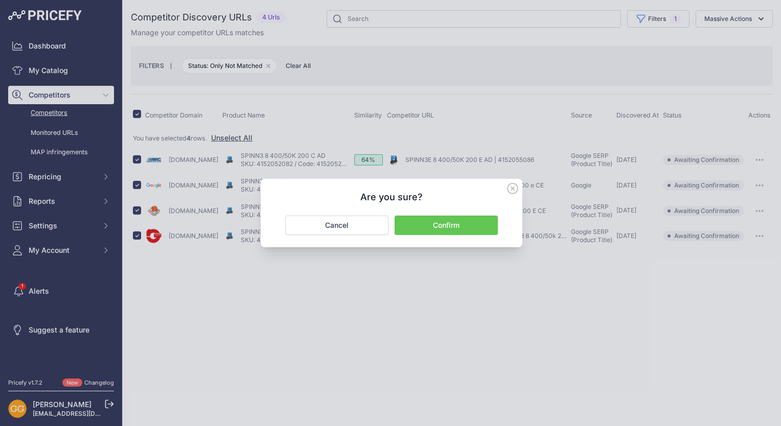
click at [451, 228] on button "Confirm" at bounding box center [446, 225] width 103 height 19
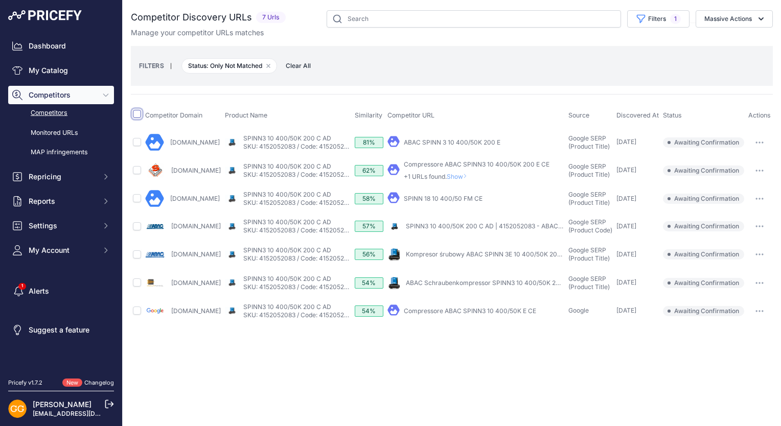
click at [136, 116] on input "checkbox" at bounding box center [137, 114] width 8 height 8
checkbox input "true"
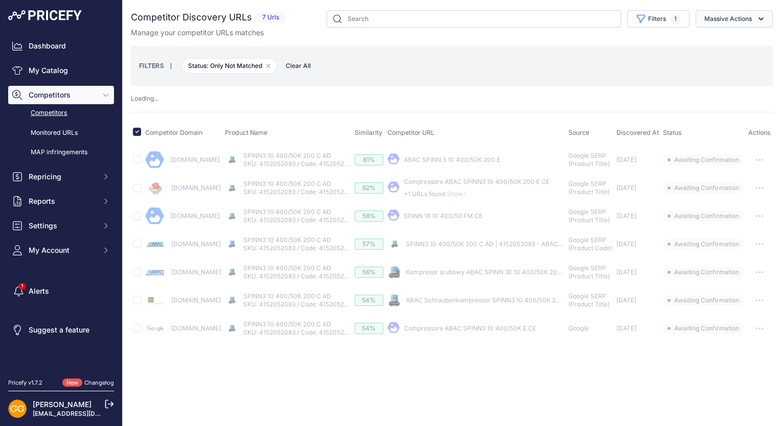
click at [750, 19] on button "Massive Actions" at bounding box center [734, 18] width 77 height 17
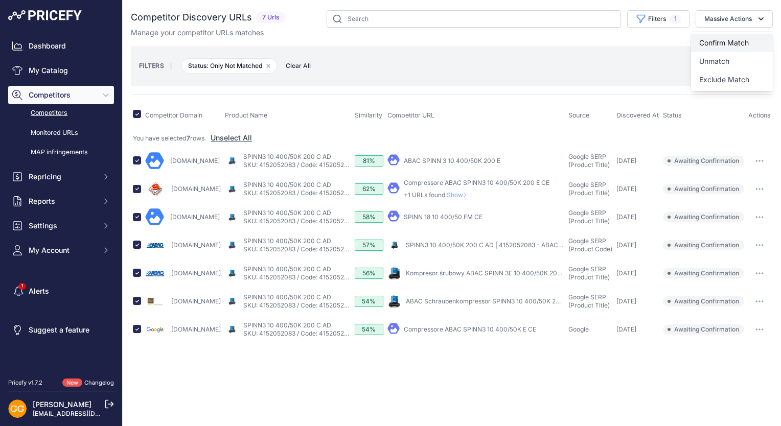
click at [746, 41] on span "Confirm Match" at bounding box center [724, 42] width 50 height 9
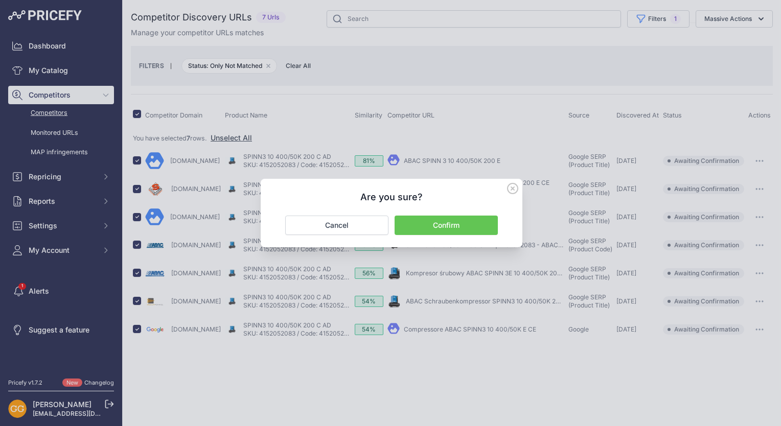
click at [446, 226] on button "Confirm" at bounding box center [446, 225] width 103 height 19
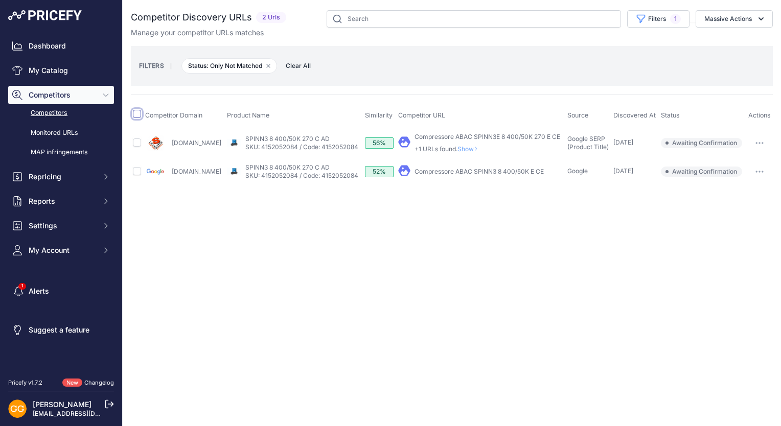
click at [135, 114] on input "checkbox" at bounding box center [137, 114] width 8 height 8
checkbox input "true"
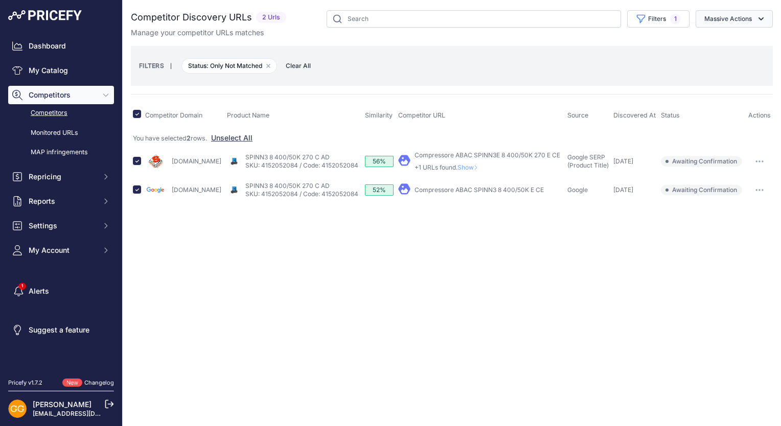
click at [754, 15] on button "Massive Actions" at bounding box center [734, 18] width 77 height 17
click at [734, 44] on span "Confirm Match" at bounding box center [724, 42] width 50 height 9
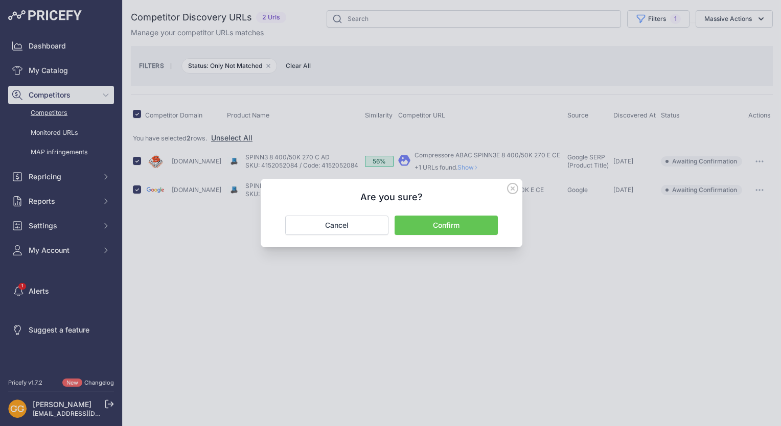
click at [422, 226] on button "Confirm" at bounding box center [446, 225] width 103 height 19
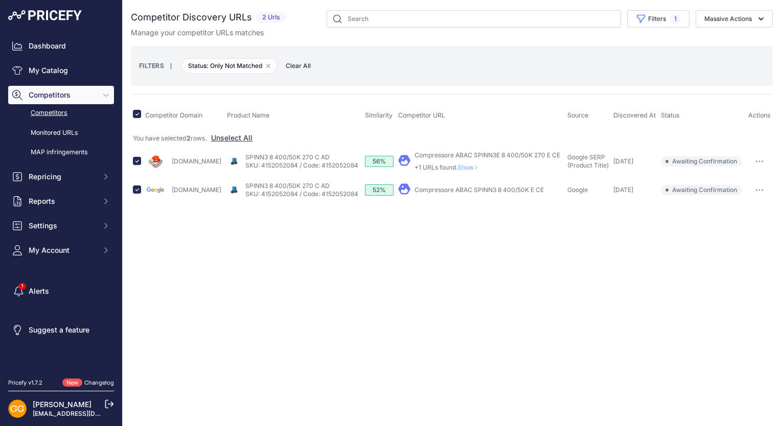
checkbox input "false"
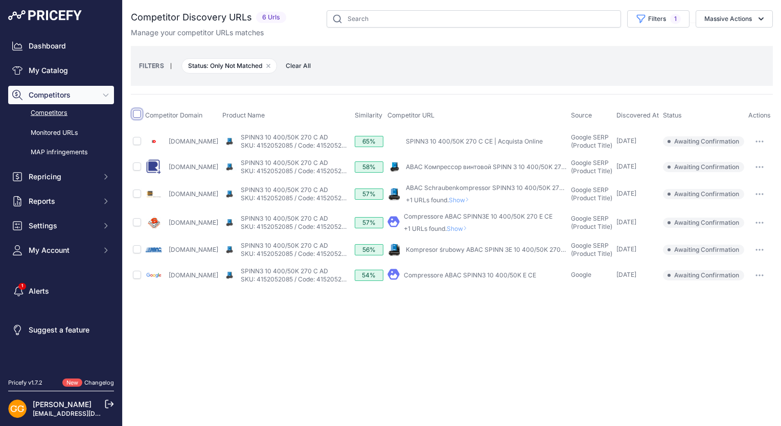
click at [137, 114] on input "checkbox" at bounding box center [137, 114] width 8 height 8
checkbox input "true"
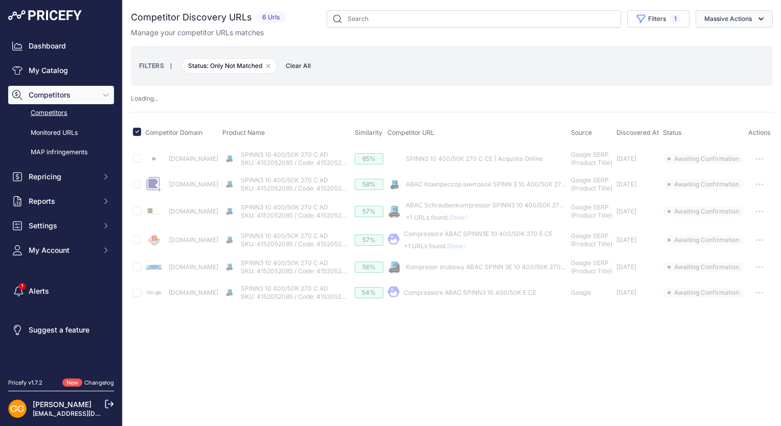
click at [732, 17] on button "Massive Actions" at bounding box center [734, 18] width 77 height 17
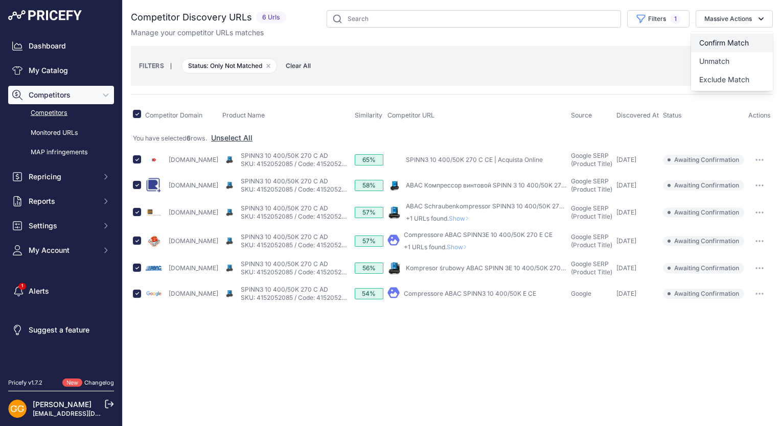
click at [719, 38] on span "Confirm Match" at bounding box center [724, 42] width 50 height 9
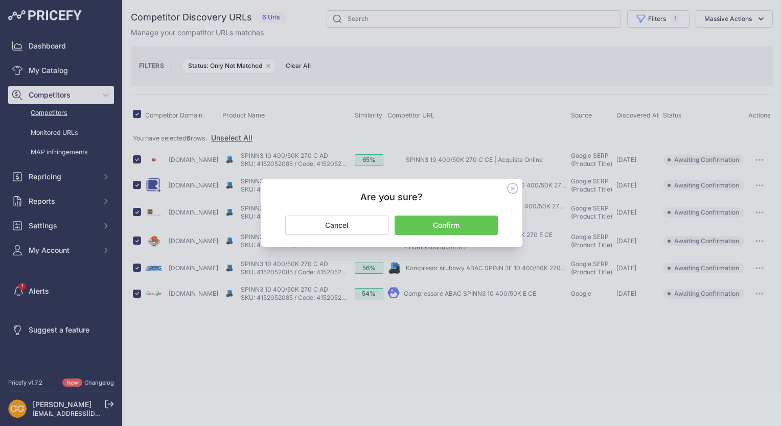
click at [444, 220] on button "Confirm" at bounding box center [446, 225] width 103 height 19
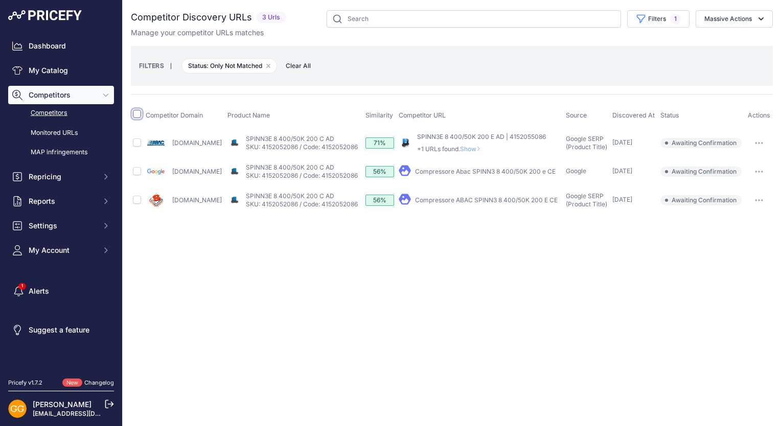
click at [135, 111] on input "checkbox" at bounding box center [137, 114] width 8 height 8
checkbox input "true"
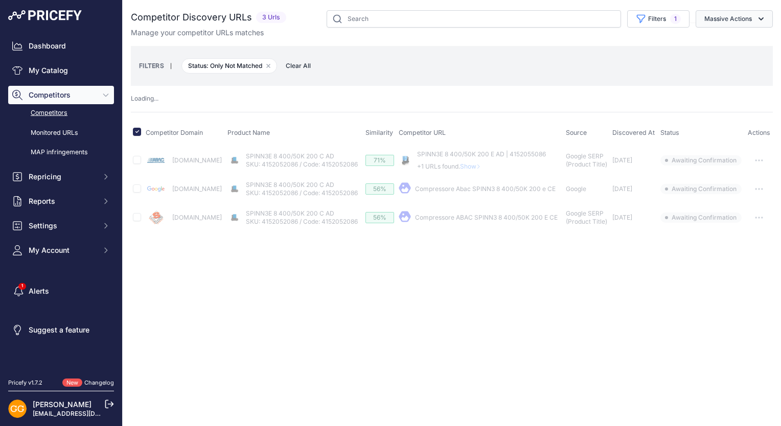
click at [718, 17] on button "Massive Actions" at bounding box center [734, 18] width 77 height 17
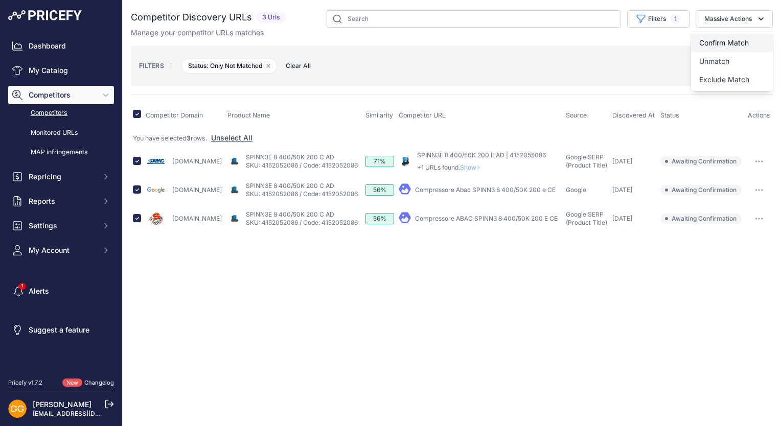
click at [723, 41] on span "Confirm Match" at bounding box center [724, 42] width 50 height 9
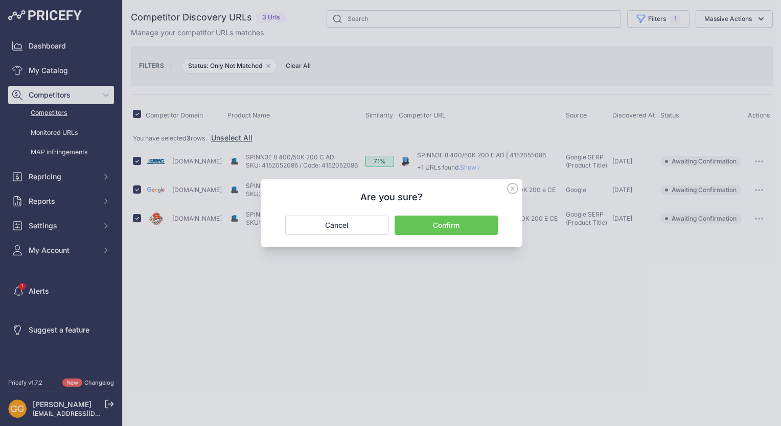
drag, startPoint x: 483, startPoint y: 222, endPoint x: 468, endPoint y: 219, distance: 14.5
click at [483, 221] on button "Confirm" at bounding box center [446, 225] width 103 height 19
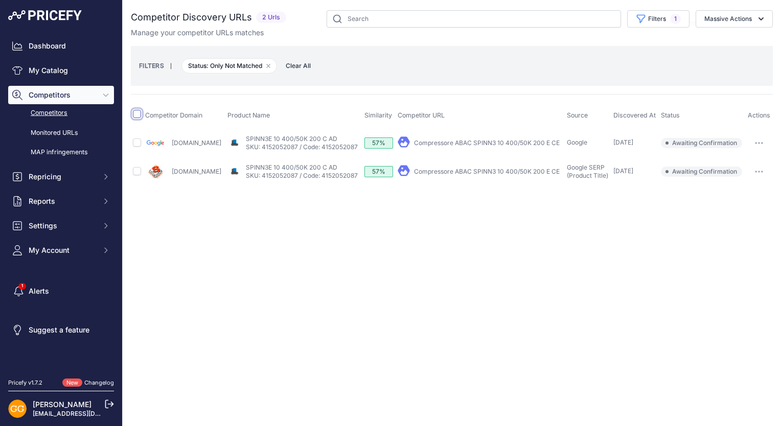
click at [134, 111] on input "checkbox" at bounding box center [137, 114] width 8 height 8
checkbox input "true"
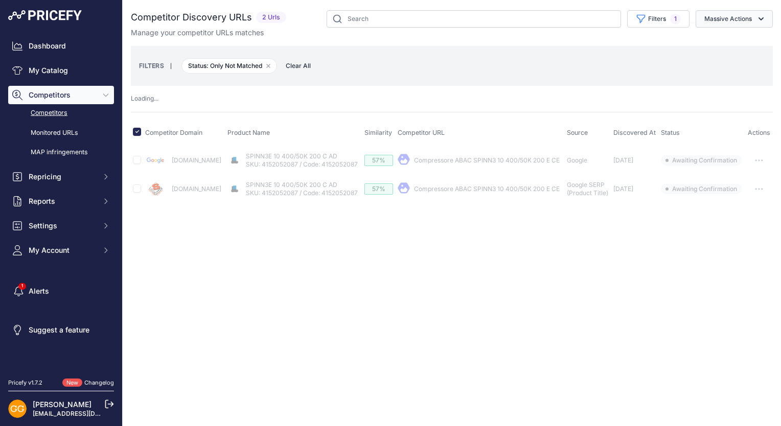
click at [750, 15] on button "Massive Actions" at bounding box center [734, 18] width 77 height 17
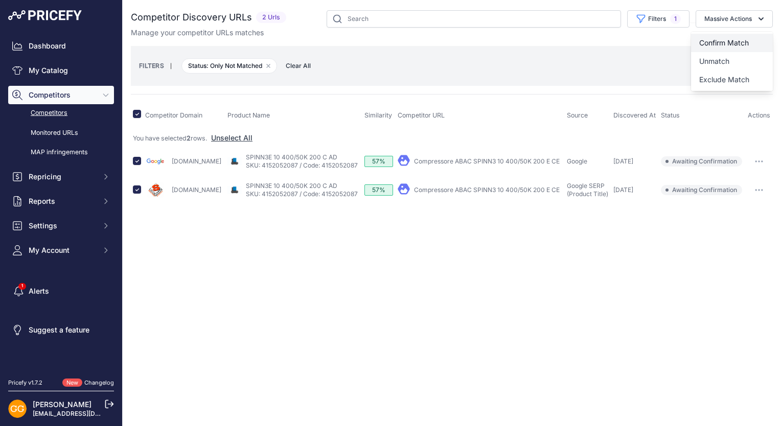
click at [745, 41] on span "Confirm Match" at bounding box center [724, 42] width 50 height 9
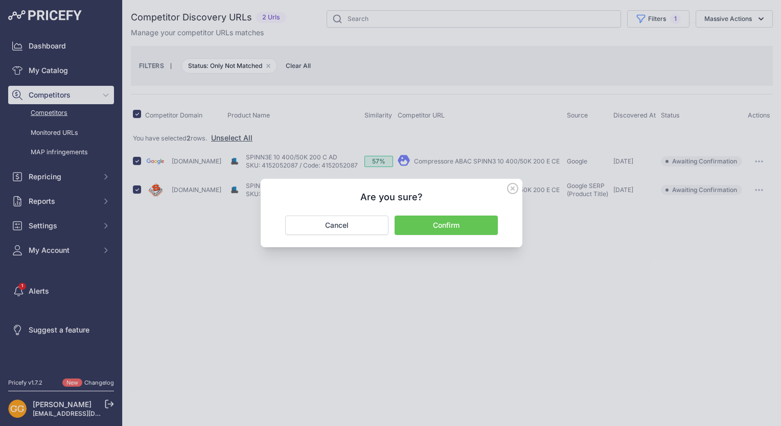
click at [475, 220] on button "Confirm" at bounding box center [446, 225] width 103 height 19
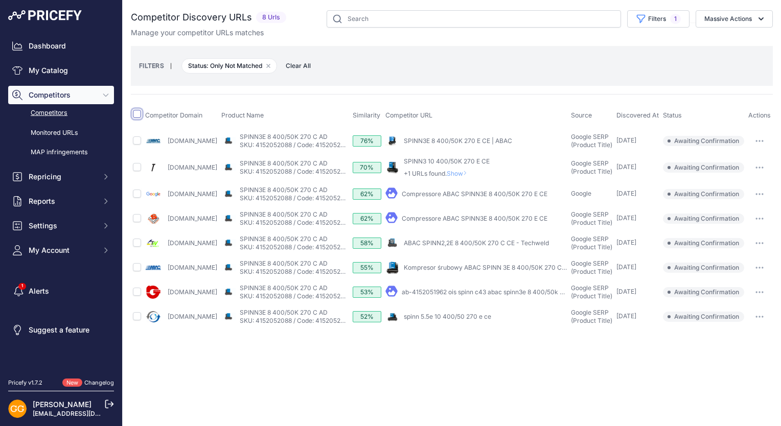
click at [133, 113] on input "checkbox" at bounding box center [137, 114] width 8 height 8
checkbox input "true"
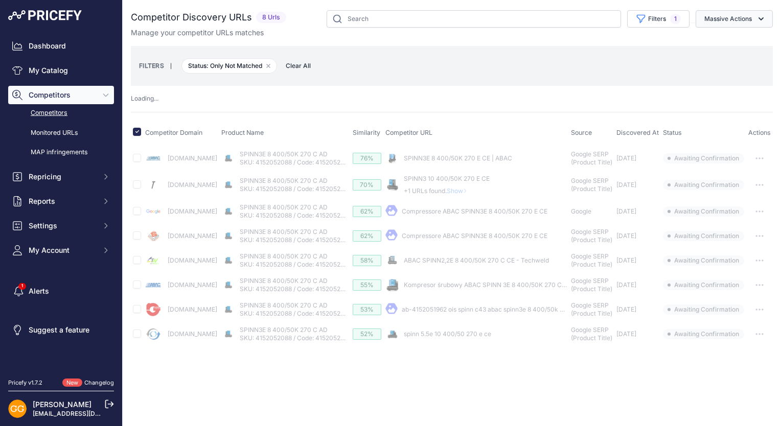
click at [734, 11] on button "Massive Actions" at bounding box center [734, 18] width 77 height 17
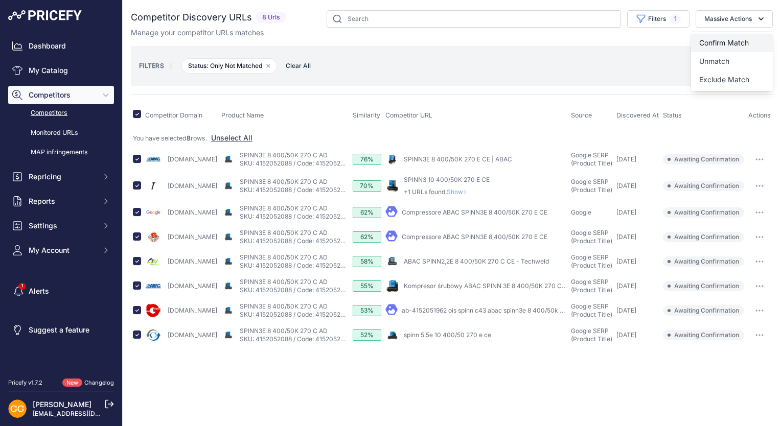
click at [739, 36] on button "Confirm Match" at bounding box center [732, 43] width 82 height 18
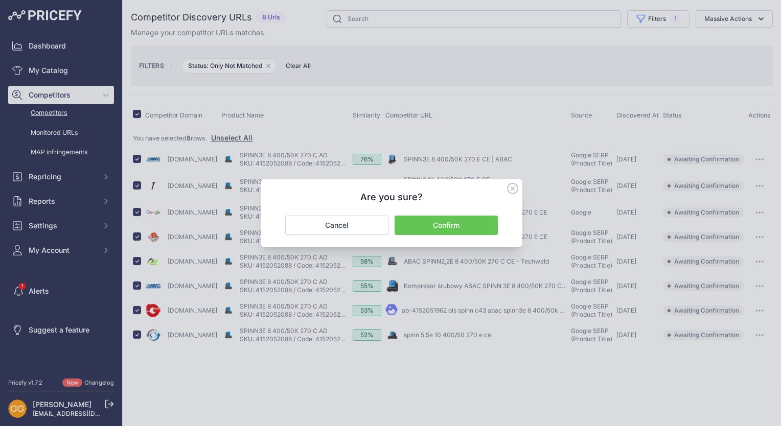
click at [467, 221] on button "Confirm" at bounding box center [446, 225] width 103 height 19
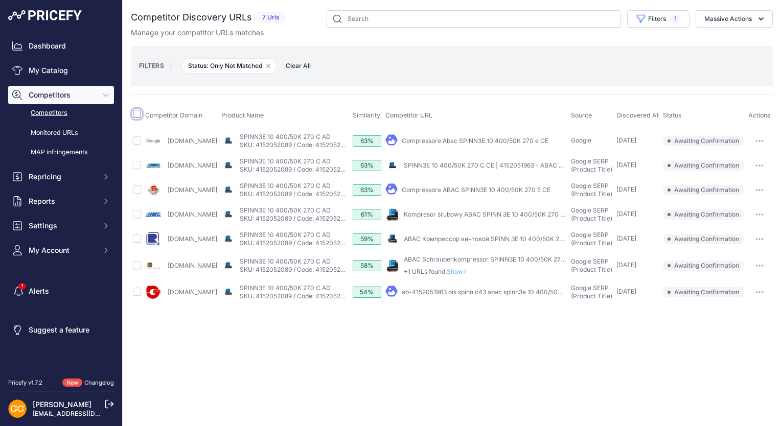
click at [137, 116] on input "checkbox" at bounding box center [137, 114] width 8 height 8
checkbox input "true"
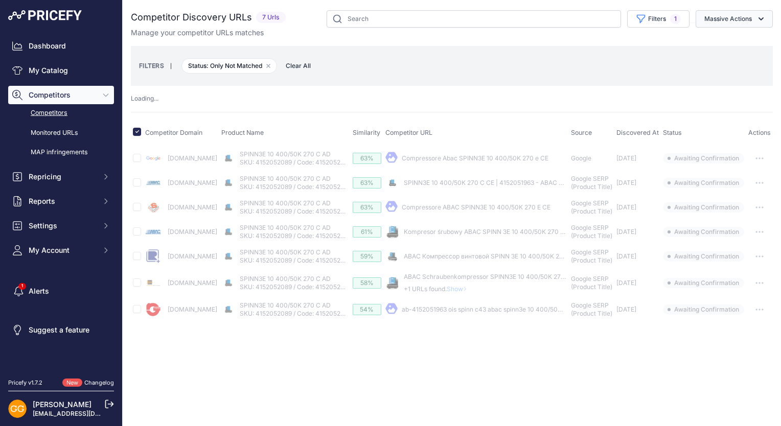
click at [736, 20] on button "Massive Actions" at bounding box center [734, 18] width 77 height 17
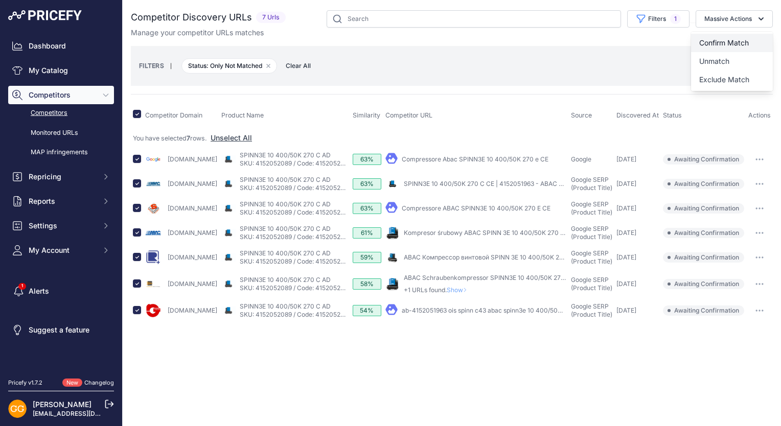
click at [739, 40] on span "Confirm Match" at bounding box center [724, 42] width 50 height 9
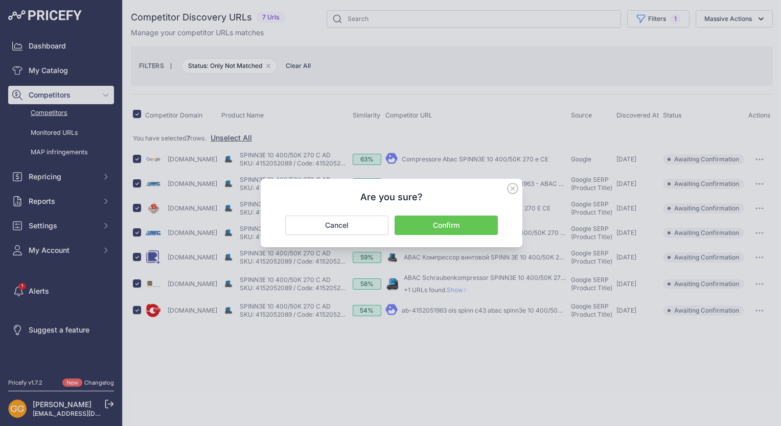
click at [471, 226] on button "Confirm" at bounding box center [446, 225] width 103 height 19
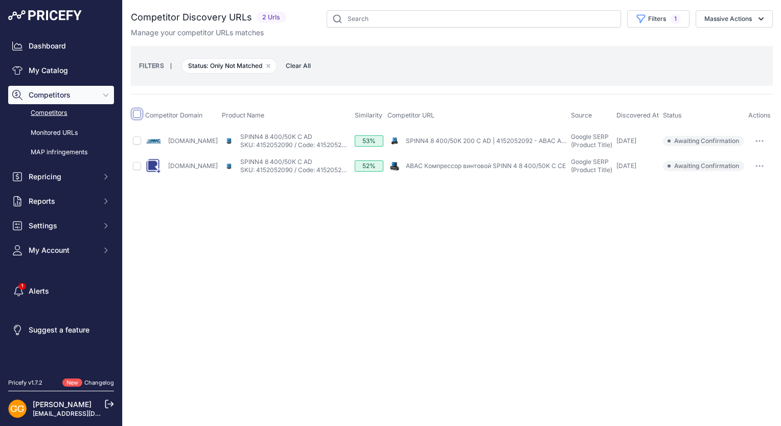
click at [138, 112] on input "checkbox" at bounding box center [137, 114] width 8 height 8
checkbox input "true"
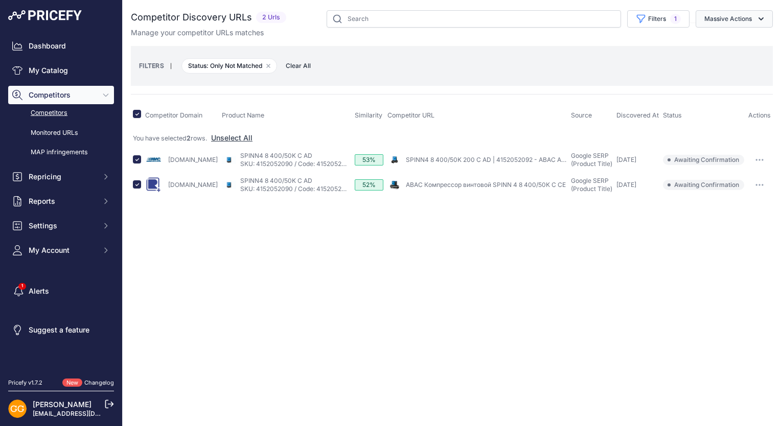
click at [755, 20] on button "Massive Actions" at bounding box center [734, 18] width 77 height 17
click at [757, 41] on button "Confirm Match" at bounding box center [732, 43] width 82 height 18
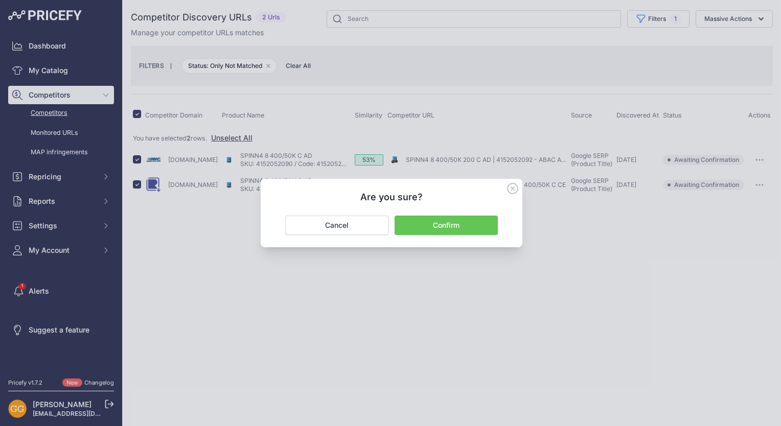
click at [466, 228] on button "Confirm" at bounding box center [446, 225] width 103 height 19
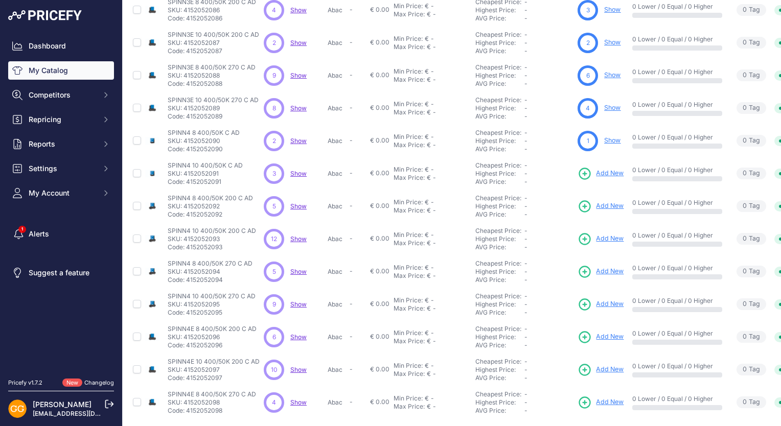
scroll to position [194, 0]
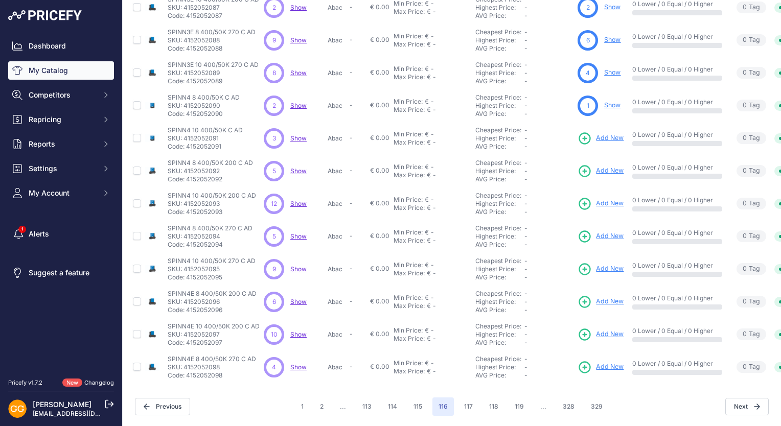
click at [297, 134] on span "Show" at bounding box center [298, 138] width 16 height 8
click at [298, 167] on span "Show" at bounding box center [298, 171] width 16 height 8
click at [298, 200] on span "Show" at bounding box center [298, 204] width 16 height 8
click at [294, 233] on span "Show" at bounding box center [298, 237] width 16 height 8
click at [294, 265] on span "Show" at bounding box center [298, 269] width 16 height 8
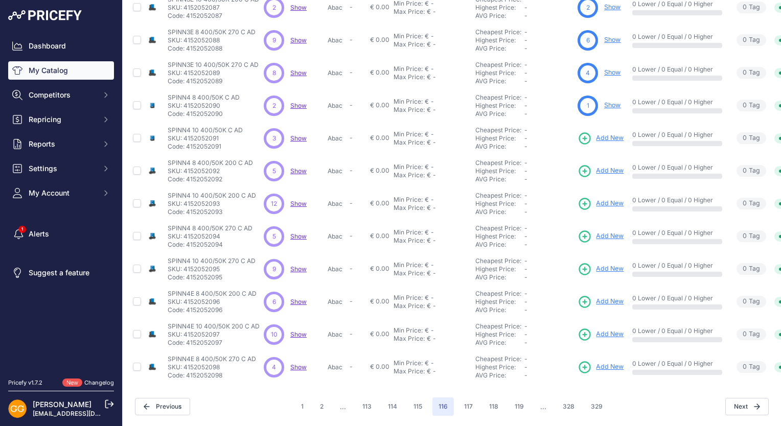
click at [301, 298] on span "Show" at bounding box center [298, 302] width 16 height 8
click at [292, 331] on span "Show" at bounding box center [298, 335] width 16 height 8
click at [295, 363] on span "Show" at bounding box center [298, 367] width 16 height 8
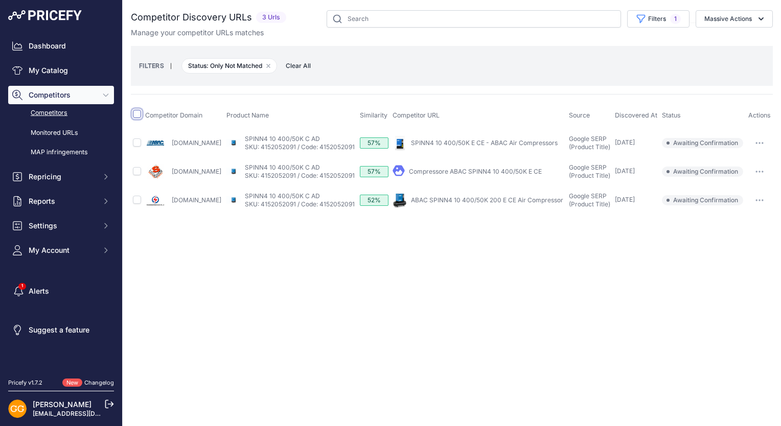
click at [138, 115] on input "checkbox" at bounding box center [137, 114] width 8 height 8
checkbox input "true"
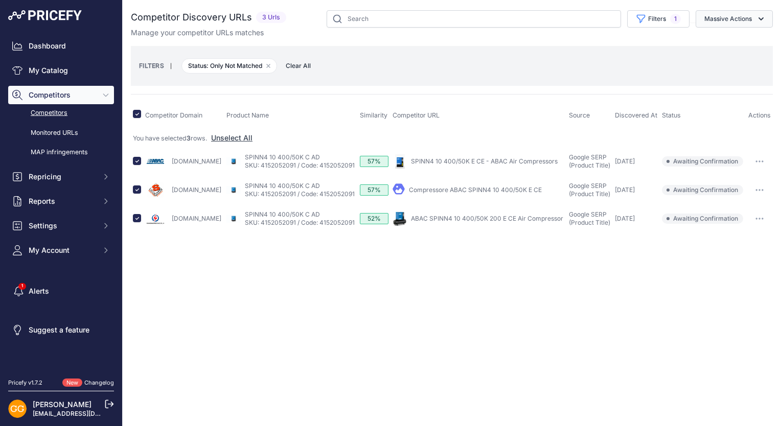
click at [738, 18] on button "Massive Actions" at bounding box center [734, 18] width 77 height 17
click at [724, 39] on span "Confirm Match" at bounding box center [724, 42] width 50 height 9
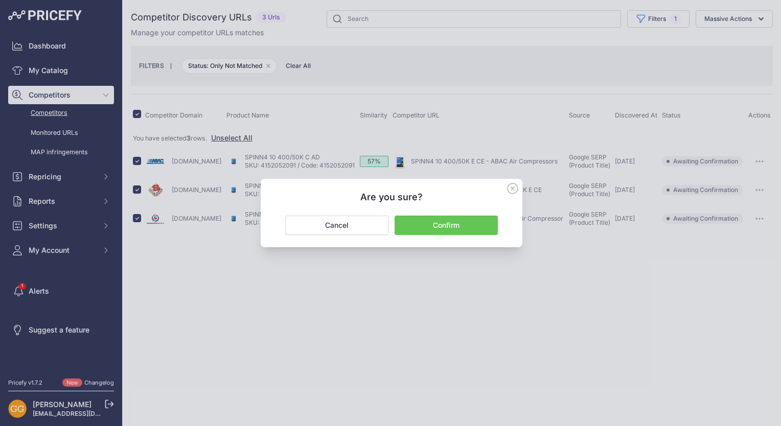
click at [472, 224] on button "Confirm" at bounding box center [446, 225] width 103 height 19
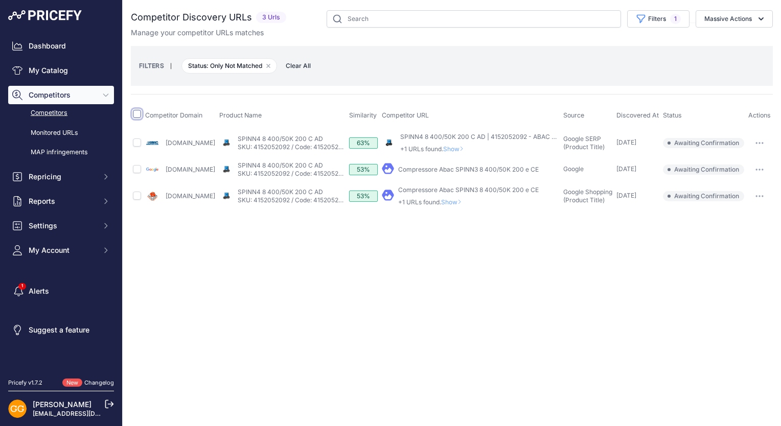
click at [137, 110] on input "checkbox" at bounding box center [137, 114] width 8 height 8
checkbox input "true"
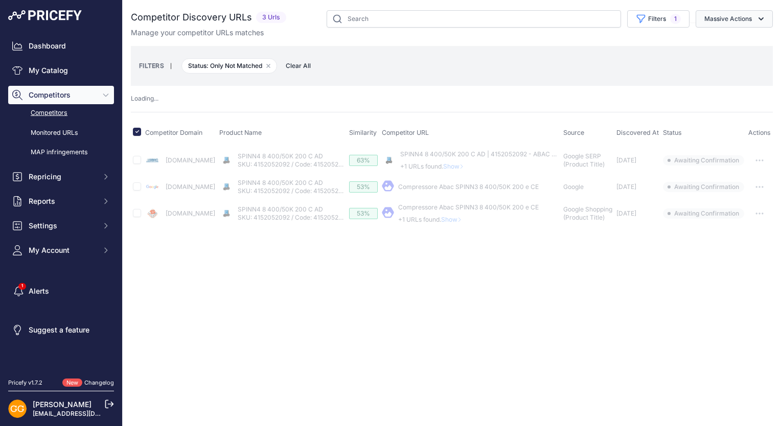
click at [722, 15] on button "Massive Actions" at bounding box center [734, 18] width 77 height 17
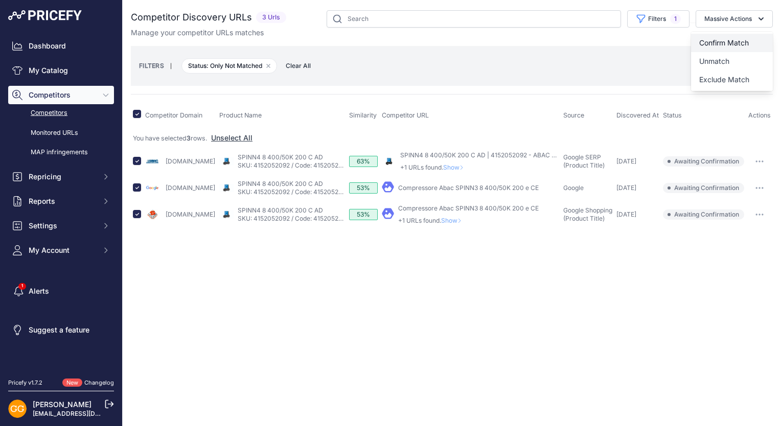
click at [730, 36] on button "Confirm Match" at bounding box center [732, 43] width 82 height 18
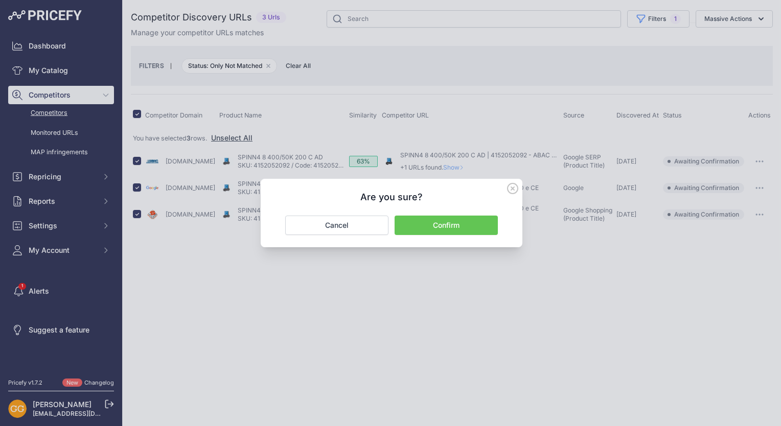
click at [476, 219] on button "Confirm" at bounding box center [446, 225] width 103 height 19
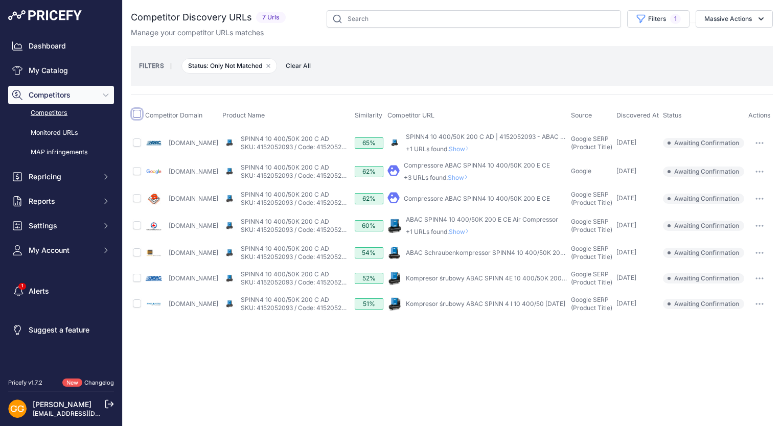
click at [138, 111] on input "checkbox" at bounding box center [137, 114] width 8 height 8
checkbox input "true"
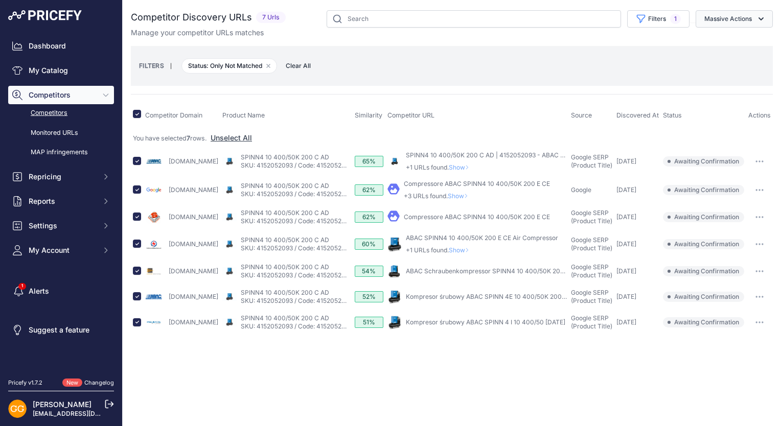
click at [734, 17] on button "Massive Actions" at bounding box center [734, 18] width 77 height 17
click at [732, 41] on span "Confirm Match" at bounding box center [724, 42] width 50 height 9
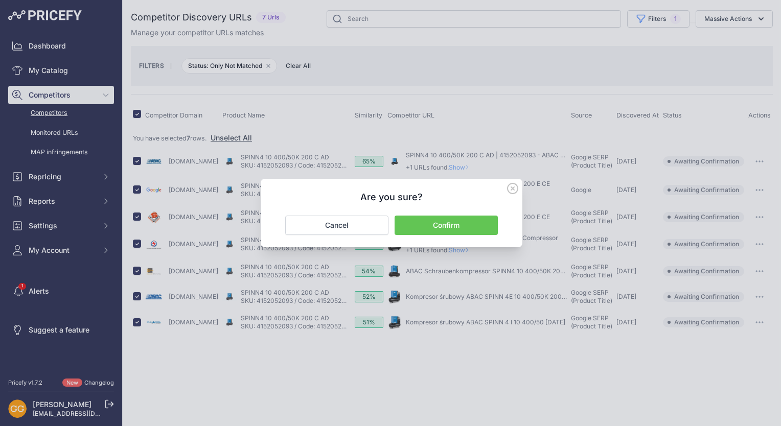
click at [476, 224] on button "Confirm" at bounding box center [446, 225] width 103 height 19
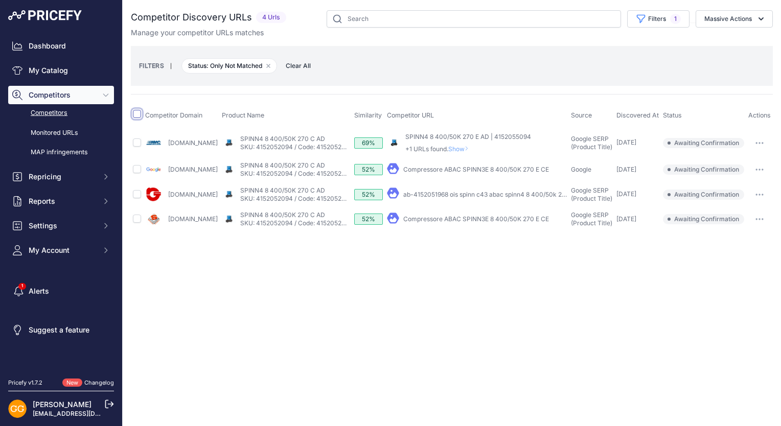
click at [136, 113] on input "checkbox" at bounding box center [137, 114] width 8 height 8
checkbox input "true"
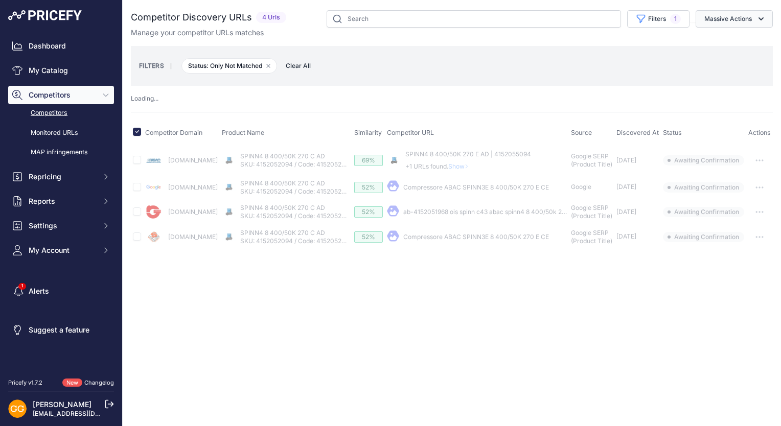
click at [763, 13] on button "Massive Actions" at bounding box center [734, 18] width 77 height 17
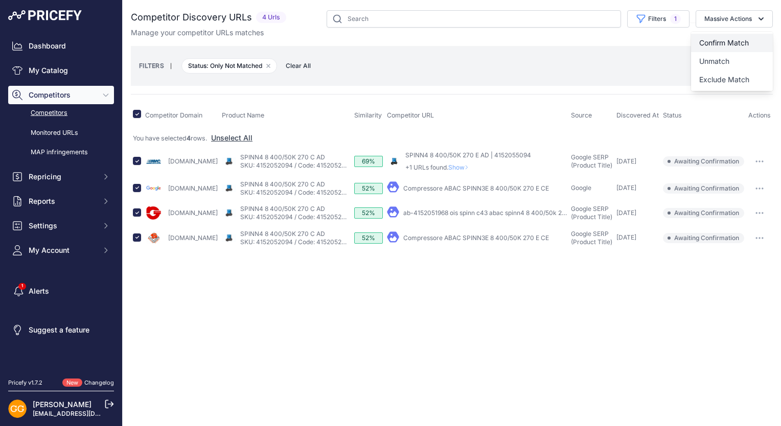
click at [755, 40] on button "Confirm Match" at bounding box center [732, 43] width 82 height 18
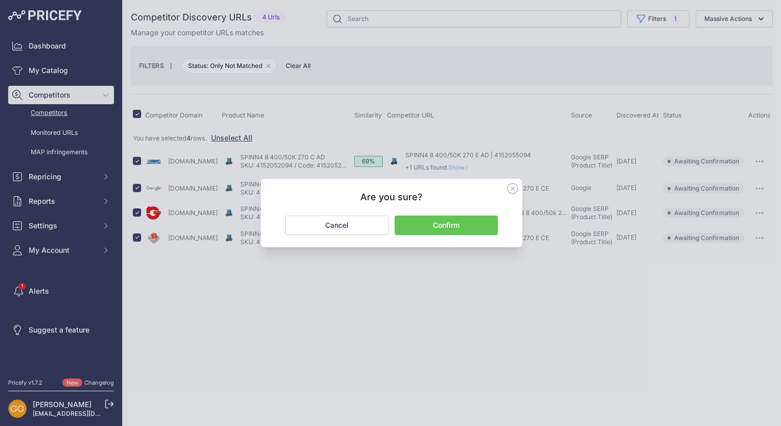
click at [454, 231] on button "Confirm" at bounding box center [446, 225] width 103 height 19
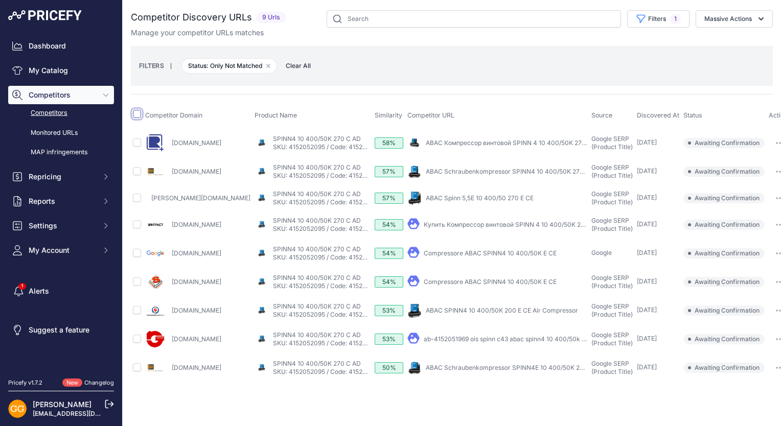
click at [138, 113] on input "checkbox" at bounding box center [137, 114] width 8 height 8
checkbox input "true"
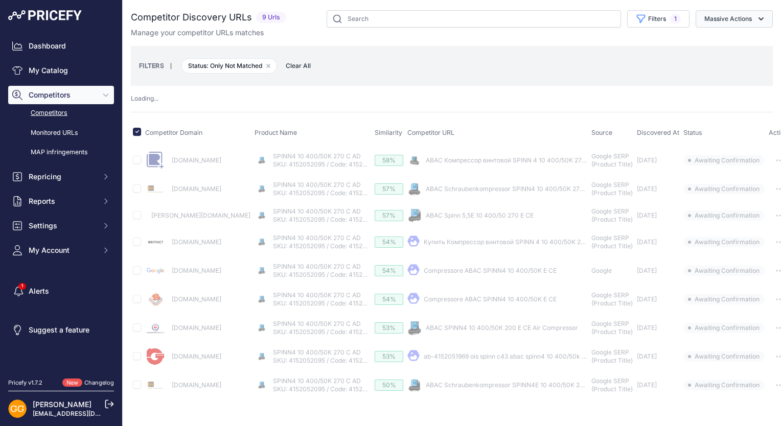
click at [757, 15] on icon "button" at bounding box center [761, 19] width 10 height 10
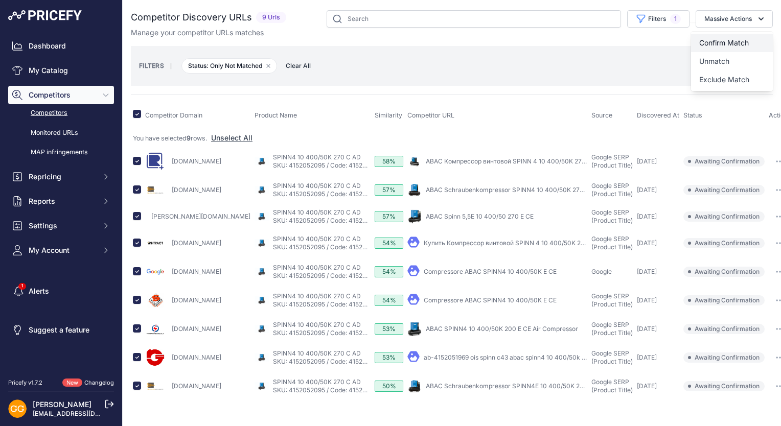
click at [733, 37] on button "Confirm Match" at bounding box center [732, 43] width 82 height 18
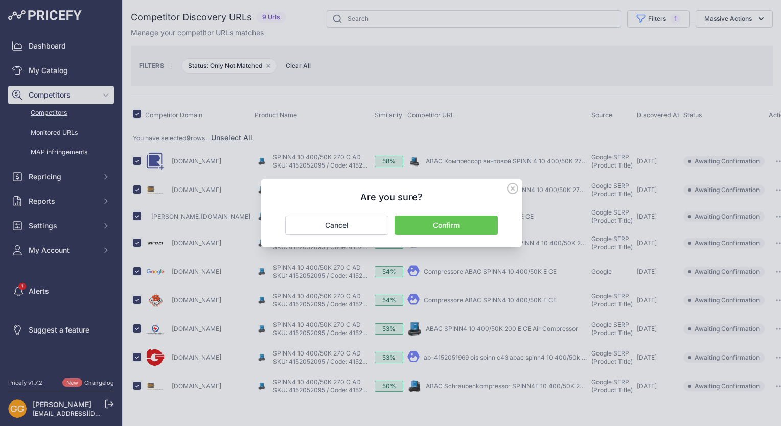
click at [470, 223] on button "Confirm" at bounding box center [446, 225] width 103 height 19
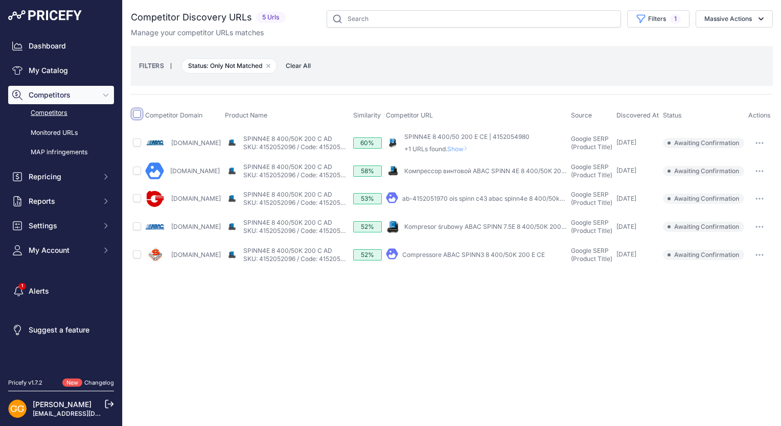
click at [137, 115] on input "checkbox" at bounding box center [137, 114] width 8 height 8
checkbox input "true"
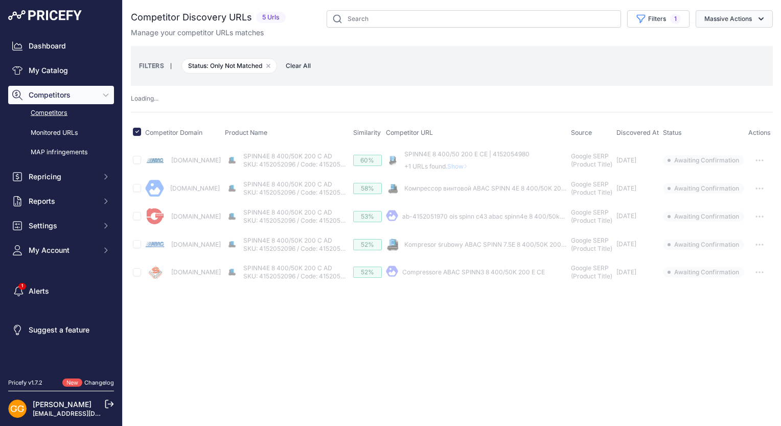
click at [738, 16] on button "Massive Actions" at bounding box center [734, 18] width 77 height 17
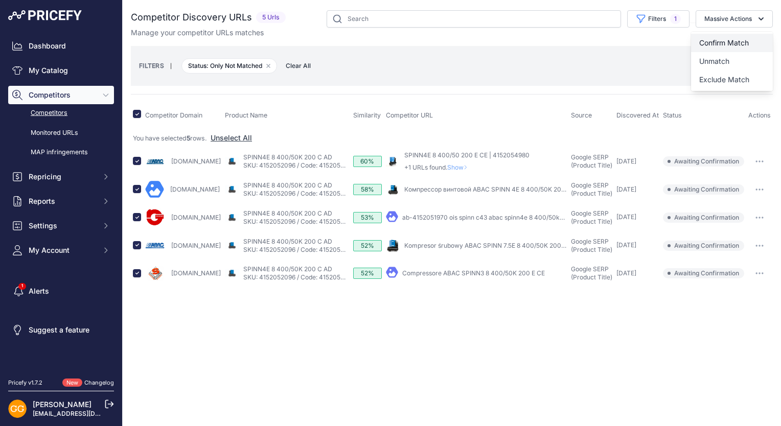
click at [736, 39] on span "Confirm Match" at bounding box center [724, 42] width 50 height 9
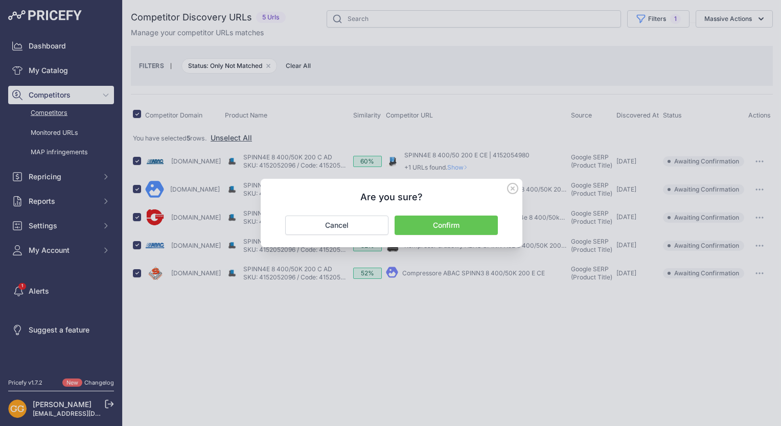
click at [468, 220] on button "Confirm" at bounding box center [446, 225] width 103 height 19
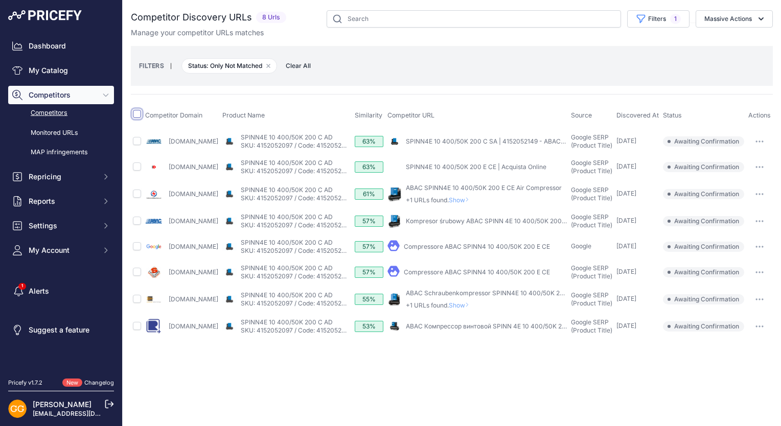
click at [138, 113] on input "checkbox" at bounding box center [137, 114] width 8 height 8
checkbox input "true"
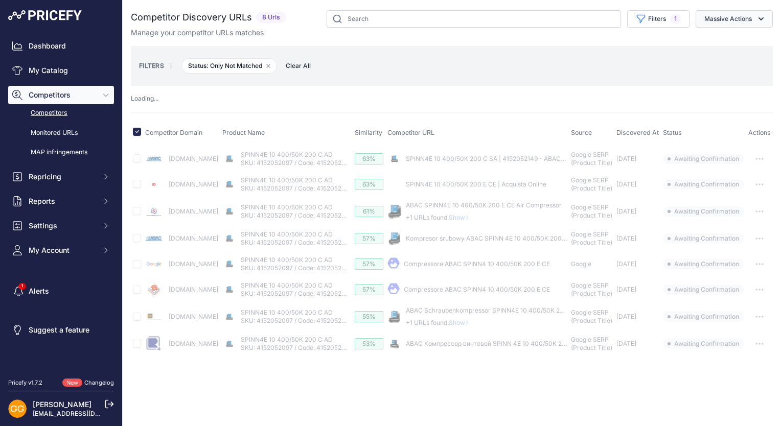
click at [727, 25] on button "Massive Actions" at bounding box center [734, 18] width 77 height 17
click at [727, 38] on button "Confirm Match" at bounding box center [732, 43] width 82 height 18
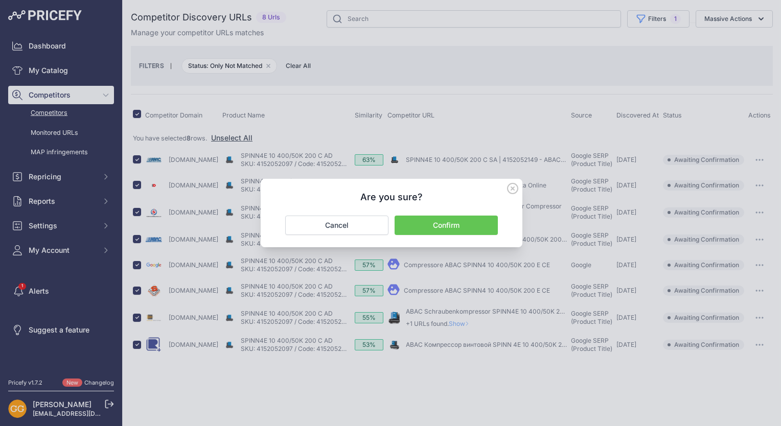
click at [440, 224] on button "Confirm" at bounding box center [446, 225] width 103 height 19
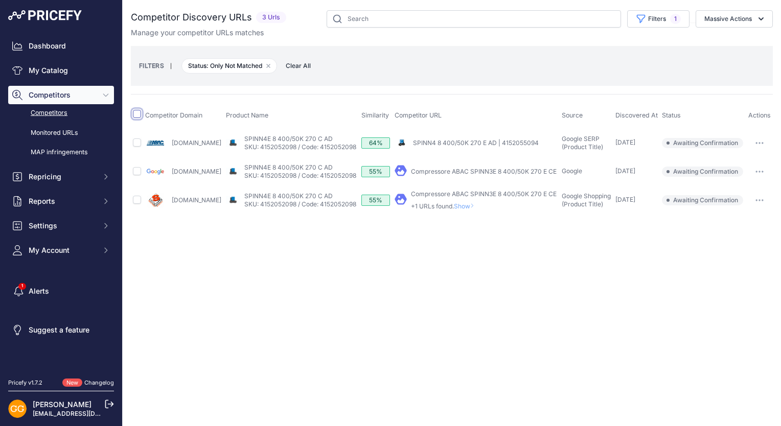
click at [138, 115] on input "checkbox" at bounding box center [137, 114] width 8 height 8
checkbox input "true"
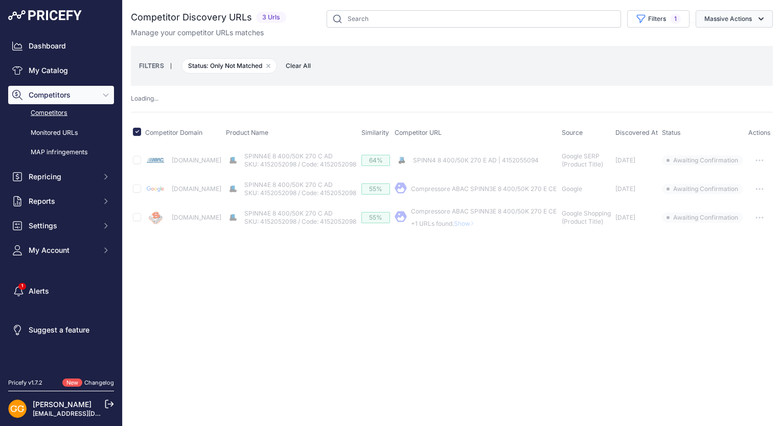
click at [755, 18] on button "Massive Actions" at bounding box center [734, 18] width 77 height 17
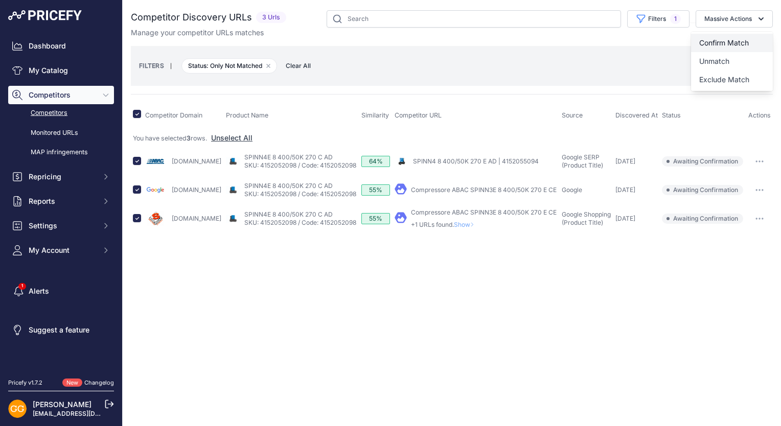
click at [746, 35] on button "Confirm Match" at bounding box center [732, 43] width 82 height 18
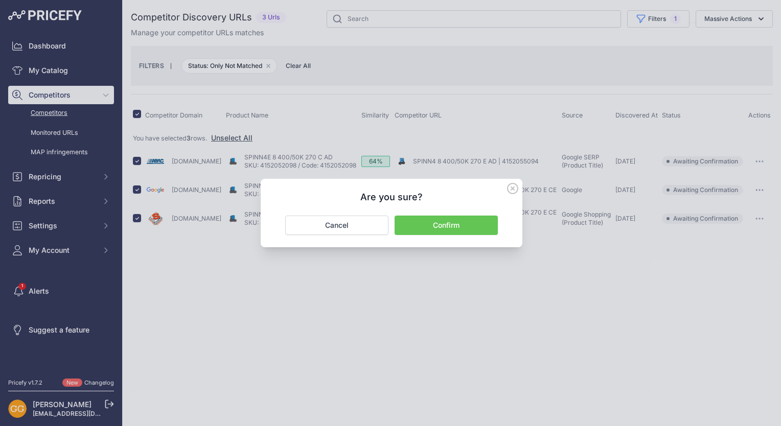
click at [478, 214] on div "Are you sure? Confirm Cancel" at bounding box center [392, 213] width 262 height 68
click at [473, 220] on button "Confirm" at bounding box center [446, 225] width 103 height 19
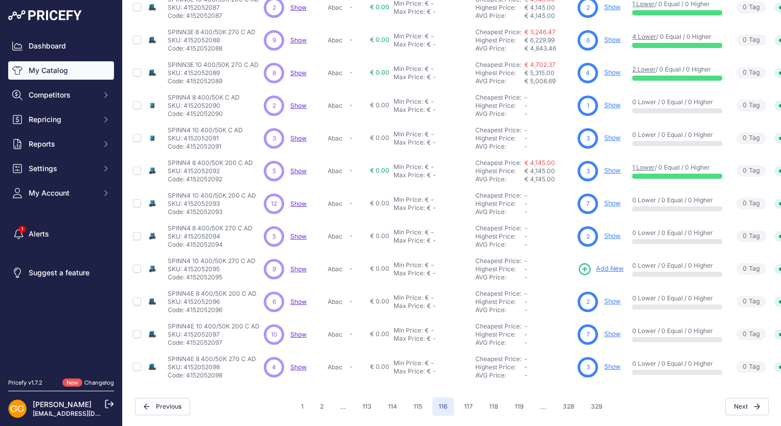
scroll to position [194, 0]
click at [467, 402] on button "117" at bounding box center [468, 407] width 21 height 18
